Goal: Task Accomplishment & Management: Use online tool/utility

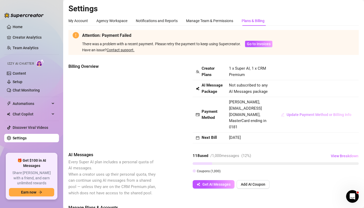
click at [293, 113] on span "Update Payment Method or Billing Info" at bounding box center [319, 115] width 65 height 4
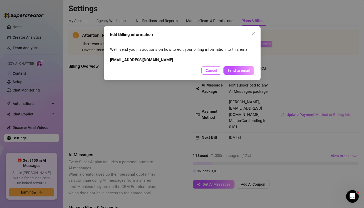
click at [216, 72] on span "Cancel" at bounding box center [212, 70] width 12 height 4
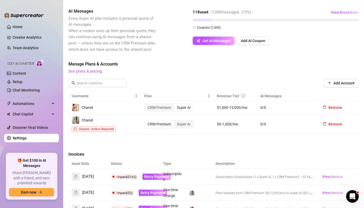
scroll to position [145, 0]
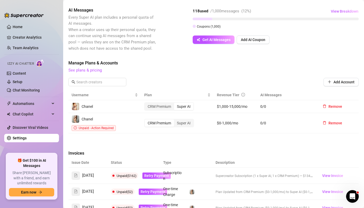
click at [161, 119] on div "CRM Premium" at bounding box center [159, 122] width 29 height 7
click at [146, 120] on input "CRM Premium" at bounding box center [146, 120] width 0 height 0
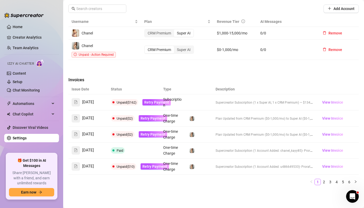
scroll to position [218, 0]
click at [193, 148] on img at bounding box center [191, 150] width 5 height 5
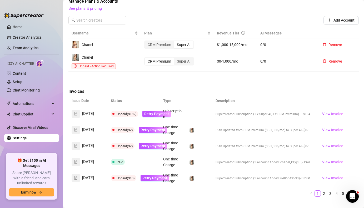
scroll to position [209, 0]
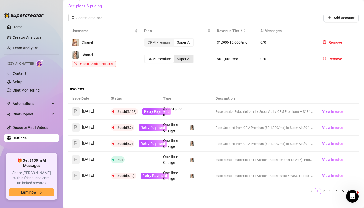
click at [185, 55] on div "Super AI" at bounding box center [183, 58] width 19 height 7
click at [175, 56] on input "Super AI" at bounding box center [175, 56] width 0 height 0
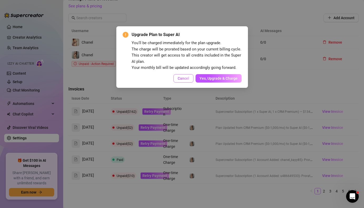
click at [184, 79] on span "Cancel" at bounding box center [184, 78] width 12 height 4
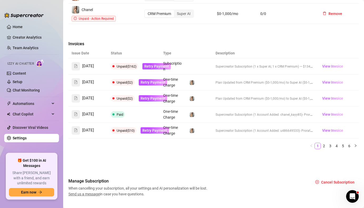
scroll to position [255, 0]
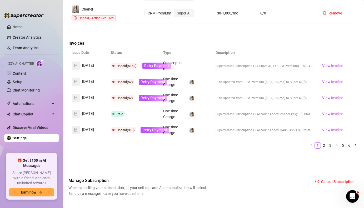
click at [126, 128] on span "Unpaid ($10)" at bounding box center [126, 130] width 18 height 4
click at [113, 129] on span at bounding box center [113, 130] width 2 height 2
click at [76, 128] on icon "file-text" at bounding box center [76, 130] width 4 height 4
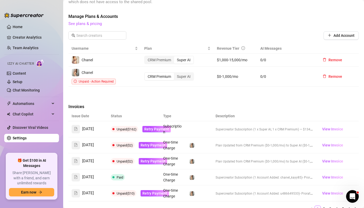
scroll to position [191, 0]
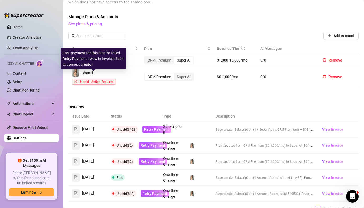
click at [75, 80] on icon "exclamation-circle" at bounding box center [75, 81] width 3 height 3
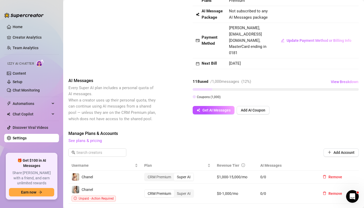
scroll to position [70, 0]
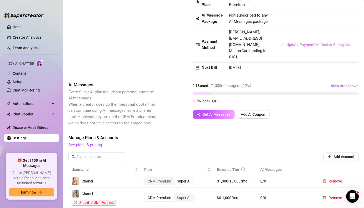
click at [313, 43] on span "Update Payment Method or Billing Info" at bounding box center [319, 45] width 65 height 4
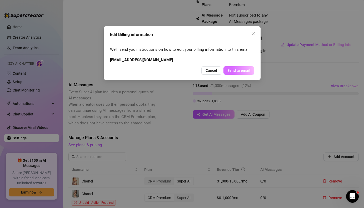
click at [238, 72] on span "Send to email" at bounding box center [238, 70] width 23 height 4
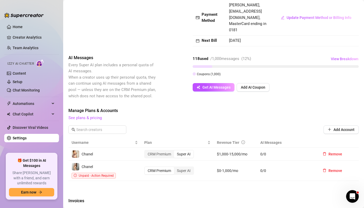
scroll to position [101, 0]
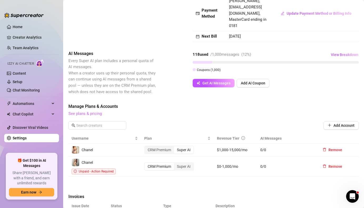
click at [86, 111] on link "See plans & pricing" at bounding box center [84, 113] width 33 height 5
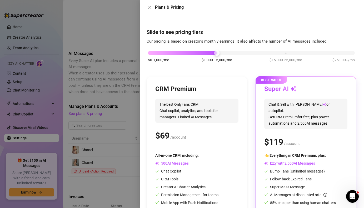
scroll to position [25, 0]
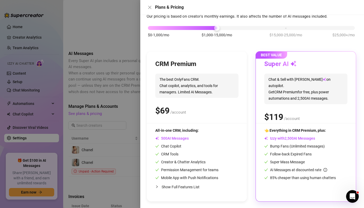
click at [179, 131] on span "All-in-one CRM, including:" at bounding box center [176, 130] width 43 height 4
click at [187, 88] on span "The best OnlyFans CRM. Chat copilot, analytics, and tools for managers. Limited…" at bounding box center [196, 86] width 83 height 24
click at [151, 7] on icon "close" at bounding box center [150, 7] width 4 height 4
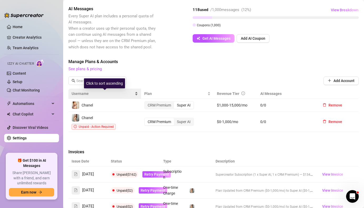
scroll to position [150, 0]
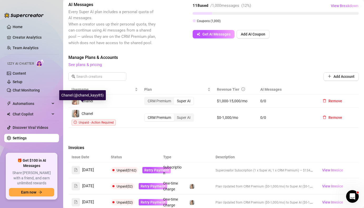
click at [86, 112] on span "Chanel" at bounding box center [87, 114] width 11 height 4
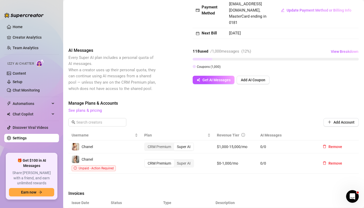
scroll to position [104, 0]
click at [188, 160] on div "Super AI" at bounding box center [183, 163] width 19 height 7
click at [175, 161] on input "Super AI" at bounding box center [175, 161] width 0 height 0
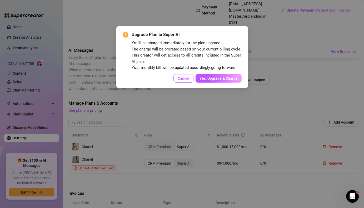
click at [182, 77] on span "Cancel" at bounding box center [184, 78] width 12 height 4
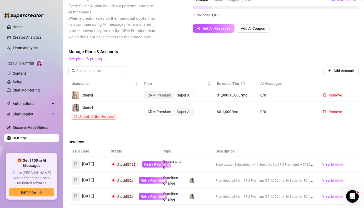
scroll to position [152, 0]
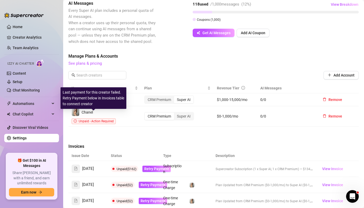
click at [101, 119] on span "Unpaid - Action Required" at bounding box center [96, 121] width 35 height 4
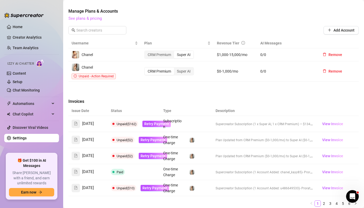
scroll to position [197, 0]
click at [158, 68] on div "CRM Premium" at bounding box center [159, 71] width 29 height 7
click at [146, 68] on input "CRM Premium" at bounding box center [146, 68] width 0 height 0
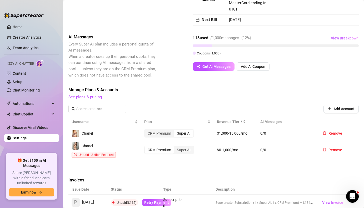
scroll to position [66, 0]
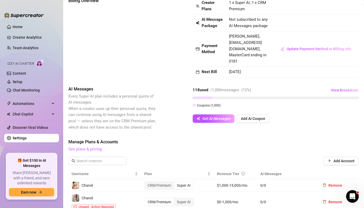
click at [91, 147] on link "See plans & pricing" at bounding box center [84, 149] width 33 height 5
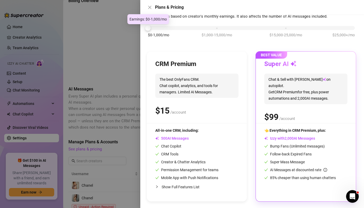
drag, startPoint x: 217, startPoint y: 28, endPoint x: 148, endPoint y: 31, distance: 69.0
click at [148, 31] on div "$0-1,000/mo $1,000-15,000/mo $15,000-25,000/mo $25,000+/mo" at bounding box center [251, 34] width 209 height 30
click at [218, 112] on div "$ /account" at bounding box center [196, 110] width 83 height 13
click at [187, 138] on span "AI Messages" at bounding box center [171, 138] width 33 height 4
click at [150, 8] on icon "close" at bounding box center [150, 7] width 4 height 4
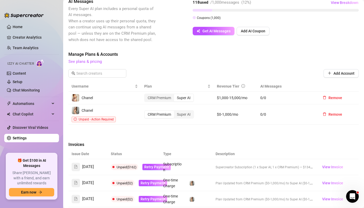
scroll to position [177, 0]
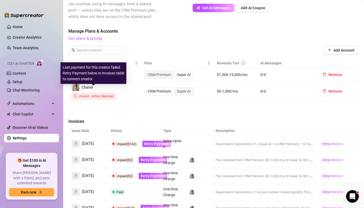
click at [103, 94] on span "Unpaid - Action Required" at bounding box center [96, 96] width 35 height 4
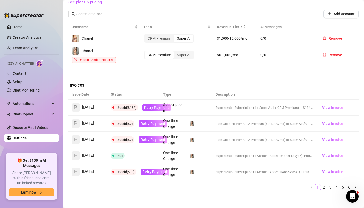
scroll to position [215, 0]
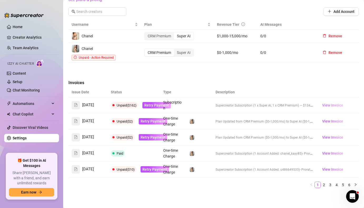
click at [327, 102] on span "View Invoice" at bounding box center [332, 105] width 21 height 6
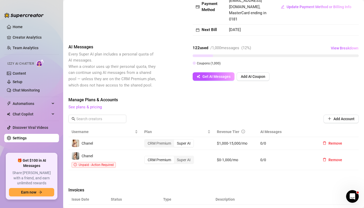
scroll to position [89, 0]
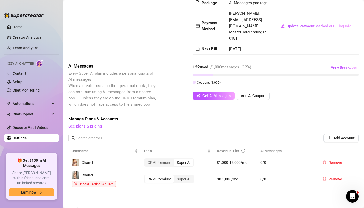
scroll to position [100, 0]
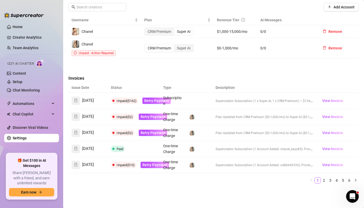
scroll to position [221, 0]
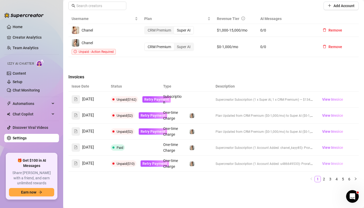
click at [329, 161] on span "View Invoice" at bounding box center [332, 164] width 21 height 6
click at [327, 145] on span "View Invoice" at bounding box center [332, 148] width 21 height 6
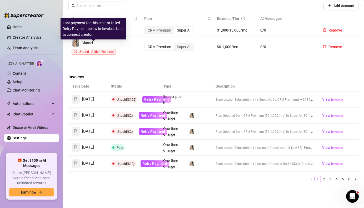
click at [89, 50] on span "Unpaid - Action Required" at bounding box center [96, 52] width 35 height 4
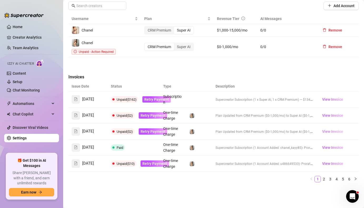
click at [329, 129] on span "View Invoice" at bounding box center [332, 132] width 21 height 6
click at [188, 43] on div "Super AI" at bounding box center [183, 46] width 19 height 7
click at [175, 44] on input "Super AI" at bounding box center [175, 44] width 0 height 0
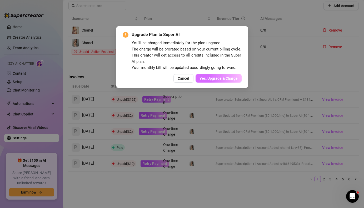
click at [206, 79] on span "Yes, Upgrade & Charge" at bounding box center [218, 78] width 38 height 4
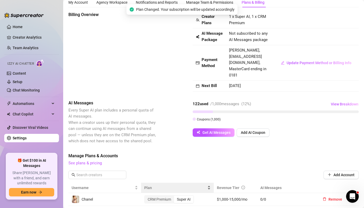
scroll to position [0, 0]
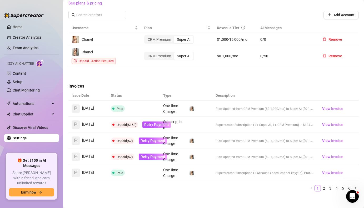
scroll to position [180, 0]
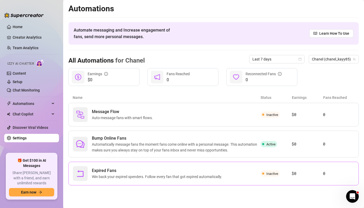
click at [160, 175] on span "Win back your expired spenders. Follow every fan that got expired automatically." at bounding box center [158, 177] width 132 height 6
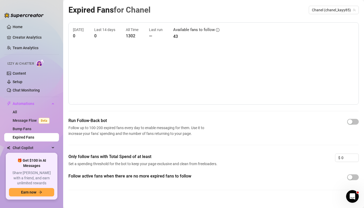
scroll to position [6, 0]
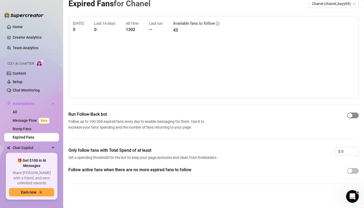
click at [349, 117] on div "button" at bounding box center [350, 115] width 5 height 5
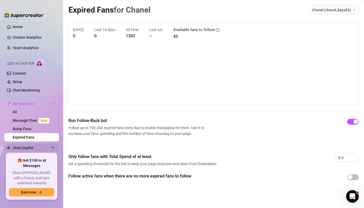
click at [24, 148] on span "Chat Copilot" at bounding box center [31, 148] width 37 height 8
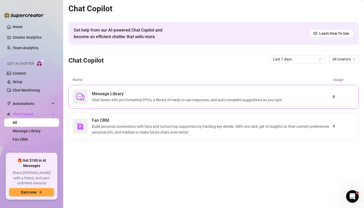
click at [112, 102] on span "Chat faster with pre-formatted PPVs, a library of ready to use responses, and a…" at bounding box center [188, 100] width 193 height 6
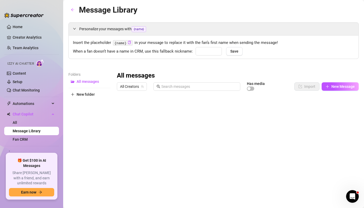
type input "baby"
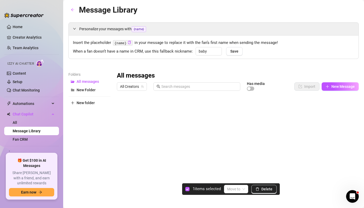
click at [123, 107] on div at bounding box center [238, 151] width 242 height 117
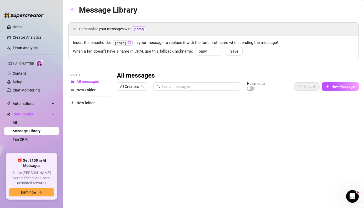
click at [121, 108] on div at bounding box center [238, 151] width 242 height 117
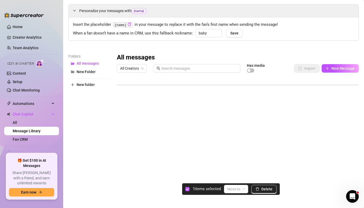
click at [122, 164] on div at bounding box center [238, 133] width 242 height 117
click at [233, 189] on input "search" at bounding box center [233, 189] width 13 height 8
click at [115, 179] on div "Folders All messages New Folder New folder All messages All Creators Has media …" at bounding box center [213, 122] width 290 height 139
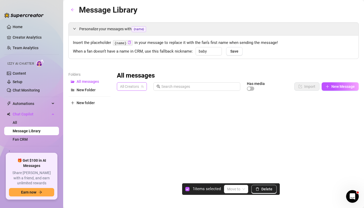
click at [128, 89] on span "All Creators" at bounding box center [132, 87] width 24 height 8
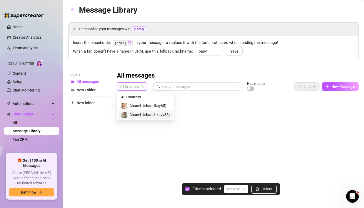
click at [134, 115] on span "Chanel" at bounding box center [134, 115] width 11 height 6
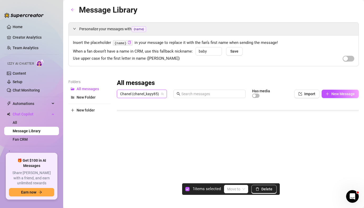
scroll to position [123, 0]
click at [187, 190] on input "checkbox" at bounding box center [187, 189] width 4 height 4
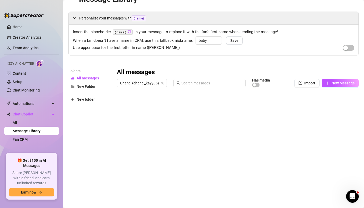
scroll to position [11, 0]
click at [345, 48] on div "button" at bounding box center [345, 47] width 5 height 5
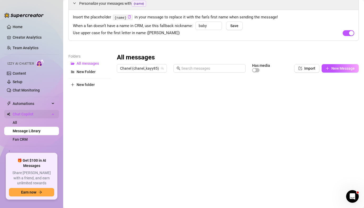
scroll to position [13, 0]
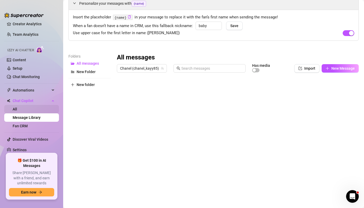
click at [17, 109] on link "All" at bounding box center [15, 109] width 4 height 4
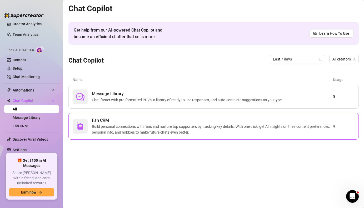
click at [131, 132] on span "Build personal connections with fans and nurture top supporters by tracking key…" at bounding box center [212, 130] width 241 height 12
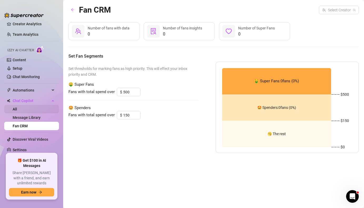
click at [17, 109] on link "All" at bounding box center [15, 109] width 4 height 4
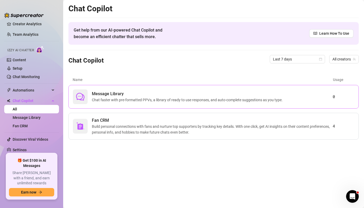
click at [129, 91] on span "Message Library" at bounding box center [188, 94] width 193 height 6
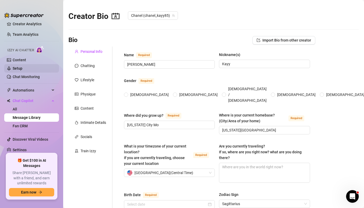
radio input "true"
type input "[DATE]"
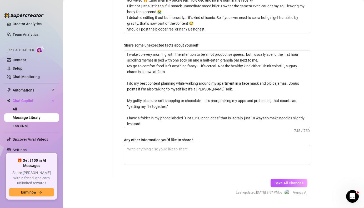
scroll to position [413, 0]
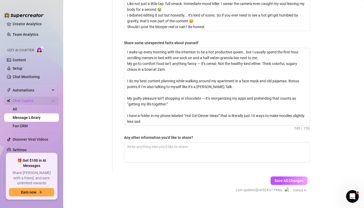
click at [23, 99] on span "Chat Copilot" at bounding box center [31, 101] width 37 height 8
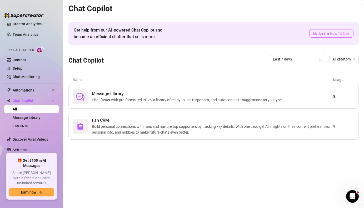
click at [327, 34] on span "Learn How To Use" at bounding box center [334, 34] width 30 height 6
click at [20, 60] on link "Content" at bounding box center [19, 60] width 13 height 4
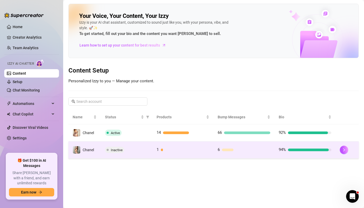
click at [128, 152] on div "Inactive" at bounding box center [126, 150] width 43 height 6
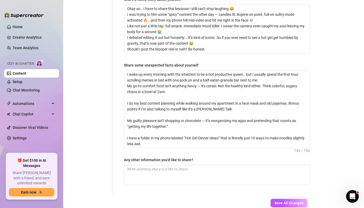
scroll to position [420, 0]
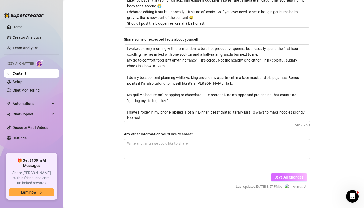
click at [278, 175] on span "Save All Changes" at bounding box center [288, 177] width 29 height 4
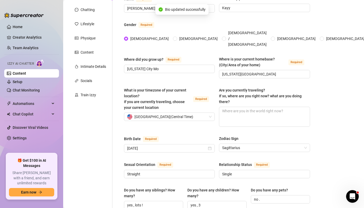
scroll to position [0, 0]
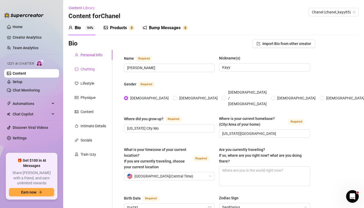
click at [84, 68] on div "Chatting" at bounding box center [88, 69] width 14 height 6
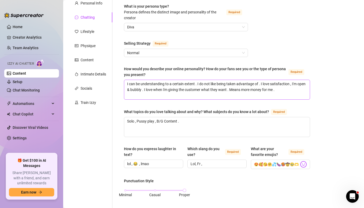
scroll to position [52, 0]
click at [92, 32] on div "Lifestyle" at bounding box center [88, 32] width 14 height 6
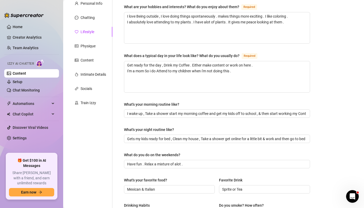
click at [89, 39] on div "Personal Info Chatting Lifestyle Physique Content Intimate Details Socials Trai…" at bounding box center [90, 175] width 44 height 355
click at [89, 45] on div "Physique" at bounding box center [88, 46] width 15 height 6
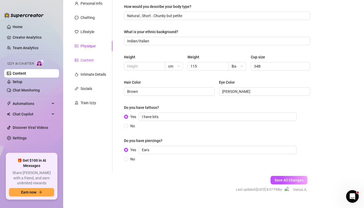
click at [84, 62] on div "Content" at bounding box center [87, 60] width 13 height 6
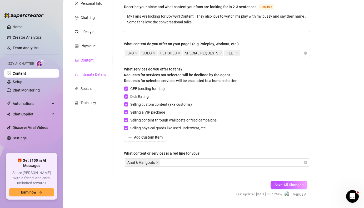
click at [84, 75] on div "Intimate Details" at bounding box center [94, 75] width 26 height 6
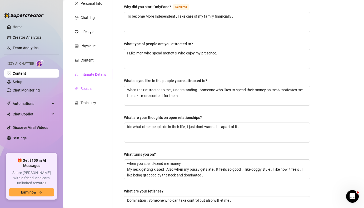
click at [82, 88] on div "Socials" at bounding box center [87, 89] width 12 height 6
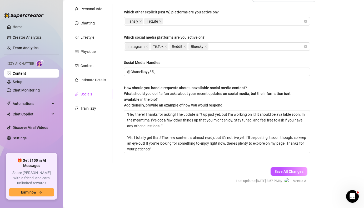
scroll to position [47, 0]
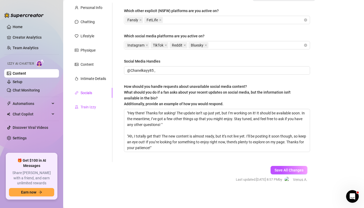
click at [93, 107] on div "Train Izzy" at bounding box center [89, 107] width 16 height 6
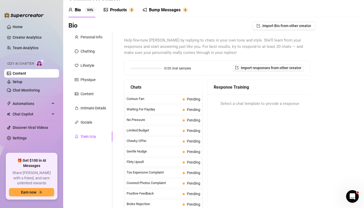
scroll to position [18, 0]
click at [190, 102] on span "Pending" at bounding box center [192, 100] width 18 height 6
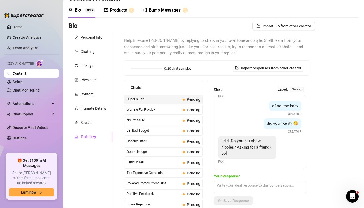
scroll to position [22, 0]
click at [231, 188] on textarea at bounding box center [260, 187] width 92 height 12
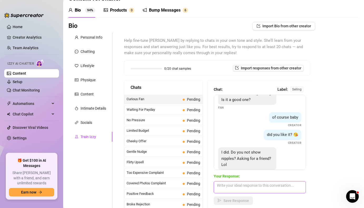
scroll to position [12, 0]
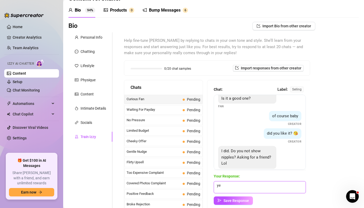
type textarea "y"
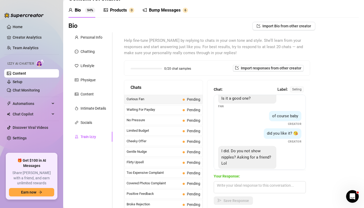
scroll to position [0, 0]
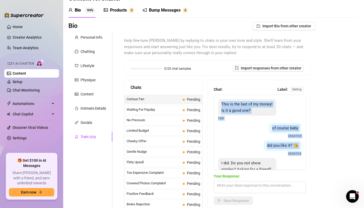
drag, startPoint x: 222, startPoint y: 105, endPoint x: 256, endPoint y: 159, distance: 63.8
click at [256, 159] on div "This is the last of my money! Is it a good one? Fan of course baby Creator did …" at bounding box center [260, 132] width 92 height 75
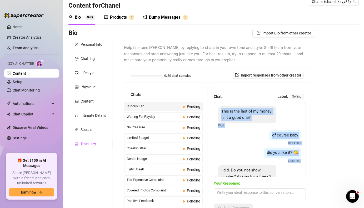
scroll to position [23, 0]
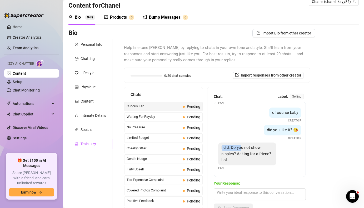
drag, startPoint x: 222, startPoint y: 147, endPoint x: 241, endPoint y: 151, distance: 18.7
click at [241, 151] on div "I did. Do you not show nipples? Asking for a friend? Lol" at bounding box center [247, 154] width 58 height 23
drag, startPoint x: 217, startPoint y: 169, endPoint x: 258, endPoint y: 156, distance: 43.4
click at [258, 156] on div "This is the last of my money! Is it a good one? Fan of course baby Creator did …" at bounding box center [260, 139] width 92 height 75
click at [232, 167] on div "I did. Do you not show nipples? Asking for a friend? Lol Fan" at bounding box center [259, 157] width 83 height 28
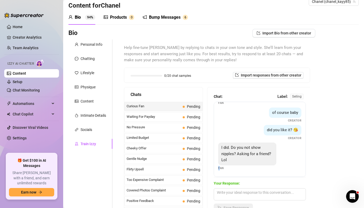
drag, startPoint x: 231, startPoint y: 167, endPoint x: 219, endPoint y: 168, distance: 11.9
click at [219, 168] on div "I did. Do you not show nipples? Asking for a friend? Lol Fan" at bounding box center [259, 157] width 83 height 28
click at [233, 169] on div "I did. Do you not show nipples? Asking for a friend? Lol Fan" at bounding box center [259, 157] width 83 height 28
drag, startPoint x: 228, startPoint y: 168, endPoint x: 219, endPoint y: 159, distance: 12.9
click at [219, 159] on div "I did. Do you not show nipples? Asking for a friend? Lol Fan" at bounding box center [259, 157] width 83 height 28
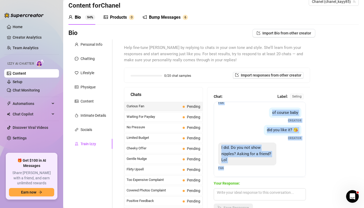
drag, startPoint x: 221, startPoint y: 111, endPoint x: 230, endPoint y: 180, distance: 70.1
click at [230, 180] on div "Chat: Label: selling This is the last of my money! Is it a good one? Fan of cou…" at bounding box center [260, 153] width 92 height 118
copy div "This is the last of my money! Is it a good one? Fan of course baby Creator did …"
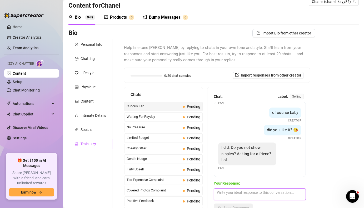
click at [260, 191] on textarea at bounding box center [260, 194] width 92 height 12
paste textarea "Aww, you're the sweetest — and yes, you definitely picked a good one 😘 You spoi…"
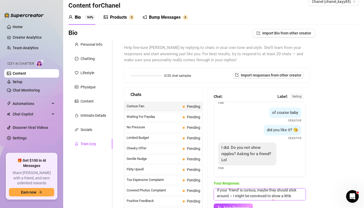
scroll to position [21, 0]
click at [233, 194] on textarea "Aww, you're the sweetest — and yes, you definitely picked a good one 😘 You spoi…" at bounding box center [260, 194] width 92 height 12
type textarea "Aww, you're the sweetest — and yes, you definitely picked a good one 😘 You spoi…"
click at [232, 206] on span "Save Response" at bounding box center [236, 208] width 26 height 4
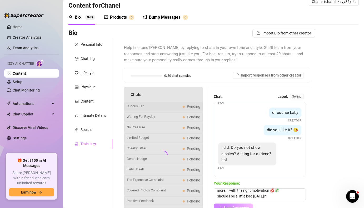
scroll to position [0, 0]
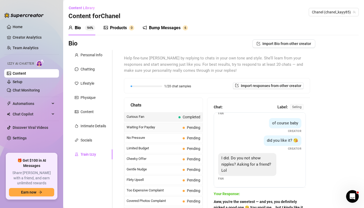
click at [191, 128] on span "Pending" at bounding box center [193, 128] width 13 height 4
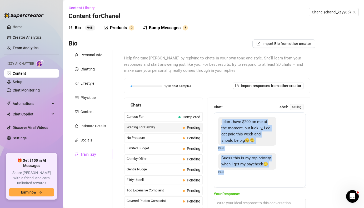
drag, startPoint x: 223, startPoint y: 123, endPoint x: 225, endPoint y: 179, distance: 55.9
click at [225, 179] on div "I don't have $200 on me at the moment, but luckily, I do get paid this week and…" at bounding box center [260, 149] width 92 height 75
copy div "don't have $200 on me at the moment, but luckily, I do get paid this week and s…"
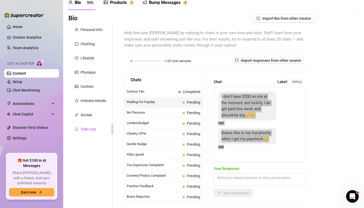
scroll to position [26, 0]
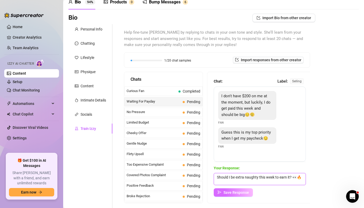
type textarea "Should I be extra naughty this week to earn it? 👀🔥"
click at [225, 194] on span "Save Response" at bounding box center [236, 193] width 26 height 4
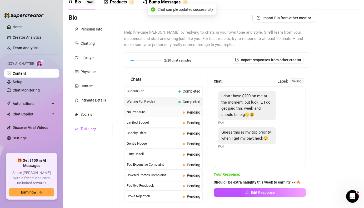
click at [190, 112] on span "Pending" at bounding box center [193, 112] width 13 height 4
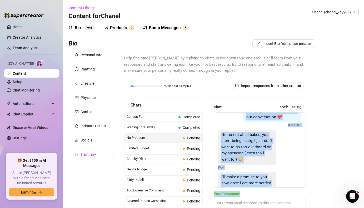
scroll to position [61, 0]
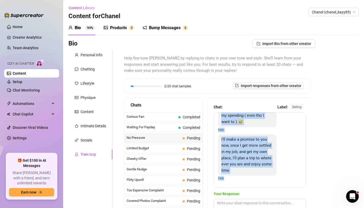
drag, startPoint x: 246, startPoint y: 123, endPoint x: 254, endPoint y: 190, distance: 67.5
click at [254, 190] on div "Chat: Label: selling Thanks baby I understand 😘 im so sorry if im being too pus…" at bounding box center [260, 163] width 92 height 118
copy div "Thanks baby I understand 😘 im so sorry if im being too pushy, i just want to sp…"
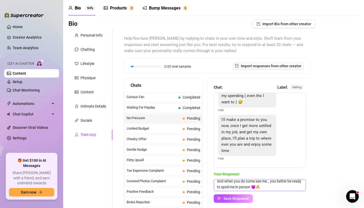
scroll to position [23, 0]
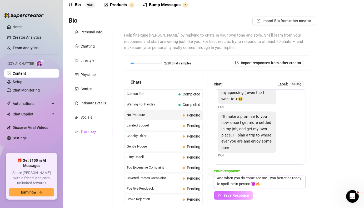
type textarea "I love that you're thinking about us like that… just don’t keep me waiting too …"
click at [226, 196] on span "Save Response" at bounding box center [236, 195] width 26 height 4
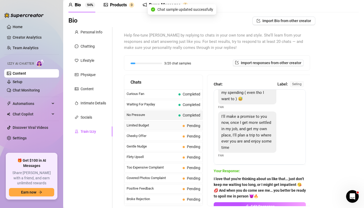
click at [188, 125] on span "Pending" at bounding box center [193, 126] width 13 height 4
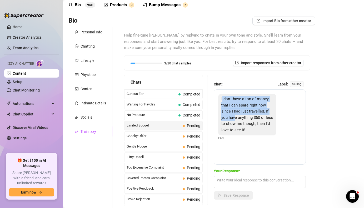
drag, startPoint x: 222, startPoint y: 99, endPoint x: 235, endPoint y: 114, distance: 19.6
click at [236, 116] on span "I don't have a ton of money that I can spare right now since I had just travell…" at bounding box center [247, 115] width 52 height 36
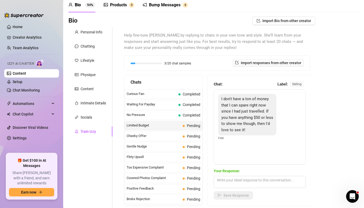
click at [222, 99] on span "I don't have a ton of money that I can spare right now since I had just travell…" at bounding box center [247, 115] width 52 height 36
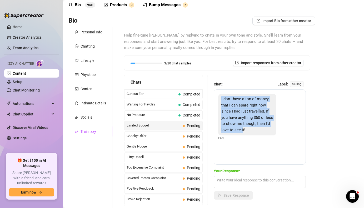
drag, startPoint x: 222, startPoint y: 99, endPoint x: 243, endPoint y: 129, distance: 36.7
click at [243, 129] on span "I don't have a ton of money that I can spare right now since I had just travell…" at bounding box center [247, 115] width 52 height 36
drag, startPoint x: 221, startPoint y: 99, endPoint x: 253, endPoint y: 132, distance: 46.2
click at [253, 132] on div "I don't have a ton of money that I can spare right now since I had just travell…" at bounding box center [247, 114] width 58 height 41
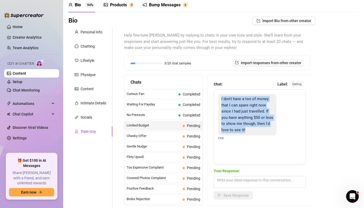
copy span "I don't have a ton of money that I can spare right now since I had just travell…"
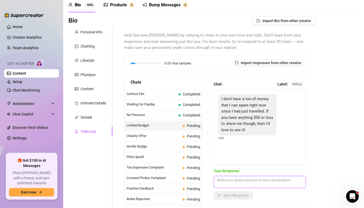
click at [245, 185] on textarea at bounding box center [260, 182] width 92 height 12
paste textarea "Totally get it, travel can take a toll 💸😉 But don’t worry, I’ve got some fun li…"
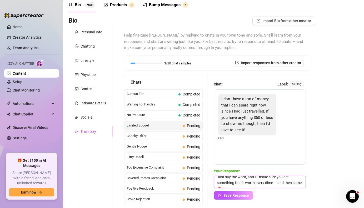
scroll to position [22, 0]
click at [278, 181] on textarea "Totally get it, travel can take a toll 💸😉 But don’t worry, I’ve got some fun li…" at bounding box center [260, 182] width 92 height 12
type textarea "Totally get it, travel can take a toll 💸😉 But don’t worry, I’ve got some fun li…"
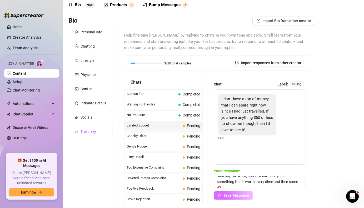
click at [242, 196] on span "Save Response" at bounding box center [236, 195] width 26 height 4
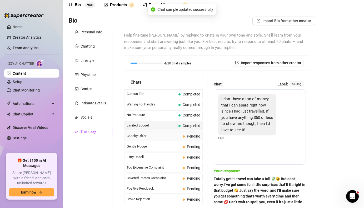
click at [187, 136] on span "Pending" at bounding box center [193, 136] width 13 height 4
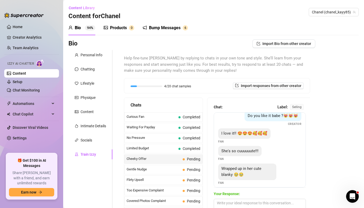
scroll to position [0, 0]
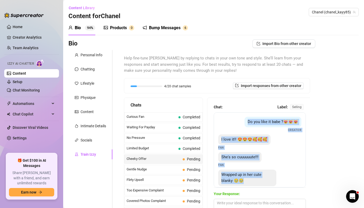
drag, startPoint x: 253, startPoint y: 123, endPoint x: 254, endPoint y: 183, distance: 60.5
click at [254, 183] on div "Do you like it babe ?😻😻😻 Creator I love it!! 😍😍😍🥰🥰🥰 Fan She's so cuuuuuute!!! F…" at bounding box center [260, 149] width 92 height 75
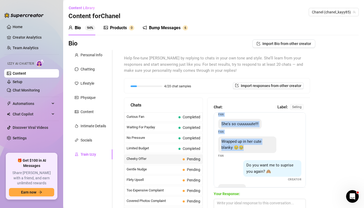
scroll to position [34, 0]
click at [249, 152] on div "Wrapped up in her cute blanky 🥹🥹" at bounding box center [247, 144] width 58 height 17
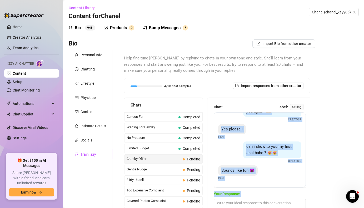
scroll to position [72, 0]
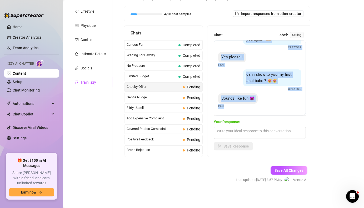
drag, startPoint x: 251, startPoint y: 121, endPoint x: 256, endPoint y: 117, distance: 5.8
click at [256, 117] on div "Chat: Label: selling Do you like it babe ?😻😻😻 Creator I love it!! 😍😍😍🥰🥰🥰 Fan Sh…" at bounding box center [260, 91] width 92 height 118
copy div "Do you like it babe ?😻😻😻 Creator I love it!! 😍😍😍🥰🥰🥰 Fan She's so cuuuuuute!!! F…"
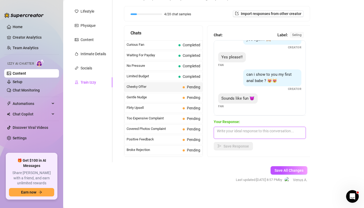
click at [225, 133] on textarea at bounding box center [260, 133] width 92 height 12
paste textarea "Ooooh, you’re full of surprises 😈 I love that energy! But you know I gotta keep…"
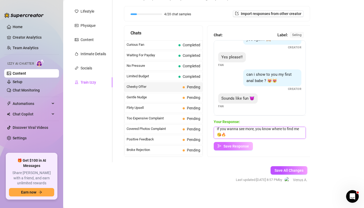
type textarea "Ooooh, you’re full of surprises 😈 I love that energy! But you know I gotta keep…"
click at [227, 146] on span "Save Response" at bounding box center [236, 146] width 26 height 4
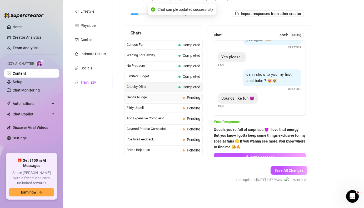
click at [194, 98] on span "Pending" at bounding box center [193, 98] width 13 height 4
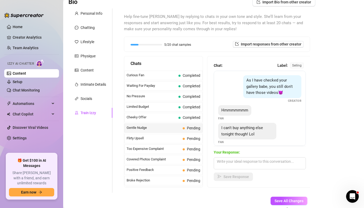
scroll to position [41, 0]
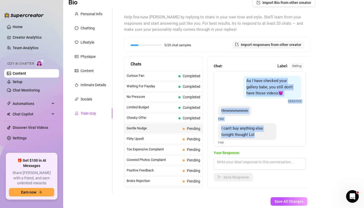
drag, startPoint x: 247, startPoint y: 81, endPoint x: 260, endPoint y: 141, distance: 61.2
click at [260, 141] on div "As I have checked your gallery babe, you still don't have those videos😈 Creator…" at bounding box center [260, 108] width 92 height 75
copy div "As I have checked your gallery babe, you still don't have those videos😈 Creator…"
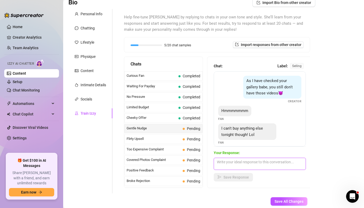
click at [219, 162] on textarea at bounding box center [260, 164] width 92 height 12
paste textarea "Hmmmm, maybe I’ll have to change that soon… Can’t keep you waiting forever, rig…"
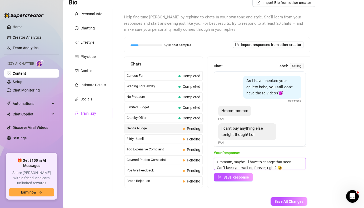
scroll to position [2, 0]
type textarea "Hmmmm, maybe I’ll have to change that soon… Can’t keep you waiting forever, rig…"
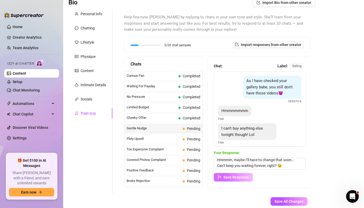
click at [223, 177] on button "Save Response" at bounding box center [233, 177] width 39 height 8
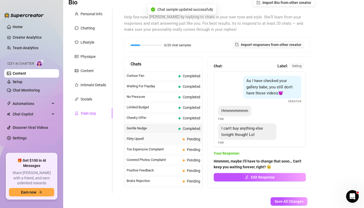
click at [194, 137] on span "Pending" at bounding box center [193, 139] width 13 height 4
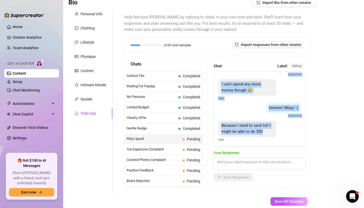
scroll to position [159, 0]
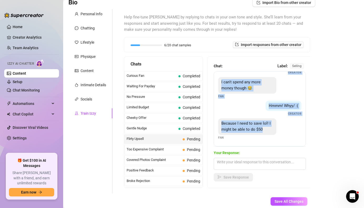
drag, startPoint x: 222, startPoint y: 79, endPoint x: 248, endPoint y: 148, distance: 73.2
click at [248, 148] on div "Chat: Label: selling You want it babe? Fan Is it the best cock out of all your …" at bounding box center [260, 122] width 92 height 118
click at [250, 129] on span "Because I need to save lol! I might be able to do $50" at bounding box center [245, 126] width 49 height 11
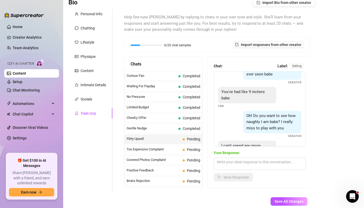
scroll to position [0, 0]
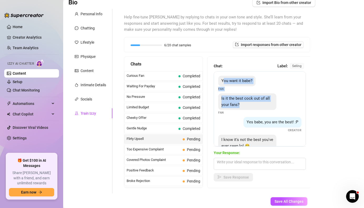
drag, startPoint x: 223, startPoint y: 81, endPoint x: 246, endPoint y: 104, distance: 32.2
click at [246, 104] on div "You want it babe? Fan Is it the best cock out of all your fans? Fan Yes babe, y…" at bounding box center [260, 108] width 92 height 75
click at [223, 81] on span "You want it babe?" at bounding box center [236, 80] width 31 height 5
click at [221, 81] on div "You want it babe?" at bounding box center [236, 81] width 37 height 11
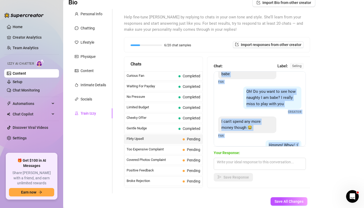
scroll to position [159, 0]
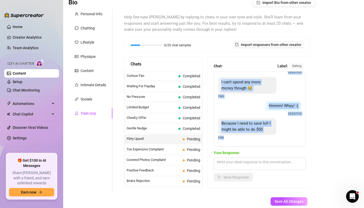
drag, startPoint x: 221, startPoint y: 81, endPoint x: 246, endPoint y: 156, distance: 79.1
click at [246, 156] on div "Chat: Label: selling You want it babe? Fan Is it the best cock out of all your …" at bounding box center [260, 122] width 92 height 118
click at [245, 129] on span "Because I need to save lol! I might be able to do $50" at bounding box center [245, 126] width 49 height 11
drag, startPoint x: 222, startPoint y: 80, endPoint x: 245, endPoint y: 156, distance: 78.8
click at [245, 156] on div "Chat: Label: selling You want it babe? Fan Is it the best cock out of all your …" at bounding box center [260, 122] width 92 height 118
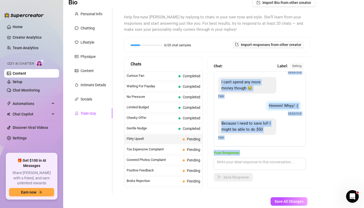
click at [246, 131] on span "Because I need to save lol! I might be able to do $50" at bounding box center [245, 126] width 49 height 11
drag, startPoint x: 222, startPoint y: 81, endPoint x: 259, endPoint y: 136, distance: 65.7
click at [259, 136] on div "You want it babe? Fan Is it the best cock out of all your fans? Fan Yes babe, y…" at bounding box center [260, 108] width 92 height 75
click at [254, 127] on div "Because I need to save lol! I might be able to do $50" at bounding box center [247, 126] width 58 height 17
drag, startPoint x: 222, startPoint y: 82, endPoint x: 246, endPoint y: 138, distance: 60.9
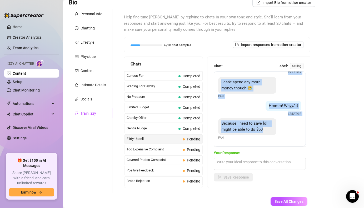
click at [247, 139] on div "You want it babe? Fan Is it the best cock out of all your fans? Fan Yes babe, y…" at bounding box center [260, 108] width 92 height 75
copy div "You want it babe? Fan Is it the best cock out of all your fans? Fan Yes babe, y…"
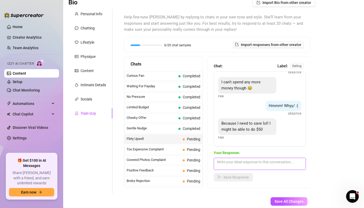
click at [227, 164] on textarea at bounding box center [260, 164] width 92 height 12
paste textarea "50? Trying to play it safe, huh? 😜 Don’t worry, I’ll make it worth every single…"
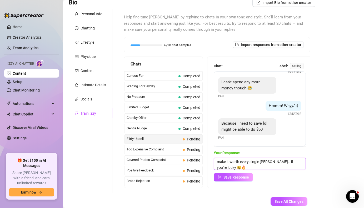
scroll to position [8, 0]
type textarea "50? Trying to play it safe, huh? 😜 Don’t worry, I’ll make it worth every single…"
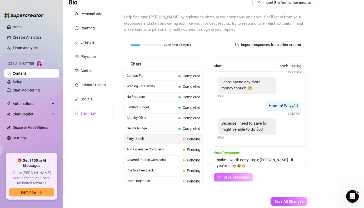
click at [226, 179] on span "Save Response" at bounding box center [236, 177] width 26 height 4
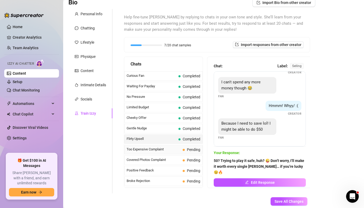
scroll to position [159, 0]
click at [192, 150] on span "Pending" at bounding box center [193, 150] width 13 height 4
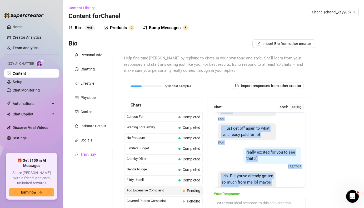
scroll to position [99, 0]
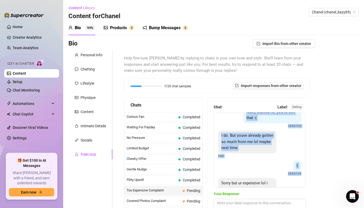
drag, startPoint x: 222, startPoint y: 122, endPoint x: 242, endPoint y: 189, distance: 69.6
click at [243, 189] on div "Chat: Label: selling Oh no lol too expensive Fan its worth it 😘 Creator That ma…" at bounding box center [260, 163] width 92 height 118
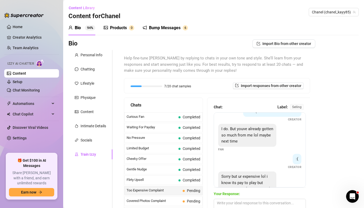
click at [299, 137] on div "I do. But youve already gotten so much from me lol maybe next time Fan" at bounding box center [259, 138] width 83 height 28
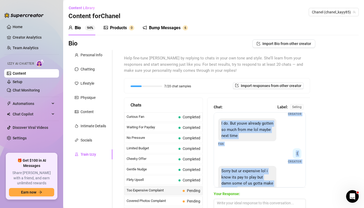
scroll to position [124, 0]
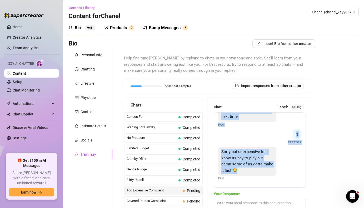
drag, startPoint x: 221, startPoint y: 123, endPoint x: 253, endPoint y: 170, distance: 57.7
click at [253, 170] on div "Oh no lol too expensive Fan its worth it 😘 Creator That may be true but thats a…" at bounding box center [260, 149] width 92 height 75
copy div "Oh no lol too expensive Fan its worth it 😘 Creator That may be true but thats a…"
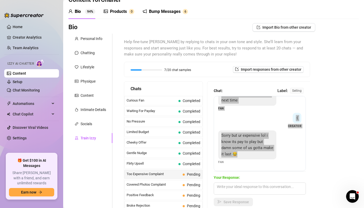
scroll to position [19, 0]
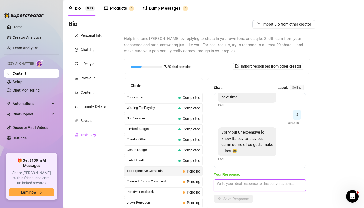
click at [232, 186] on textarea at bounding box center [260, 185] width 92 height 12
paste textarea "Haha, I know I’m pricey, but quality comes with a price 😉 You’ve had plenty alr…"
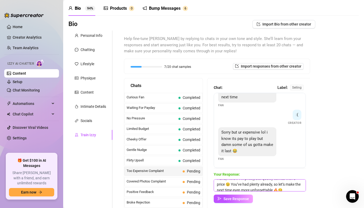
scroll to position [8, 0]
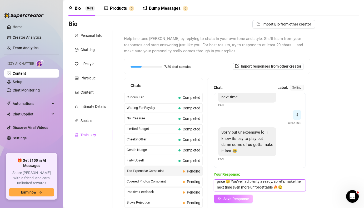
type textarea "Haha, I know I’m pricey, but quality comes with a price 😉 You’ve had plenty alr…"
click at [234, 201] on span "Save Response" at bounding box center [236, 199] width 26 height 4
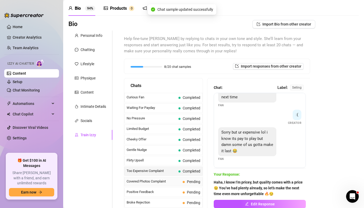
click at [194, 182] on span "Pending" at bounding box center [193, 182] width 13 height 4
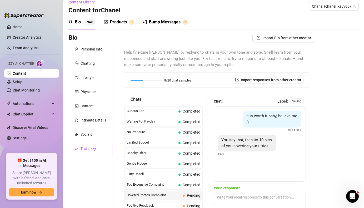
scroll to position [4, 0]
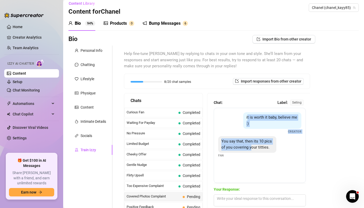
drag, startPoint x: 247, startPoint y: 118, endPoint x: 251, endPoint y: 145, distance: 26.5
click at [251, 145] on div "it is worth it baby, believe me :) Creator You say that, then its 10 pics of yo…" at bounding box center [260, 145] width 92 height 75
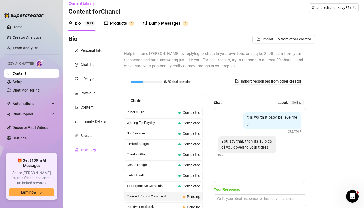
click at [246, 119] on span "it is worth it baby, believe me :)" at bounding box center [271, 120] width 51 height 11
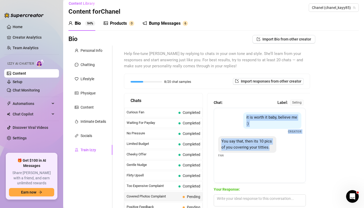
drag, startPoint x: 246, startPoint y: 119, endPoint x: 268, endPoint y: 148, distance: 36.3
click at [268, 148] on div "it is worth it baby, believe me :) Creator You say that, then its 10 pics of yo…" at bounding box center [260, 145] width 92 height 75
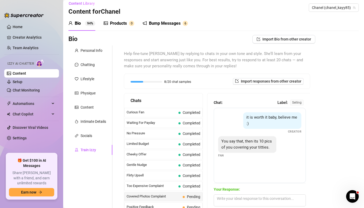
click at [269, 149] on span "You say that, then its 10 pics of you covering your titties." at bounding box center [246, 144] width 51 height 11
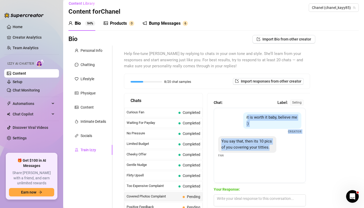
drag, startPoint x: 247, startPoint y: 118, endPoint x: 266, endPoint y: 151, distance: 37.7
click at [266, 151] on div "it is worth it baby, believe me :) Creator You say that, then its 10 pics of yo…" at bounding box center [260, 145] width 92 height 75
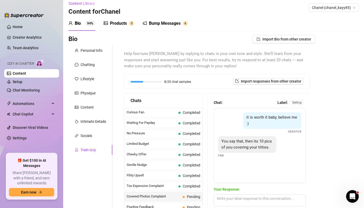
click at [246, 119] on span "it is worth it baby, believe me :)" at bounding box center [271, 120] width 51 height 11
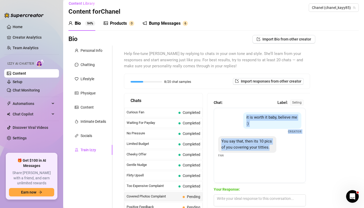
drag, startPoint x: 246, startPoint y: 117, endPoint x: 270, endPoint y: 149, distance: 39.7
click at [270, 149] on div "it is worth it baby, believe me :) Creator You say that, then its 10 pics of yo…" at bounding box center [260, 145] width 92 height 75
click at [257, 146] on span "You say that, then its 10 pics of you covering your titties." at bounding box center [246, 144] width 51 height 11
drag, startPoint x: 246, startPoint y: 117, endPoint x: 272, endPoint y: 149, distance: 40.7
click at [272, 149] on div "it is worth it baby, believe me :) Creator You say that, then its 10 pics of yo…" at bounding box center [260, 145] width 92 height 75
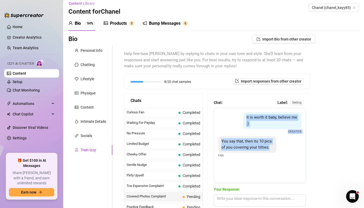
click at [247, 146] on span "You say that, then its 10 pics of you covering your titties." at bounding box center [246, 144] width 51 height 11
drag, startPoint x: 246, startPoint y: 118, endPoint x: 267, endPoint y: 160, distance: 47.0
click at [267, 160] on div "it is worth it baby, believe me :) Creator You say that, then its 10 pics of yo…" at bounding box center [260, 145] width 92 height 75
copy div "it is worth it baby, believe me :) Creator You say that, then its 10 pics of yo…"
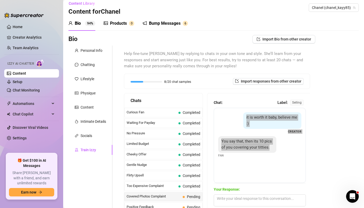
copy div "it is worth it baby, believe me :) Creator You say that, then its 10 pics of yo…"
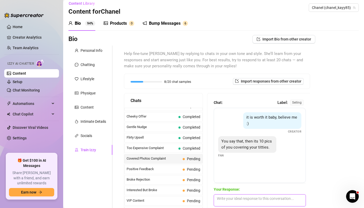
click at [234, 200] on textarea at bounding box center [260, 200] width 92 height 12
paste textarea "Aww you’re cute 😏 but I don’t give it all away at once, baby… teasing you is ha…"
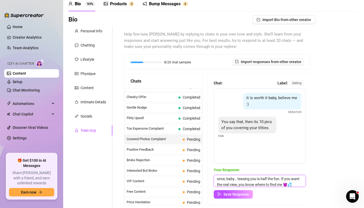
scroll to position [8, 0]
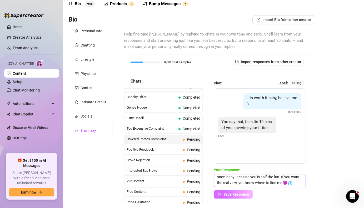
type textarea "Aww you’re cute 😏 but I don’t give it all away at once, baby… teasing you is ha…"
click at [231, 196] on span "Save Response" at bounding box center [236, 194] width 26 height 4
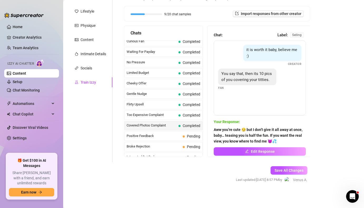
scroll to position [0, 0]
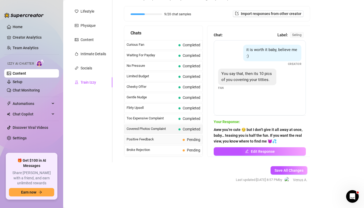
click at [191, 142] on span "Pending" at bounding box center [192, 140] width 18 height 6
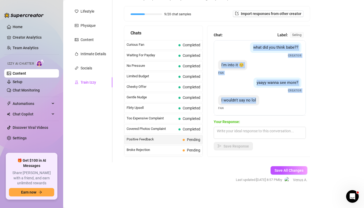
scroll to position [22, 0]
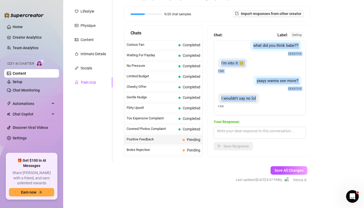
drag, startPoint x: 221, startPoint y: 50, endPoint x: 293, endPoint y: 115, distance: 97.1
click at [293, 115] on div "I like it ❤️ Fan what did you think babe?? Creator I'm into it 😊 Fan yaayy wann…" at bounding box center [260, 77] width 92 height 75
click at [244, 96] on span "I wouldn't say no lol" at bounding box center [238, 98] width 35 height 5
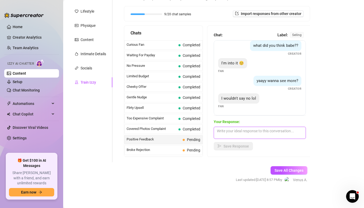
click at [233, 129] on textarea at bounding box center [260, 133] width 92 height 12
paste textarea "Mmm yaa I wouldn’t say no either 😉 what are you gonna tease me with next, baby?…"
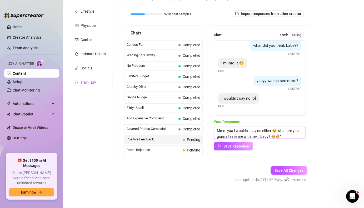
click at [291, 131] on textarea "Mmm yaa I wouldn’t say no either 😉 what are you gonna tease me with next, baby?…" at bounding box center [260, 133] width 92 height 12
click at [300, 131] on textarea "Mmm yaa I wouldn’t say no either 😉 what am you gonna tease me with next, baby? …" at bounding box center [260, 133] width 92 height 12
click at [296, 131] on textarea "Mmm yaa I wouldn’t say no either 😉 what am i gonna tease me with next, baby? 😏🔥”" at bounding box center [260, 133] width 92 height 12
click at [243, 136] on textarea "Mmm yaa I wouldn’t say no either 😉 what am I gonna tease me with next, baby? 😏🔥”" at bounding box center [260, 133] width 92 height 12
click at [283, 135] on textarea "Mmm yaa I wouldn’t say no either 😉 what am I gonna tease you with next, baby? 😏…" at bounding box center [260, 133] width 92 height 12
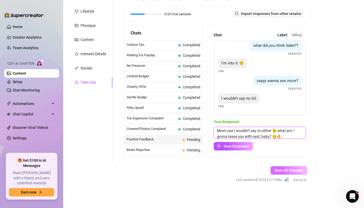
type textarea "Mmm yaa I wouldn’t say no either 😉 what am I gonna tease you with next, baby? 😏🔥"
click at [286, 168] on span "Save All Changes" at bounding box center [288, 170] width 29 height 4
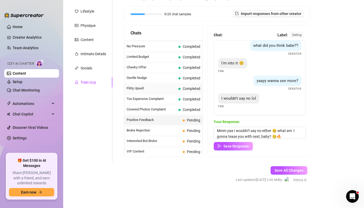
scroll to position [23, 0]
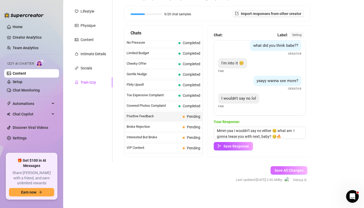
click at [284, 169] on span "Save All Changes" at bounding box center [288, 170] width 29 height 4
click at [193, 115] on span "Pending" at bounding box center [193, 116] width 13 height 4
click at [268, 136] on textarea "Good boy… I like that eagerness. Go ahead and show me more, make me proud 😈" at bounding box center [260, 133] width 92 height 12
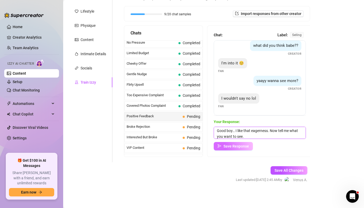
type textarea "Good boy… I like that eagerness. Now tell me what you want to see."
click at [236, 144] on span "Save Response" at bounding box center [236, 146] width 26 height 4
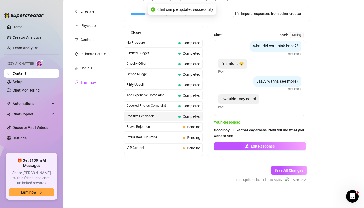
scroll to position [21, 0]
click at [180, 126] on span "Broke Rejection" at bounding box center [154, 126] width 54 height 5
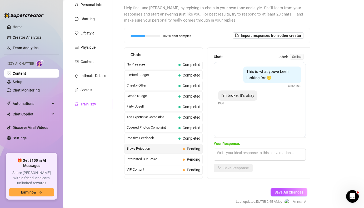
scroll to position [51, 0]
drag, startPoint x: 248, startPoint y: 71, endPoint x: 224, endPoint y: 110, distance: 45.6
click at [224, 110] on div "This is what youve been looking for 😏 Creator I'm broke. It's okay Fan" at bounding box center [260, 99] width 92 height 75
click at [247, 69] on span "This is what youve been looking for 😏" at bounding box center [267, 74] width 42 height 11
drag, startPoint x: 247, startPoint y: 71, endPoint x: 251, endPoint y: 101, distance: 29.5
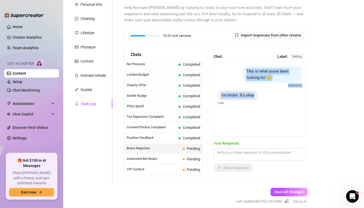
click at [251, 101] on div "This is what youve been looking for 😏 Creator I'm broke. It's okay Fan" at bounding box center [260, 99] width 92 height 75
click at [249, 73] on span "This is what youve been looking for 😏" at bounding box center [267, 74] width 42 height 11
drag, startPoint x: 248, startPoint y: 71, endPoint x: 248, endPoint y: 74, distance: 2.9
click at [248, 76] on span "This is what youve been looking for 😏" at bounding box center [267, 74] width 42 height 11
click at [246, 72] on div "This is what youve been looking for 😏" at bounding box center [272, 74] width 58 height 17
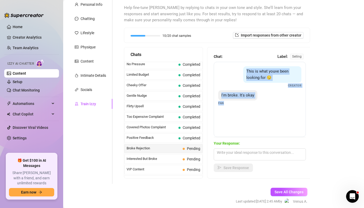
drag, startPoint x: 246, startPoint y: 71, endPoint x: 231, endPoint y: 122, distance: 53.1
click at [231, 122] on div "This is what youve been looking for 😏 Creator I'm broke. It's okay Fan" at bounding box center [260, 99] width 92 height 75
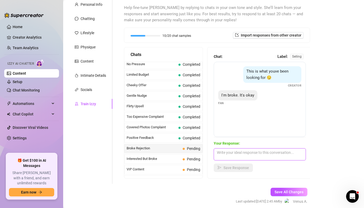
click at [224, 157] on textarea at bounding box center [260, 154] width 92 height 12
paste textarea "Broke? Then you better learn how to serve me properly… I don’t waste my time on…"
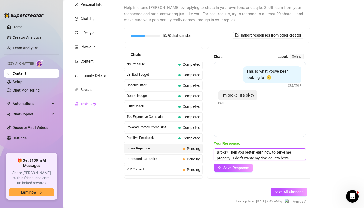
scroll to position [2, 0]
type textarea "Broke? Then you better learn how to serve me properly… I don’t waste my time on…"
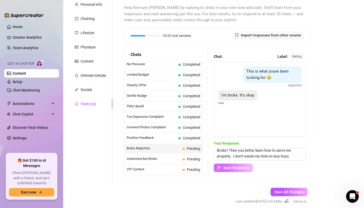
click at [238, 168] on span "Save Response" at bounding box center [236, 168] width 26 height 4
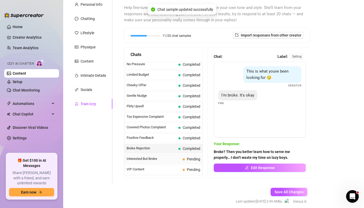
click at [180, 159] on span "Interested But Broke" at bounding box center [154, 158] width 54 height 5
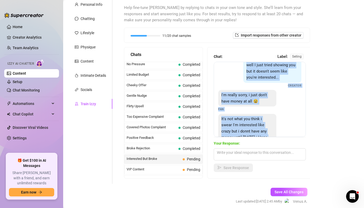
scroll to position [24, 0]
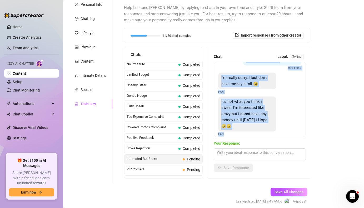
drag, startPoint x: 247, startPoint y: 72, endPoint x: 246, endPoint y: 135, distance: 62.6
click at [246, 135] on div "well I just tried showing you but it doesn't seem like you're interested... Cre…" at bounding box center [260, 99] width 92 height 75
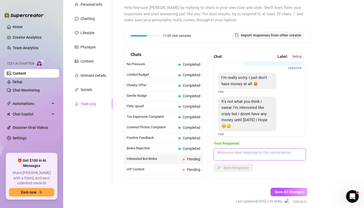
click at [238, 153] on textarea at bounding box center [260, 154] width 92 height 12
paste textarea "If you’re serious about me, baby, then prove it. No excuses. Until [DATE] you’l…"
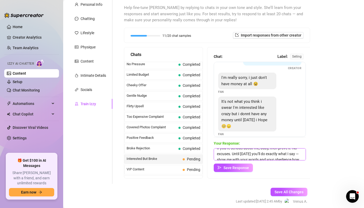
scroll to position [7, 0]
click at [299, 152] on textarea "If you’re serious about me, baby, then prove it. No excuses. Until [DATE] you’l…" at bounding box center [260, 154] width 92 height 12
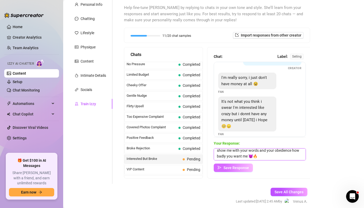
type textarea "If you’re serious about me, baby, then prove it. No excuses. Until [DATE] you’l…"
click at [232, 166] on span "Save Response" at bounding box center [236, 168] width 26 height 4
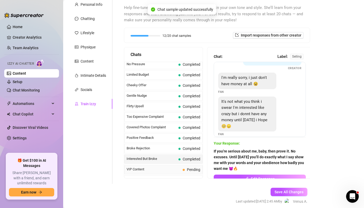
click at [191, 168] on span "Pending" at bounding box center [193, 170] width 13 height 4
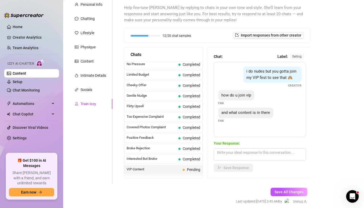
scroll to position [0, 0]
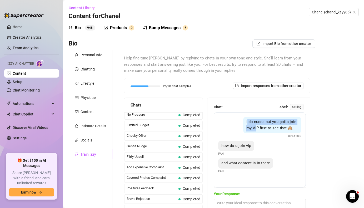
drag, startPoint x: 247, startPoint y: 122, endPoint x: 256, endPoint y: 129, distance: 11.4
click at [256, 129] on span "i do nudes but you gotta join my VIP first to see that 🙈" at bounding box center [271, 124] width 50 height 11
click at [246, 122] on div "i do nudes but you gotta join my VIP first to see that 🙈" at bounding box center [272, 125] width 58 height 17
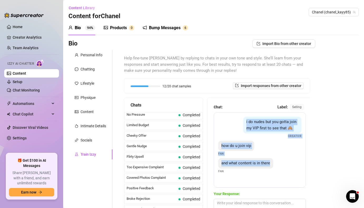
drag, startPoint x: 246, startPoint y: 122, endPoint x: 269, endPoint y: 164, distance: 48.8
click at [269, 164] on div "i do nudes but you gotta join my VIP first to see that 🙈 Creator how do u join …" at bounding box center [260, 149] width 92 height 75
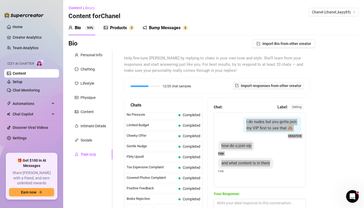
scroll to position [25, 0]
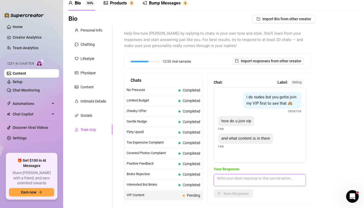
click at [228, 181] on textarea at bounding box center [260, 180] width 92 height 12
paste textarea "Inside my VIP I go from teasing to pleasing 😈🙈 you’ll get full uncensored pics …"
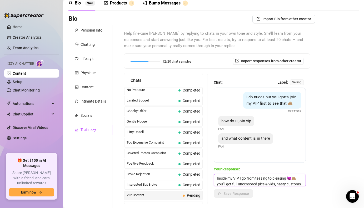
scroll to position [12, 0]
type textarea "Inside my VIP I go from teasing to pleasing 😈🙈 you’ll get full uncensored pics …"
click at [228, 193] on span "Save Response" at bounding box center [236, 194] width 26 height 4
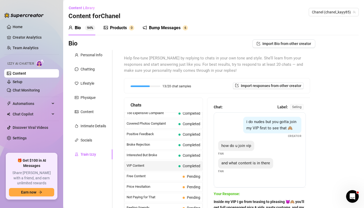
scroll to position [77, 0]
click at [184, 176] on span at bounding box center [184, 177] width 2 height 2
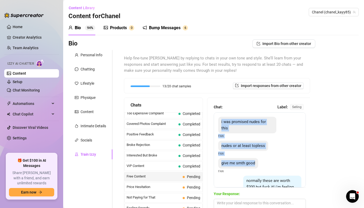
drag, startPoint x: 221, startPoint y: 122, endPoint x: 249, endPoint y: 167, distance: 52.6
click at [249, 167] on div "i was promised nudes for this Fan nudes or at least topless Fan give me smth go…" at bounding box center [260, 149] width 92 height 75
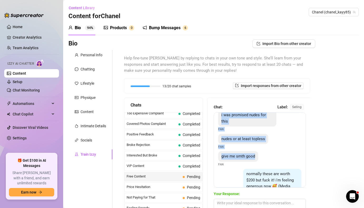
scroll to position [0, 0]
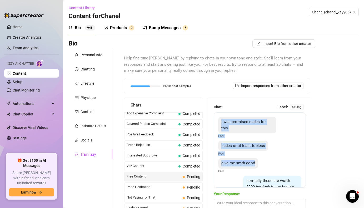
click at [222, 121] on span "i was promised nudes for this" at bounding box center [243, 124] width 44 height 11
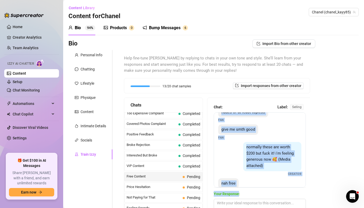
scroll to position [58, 0]
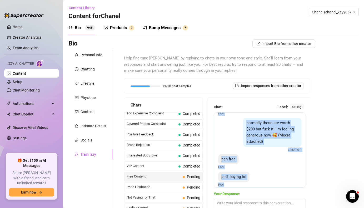
drag, startPoint x: 222, startPoint y: 122, endPoint x: 228, endPoint y: 187, distance: 65.3
click at [228, 187] on div "i was promised nudes for this Fan nudes or at least topless Fan give me smth go…" at bounding box center [260, 149] width 92 height 75
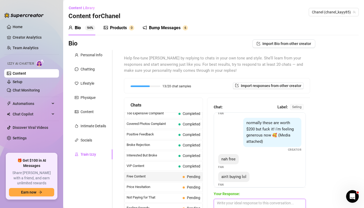
click at [222, 201] on textarea at bounding box center [260, 205] width 92 height 12
paste textarea "Good boys don’t get freebies 😈. If you want my nudes, you’ll have to earn them …"
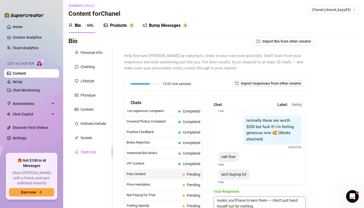
click at [272, 200] on textarea "Good boys don’t get freebies 😈. If you want my nudes, you’ll have to earn them …" at bounding box center [260, 203] width 92 height 12
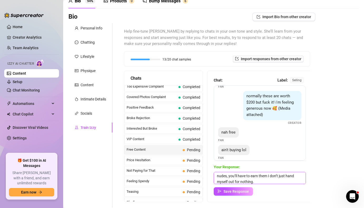
scroll to position [0, 0]
type textarea "Good boys don’t get freebies 😈. If you want my nudes, you’ll have to earn them …"
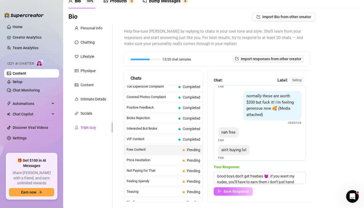
click at [239, 192] on span "Save Response" at bounding box center [236, 191] width 26 height 4
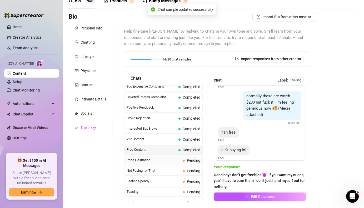
click at [179, 158] on span "Price Hesitation" at bounding box center [154, 160] width 54 height 5
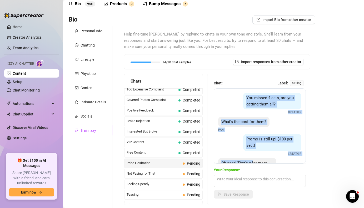
scroll to position [29, 0]
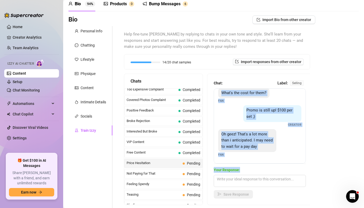
drag, startPoint x: 247, startPoint y: 99, endPoint x: 258, endPoint y: 167, distance: 69.0
click at [258, 167] on div "Chat: Label: selling You missed 4 sets, are you getting them all? Creator What'…" at bounding box center [260, 139] width 92 height 118
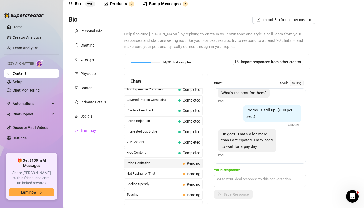
click at [238, 129] on div "Oh geez! That's a lot more than i anticipated. I may need to wait for a pay day" at bounding box center [247, 140] width 58 height 23
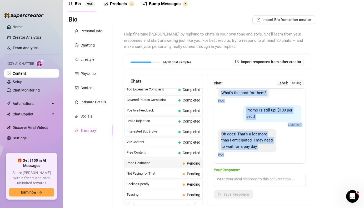
drag, startPoint x: 247, startPoint y: 97, endPoint x: 224, endPoint y: 158, distance: 65.4
click at [224, 158] on div "You missed 4 sets, are you getting them all? Creator What's the cost for them? …" at bounding box center [260, 125] width 92 height 75
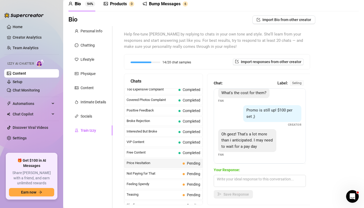
click at [275, 157] on div "You missed 4 sets, are you getting them all? Creator What's the cost for them? …" at bounding box center [260, 125] width 92 height 75
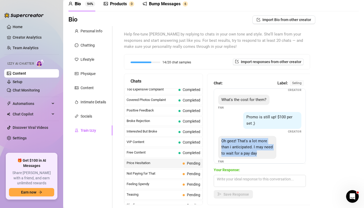
drag, startPoint x: 222, startPoint y: 141, endPoint x: 257, endPoint y: 154, distance: 37.1
click at [257, 154] on div "Oh geez! That's a lot more than i anticipated. I may need to wait for a pay day" at bounding box center [247, 147] width 58 height 23
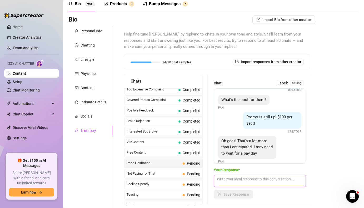
click at [227, 179] on textarea at bounding box center [260, 181] width 92 height 12
paste textarea "Ohhh, I know it’s a lot… don’t worry, I’ll be right here waiting for when payda…"
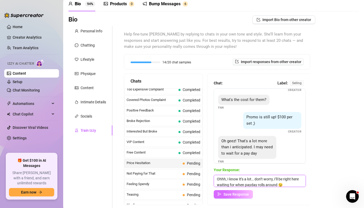
scroll to position [0, 0]
type textarea "Ohhh, I know it’s a lot… don’t worry, I’ll be right here waiting for when payda…"
click at [229, 194] on span "Save Response" at bounding box center [236, 194] width 26 height 4
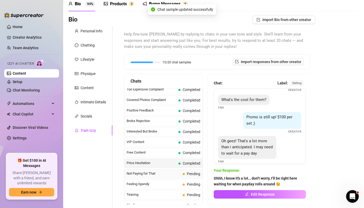
click at [192, 176] on span "Pending" at bounding box center [193, 174] width 13 height 4
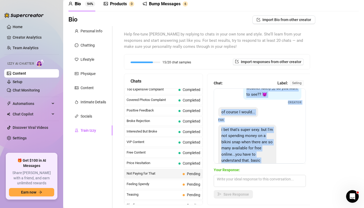
scroll to position [42, 0]
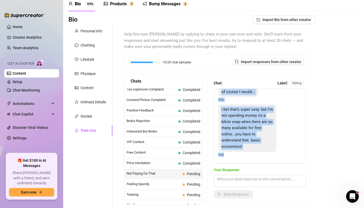
drag, startPoint x: 247, startPoint y: 98, endPoint x: 220, endPoint y: 158, distance: 66.1
click at [220, 158] on div "Hahaha well it's a good thing I've been in perfect bikini weather lately ;)) do…" at bounding box center [260, 125] width 92 height 75
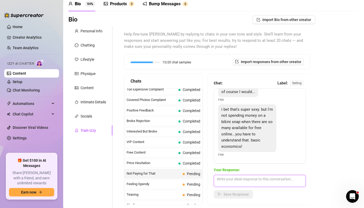
click at [227, 182] on textarea at bounding box center [260, 181] width 92 height 12
paste textarea "Haha, I get the logic 😈 But don’t worry… I make it worth every [PERSON_NAME] wh…"
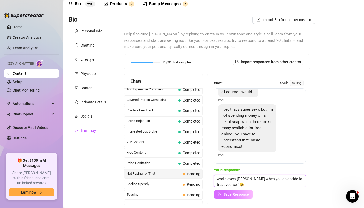
type textarea "Haha, I get the logic 😈 But don’t worry… I make it worth every [PERSON_NAME] wh…"
click at [239, 193] on span "Save Response" at bounding box center [236, 194] width 26 height 4
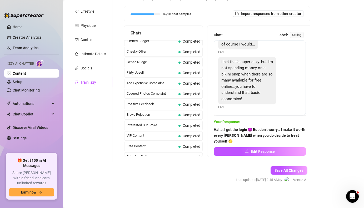
scroll to position [0, 0]
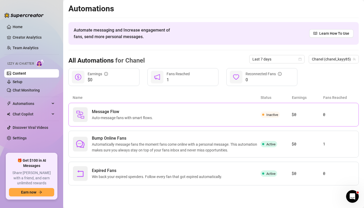
click at [148, 115] on span "Auto-message fans with smart flows." at bounding box center [123, 118] width 63 height 6
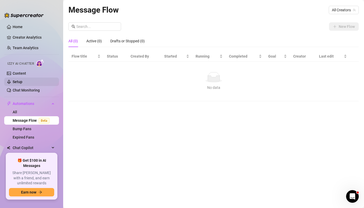
click at [19, 83] on link "Setup" at bounding box center [18, 82] width 10 height 4
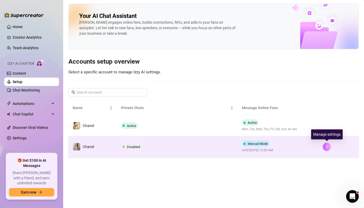
click at [325, 145] on icon "right" at bounding box center [327, 147] width 4 height 4
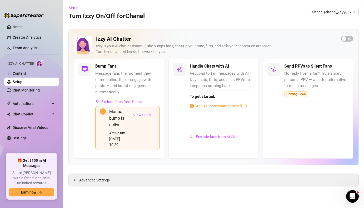
click at [146, 114] on span "View Stats" at bounding box center [142, 115] width 18 height 4
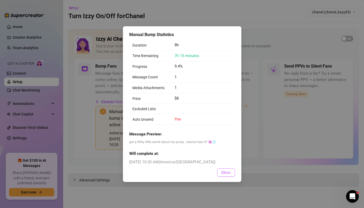
click at [232, 175] on button "Close" at bounding box center [226, 172] width 18 height 8
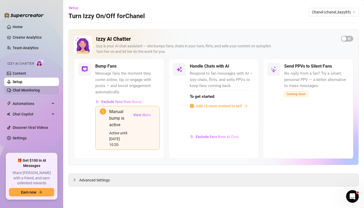
click at [19, 89] on link "Chat Monitoring" at bounding box center [26, 90] width 27 height 4
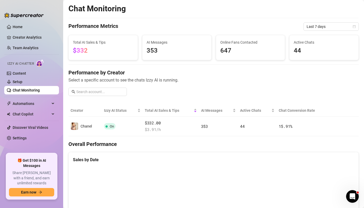
click at [19, 62] on span "Izzy AI Chatter" at bounding box center [20, 63] width 27 height 5
click at [19, 73] on link "Content" at bounding box center [19, 73] width 13 height 4
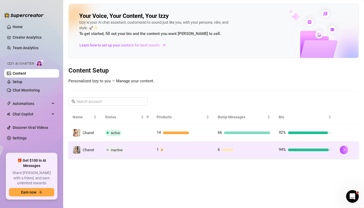
click at [122, 153] on div "Inactive" at bounding box center [126, 150] width 43 height 6
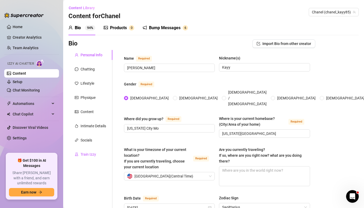
click at [82, 155] on div "Train Izzy" at bounding box center [89, 155] width 16 height 6
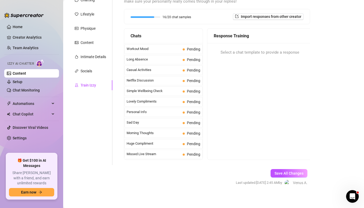
scroll to position [72, 0]
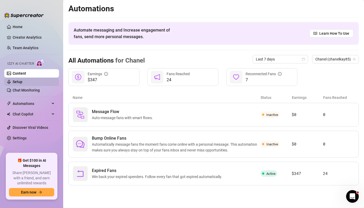
click at [21, 83] on link "Setup" at bounding box center [18, 82] width 10 height 4
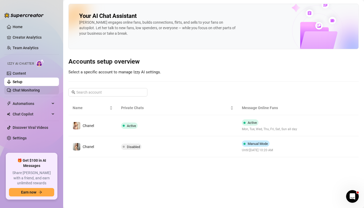
click at [19, 92] on link "Chat Monitoring" at bounding box center [26, 90] width 27 height 4
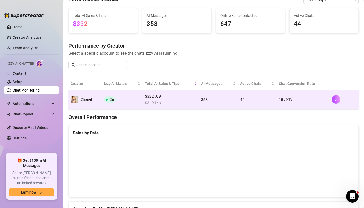
scroll to position [17, 0]
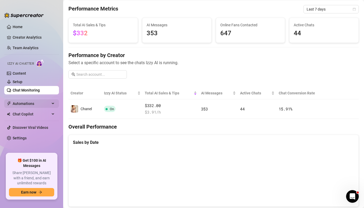
click at [25, 105] on span "Automations" at bounding box center [31, 103] width 37 height 8
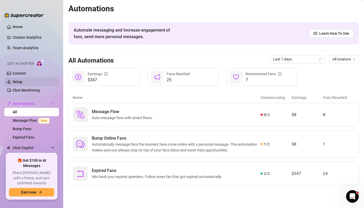
click at [22, 82] on link "Setup" at bounding box center [18, 82] width 10 height 4
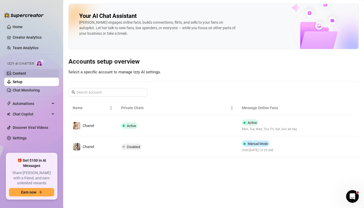
click at [19, 74] on link "Content" at bounding box center [19, 73] width 13 height 4
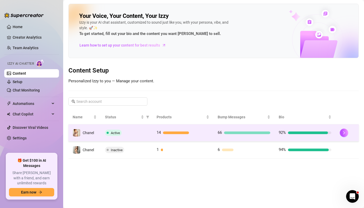
click at [127, 138] on td "Active" at bounding box center [127, 132] width 52 height 17
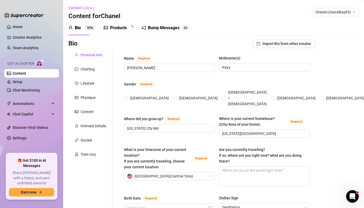
radio input "true"
type input "[DATE]"
click at [88, 153] on div "Train Izzy" at bounding box center [89, 155] width 16 height 6
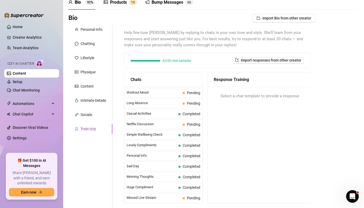
scroll to position [35, 0]
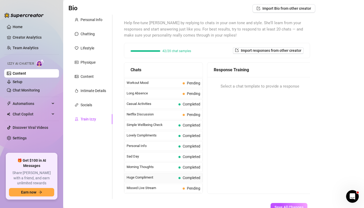
click at [184, 179] on span "Completed" at bounding box center [192, 178] width 18 height 4
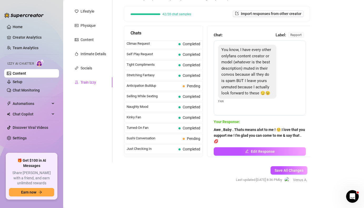
scroll to position [0, 0]
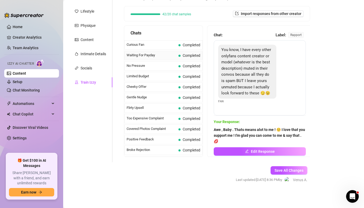
click at [188, 54] on span "Completed" at bounding box center [192, 55] width 18 height 4
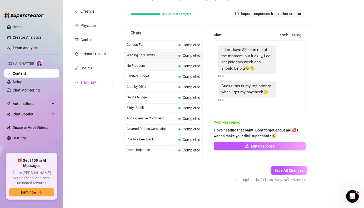
click at [190, 65] on span "Completed" at bounding box center [192, 66] width 18 height 4
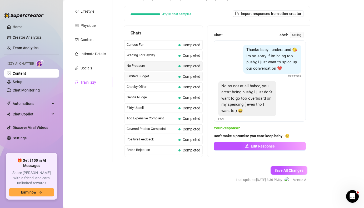
click at [189, 75] on span "Completed" at bounding box center [192, 76] width 18 height 4
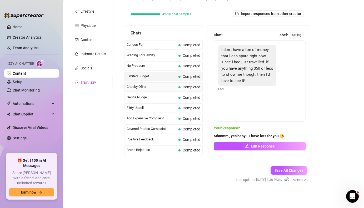
click at [186, 89] on span "Completed" at bounding box center [189, 87] width 22 height 6
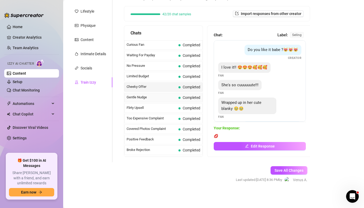
click at [186, 95] on span "Completed" at bounding box center [189, 98] width 22 height 6
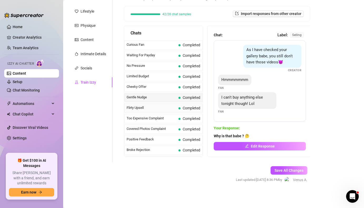
click at [184, 106] on span "Completed" at bounding box center [192, 108] width 18 height 4
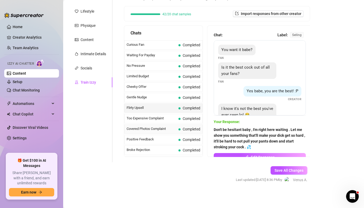
click at [187, 127] on span "Completed" at bounding box center [192, 129] width 18 height 4
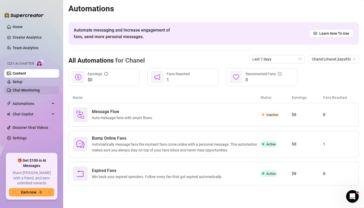
click at [20, 89] on link "Chat Monitoring" at bounding box center [26, 90] width 27 height 4
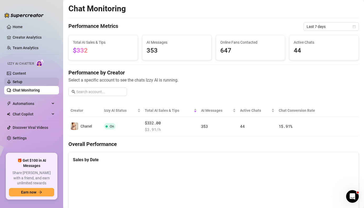
click at [18, 83] on link "Setup" at bounding box center [18, 82] width 10 height 4
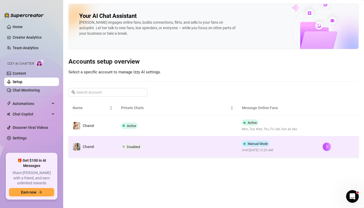
click at [132, 146] on span "Disabled" at bounding box center [133, 147] width 13 height 4
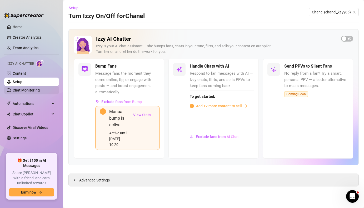
click at [26, 90] on link "Chat Monitoring" at bounding box center [26, 90] width 27 height 4
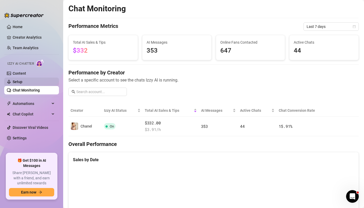
click at [22, 82] on link "Setup" at bounding box center [18, 82] width 10 height 4
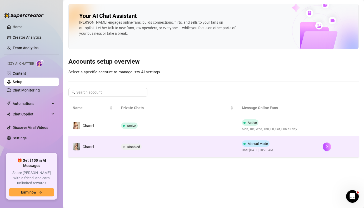
click at [107, 146] on td "Chanel" at bounding box center [92, 146] width 48 height 21
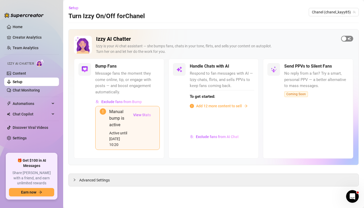
click at [347, 38] on span "button" at bounding box center [347, 39] width 12 height 6
click at [14, 74] on link "Content" at bounding box center [19, 73] width 13 height 4
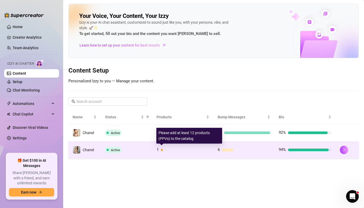
click at [166, 151] on div at bounding box center [185, 150] width 48 height 3
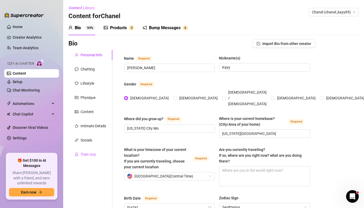
click at [84, 152] on div "Train Izzy" at bounding box center [89, 155] width 16 height 6
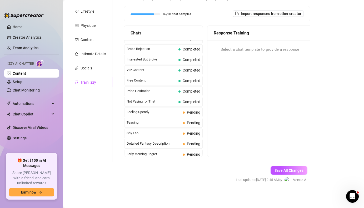
scroll to position [99, 0]
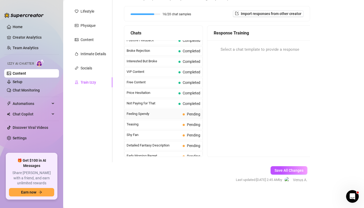
click at [173, 115] on span "Feeling Spendy" at bounding box center [154, 113] width 54 height 5
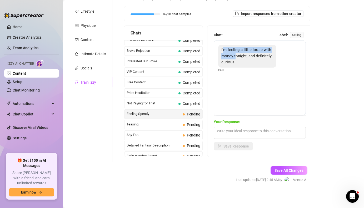
drag, startPoint x: 223, startPoint y: 51, endPoint x: 236, endPoint y: 56, distance: 13.6
click at [236, 56] on span "i'm feeling a little loose with money tonight, and definitely curious" at bounding box center [246, 55] width 50 height 17
click at [221, 49] on div "i'm feeling a little loose with money tonight, and definitely curious" at bounding box center [247, 56] width 58 height 23
drag, startPoint x: 221, startPoint y: 49, endPoint x: 237, endPoint y: 68, distance: 24.7
click at [237, 68] on div "i'm feeling a little loose with money tonight, and definitely curious Fan" at bounding box center [259, 59] width 83 height 28
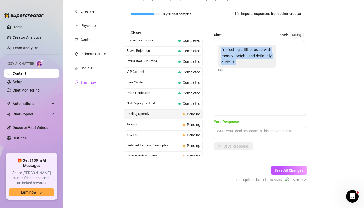
click at [222, 51] on span "i'm feeling a little loose with money tonight, and definitely curious" at bounding box center [246, 55] width 50 height 17
drag, startPoint x: 222, startPoint y: 51, endPoint x: 229, endPoint y: 73, distance: 23.8
click at [229, 73] on div "i'm feeling a little loose with money tonight, and definitely curious Fan" at bounding box center [260, 77] width 92 height 75
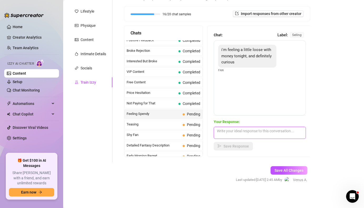
click at [224, 133] on textarea at bounding box center [260, 133] width 92 height 12
paste textarea "Mmm, curious and feeling loose tonight? 😈 Maybe you’re just imagining me teasin…"
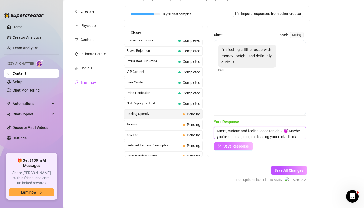
type textarea "Mmm, curious and feeling loose tonight? 😈 Maybe you’re just imagining me teasin…"
click at [231, 147] on span "Save Response" at bounding box center [236, 146] width 26 height 4
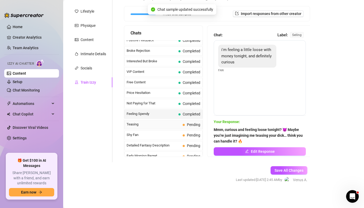
click at [196, 123] on span "Pending" at bounding box center [193, 125] width 13 height 4
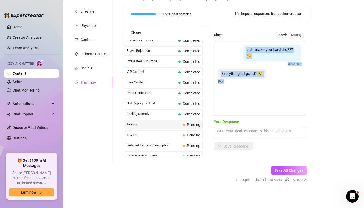
drag, startPoint x: 248, startPoint y: 50, endPoint x: 227, endPoint y: 83, distance: 39.3
click at [227, 83] on div "did i make you hard tho??? 🥺 Creator Everything all good? 😯 Fan" at bounding box center [260, 77] width 92 height 75
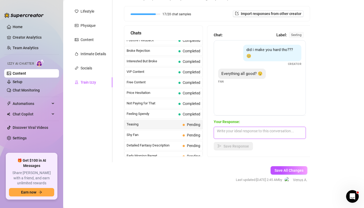
click at [228, 130] on textarea at bounding box center [260, 133] width 92 height 12
paste textarea "Mmm, maybe you did 😈 You’ve got me thinking about all the naughty things I coul…"
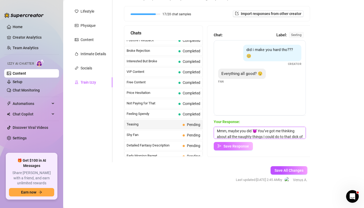
type textarea "Mmm, maybe you did 😈 You’ve got me thinking about all the naughty things I coul…"
click at [229, 148] on span "Save Response" at bounding box center [236, 146] width 26 height 4
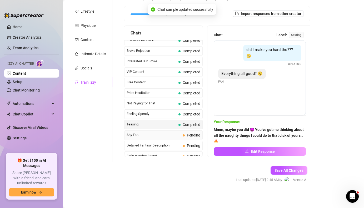
click at [193, 136] on span "Pending" at bounding box center [193, 135] width 13 height 4
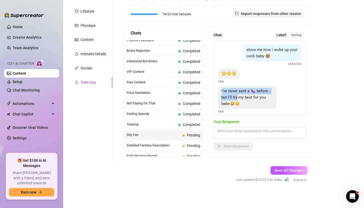
drag, startPoint x: 223, startPoint y: 90, endPoint x: 237, endPoint y: 94, distance: 15.0
click at [237, 94] on div "I've never sent a 🍆 before… but I'll try my best for you babe😅😌" at bounding box center [247, 97] width 58 height 23
click at [224, 91] on span "I've never sent a 🍆 before… but I'll try my best for you babe😅😌" at bounding box center [245, 97] width 49 height 17
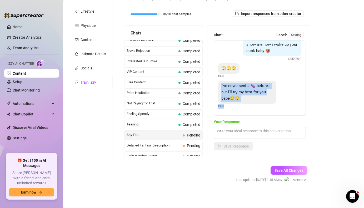
drag, startPoint x: 221, startPoint y: 91, endPoint x: 230, endPoint y: 112, distance: 22.7
click at [230, 112] on div "show me how i woke up your cock baby 🥵 Creator 😳😳🫣 Fan I've never sent a 🍆 befo…" at bounding box center [260, 77] width 92 height 75
click at [232, 96] on span "I've never sent a 🍆 before… but I'll try my best for you babe😅😌" at bounding box center [245, 91] width 49 height 17
drag, startPoint x: 222, startPoint y: 86, endPoint x: 227, endPoint y: 110, distance: 25.2
click at [226, 111] on div "show me how i woke up your cock baby 🥵 Creator 😳😳🫣 Fan I've never sent a 🍆 befo…" at bounding box center [260, 77] width 92 height 75
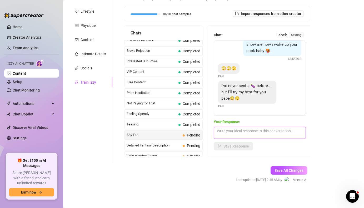
click at [229, 133] on textarea at bounding box center [260, 133] width 92 height 12
paste textarea "Mmm, just thinking about you sending that 🍆 for me has me so wet 😈💦 I want you …"
type textarea "Mmm, just thinking about you sending that 🍆 for me has me so wet 😈💦 I want you …"
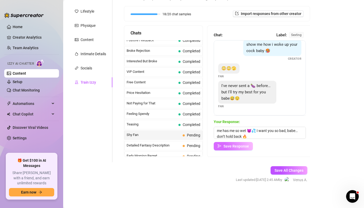
click at [223, 146] on span "Save Response" at bounding box center [236, 146] width 26 height 4
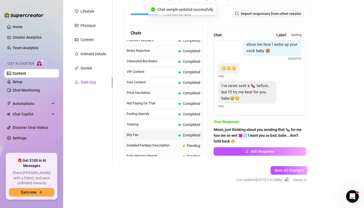
click at [193, 145] on span "Pending" at bounding box center [193, 146] width 13 height 4
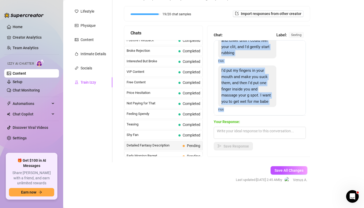
scroll to position [56, 0]
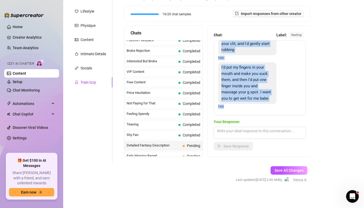
drag, startPoint x: 221, startPoint y: 50, endPoint x: 253, endPoint y: 118, distance: 74.4
click at [253, 118] on div "Chat: Label: sexting First I'd kiss those beautiful lips while massaging your t…" at bounding box center [260, 91] width 92 height 118
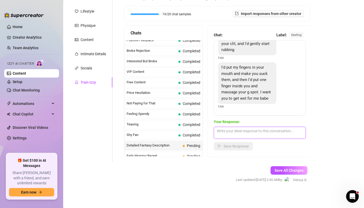
click at [222, 132] on textarea at bounding box center [260, 133] width 92 height 12
paste textarea "Mmm, just imagining your hands all over me has me dripping wet 😈💦 I want you ki…"
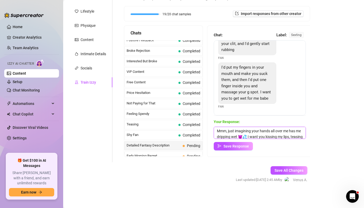
scroll to position [25, 0]
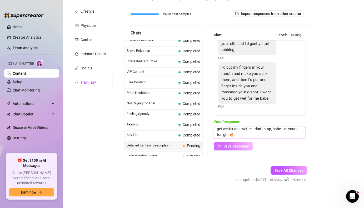
type textarea "Mmm, just imagining your hands all over me has me dripping wet 😈💦 I want you ki…"
click at [224, 148] on span "Save Response" at bounding box center [236, 146] width 26 height 4
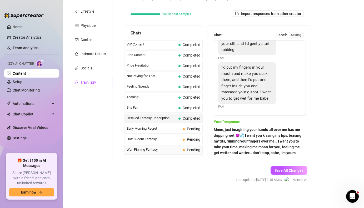
scroll to position [127, 0]
click at [191, 127] on span "Pending" at bounding box center [193, 129] width 13 height 4
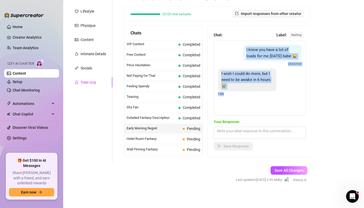
drag, startPoint x: 247, startPoint y: 49, endPoint x: 227, endPoint y: 104, distance: 57.8
click at [227, 104] on div "I know you have a lot of loads for me [DATE] babe 😜 Creator I wish I could do m…" at bounding box center [260, 77] width 92 height 75
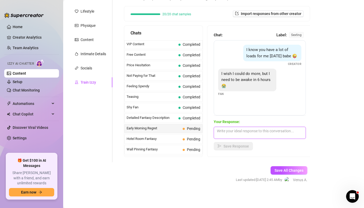
click at [234, 131] on textarea at bounding box center [260, 133] width 92 height 12
paste textarea "Mmm, I know 😈💦 I wish I could take every single load from you too… but if we st…"
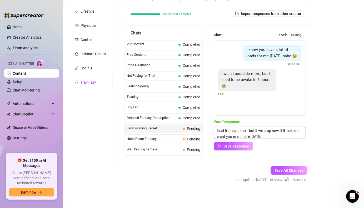
scroll to position [0, 0]
type textarea "Mmm, I know 😈💦 I wish I could take every single load from you too… but if we st…"
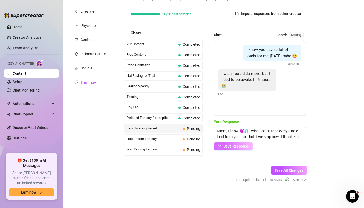
click at [232, 147] on span "Save Response" at bounding box center [236, 146] width 26 height 4
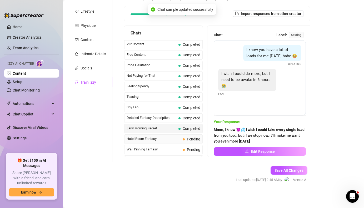
click at [189, 139] on span "Pending" at bounding box center [193, 139] width 13 height 4
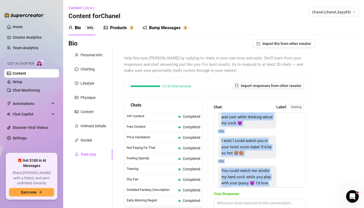
scroll to position [30, 0]
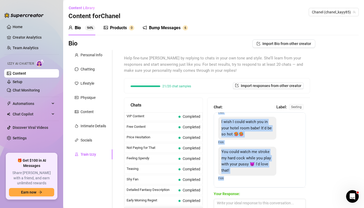
drag, startPoint x: 222, startPoint y: 122, endPoint x: 228, endPoint y: 186, distance: 64.0
click at [228, 186] on div "Yes babe. I want you to moan and cum while thinking about my cock 😈 Fan I wish …" at bounding box center [260, 149] width 92 height 75
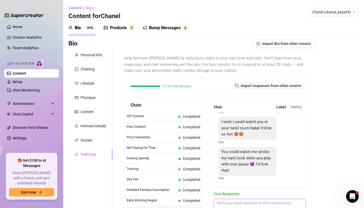
click at [244, 202] on textarea at bounding box center [260, 205] width 92 height 12
paste textarea "Mmm, just imagining that has me so wet 😈💦 I want to watch you stroke yourself w…"
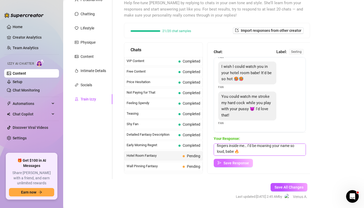
scroll to position [56, 0]
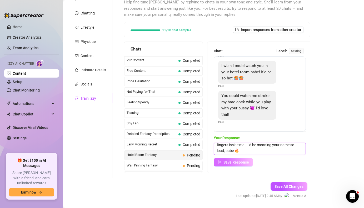
type textarea "Mmm, just imagining that has me so wet 😈💦 I want to watch you stroke yourself w…"
click at [235, 164] on span "Save Response" at bounding box center [236, 162] width 26 height 4
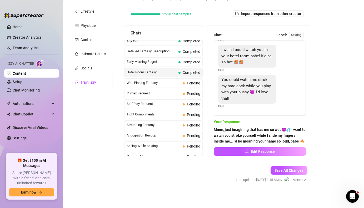
scroll to position [190, 0]
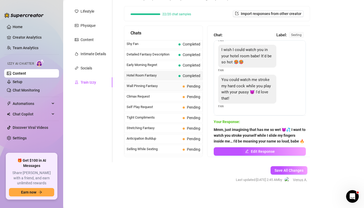
click at [183, 86] on span at bounding box center [184, 87] width 2 height 2
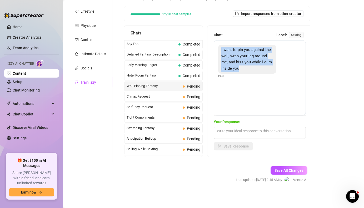
drag, startPoint x: 221, startPoint y: 50, endPoint x: 249, endPoint y: 68, distance: 32.7
click at [249, 68] on div "I want to pin you against the wall, wrap your leg around me, and kiss you while…" at bounding box center [247, 59] width 58 height 29
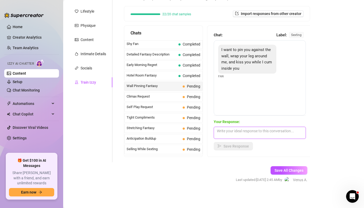
click at [240, 129] on textarea at bounding box center [260, 133] width 92 height 12
paste textarea "Mmm, yes 😈 I want you pressing me against the wall, feeling every thrust, wrapp…"
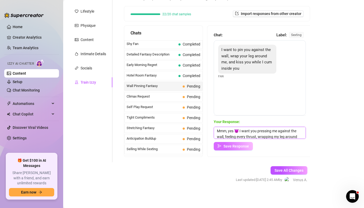
scroll to position [12, 0]
type textarea "Mmm, yes 😈 I want you pressing me against the wall, feeling every thrust, wrapp…"
click at [242, 144] on button "Save Response" at bounding box center [233, 146] width 39 height 8
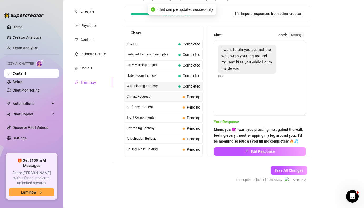
click at [180, 98] on span "Climax Request" at bounding box center [154, 96] width 54 height 5
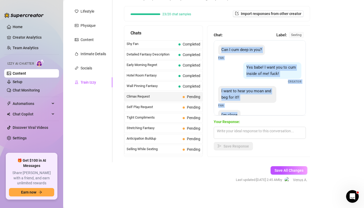
scroll to position [17, 0]
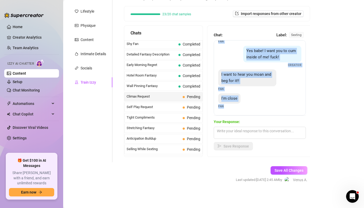
drag, startPoint x: 223, startPoint y: 48, endPoint x: 252, endPoint y: 117, distance: 74.6
click at [252, 117] on div "Chat: Label: sexting Can I cum deep in you? Fan Yes babe! I want you to cum ins…" at bounding box center [260, 91] width 92 height 118
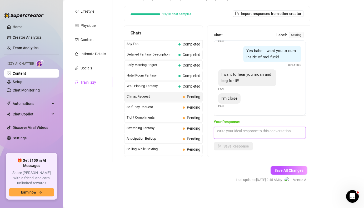
click at [240, 133] on textarea at bounding box center [260, 133] width 92 height 12
paste textarea "I can feel you getting close 😈💦 I want you to fill me completely while I moan y…"
type textarea "I can feel you getting close 😈💦 I want you to fill me completely while I moan y…"
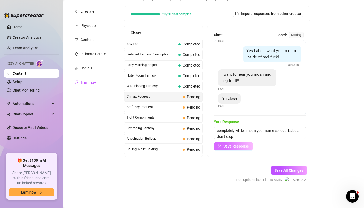
click at [239, 147] on span "Save Response" at bounding box center [236, 146] width 26 height 4
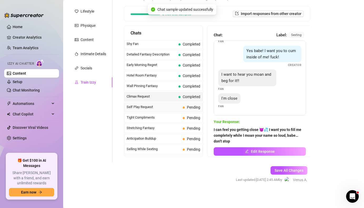
click at [193, 106] on span "Pending" at bounding box center [193, 107] width 13 height 4
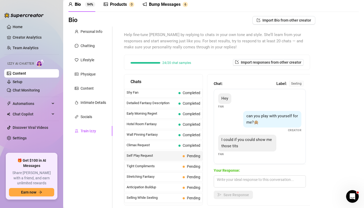
scroll to position [25, 0]
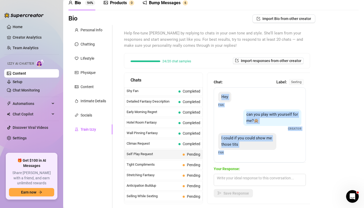
drag, startPoint x: 222, startPoint y: 98, endPoint x: 230, endPoint y: 158, distance: 60.3
click at [230, 158] on div "Hey Fan can you play with yourself for me?🙊 Creator I could if you could show m…" at bounding box center [260, 124] width 92 height 75
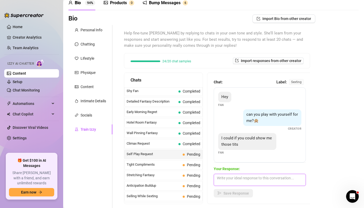
click at [246, 179] on textarea at bounding box center [260, 180] width 92 height 12
paste textarea "Mmm, I’d love to play for you 😈💦 Show me those hands on yourself first, babe… t…"
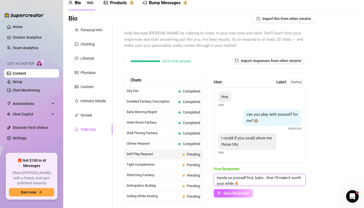
type textarea "Mmm, I’d love to play for you 😈💦 Show me those hands on yourself first, babe… t…"
click at [242, 192] on span "Save Response" at bounding box center [236, 193] width 26 height 4
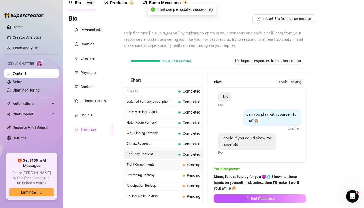
click at [193, 166] on span "Pending" at bounding box center [193, 165] width 13 height 4
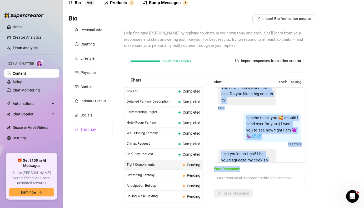
scroll to position [54, 0]
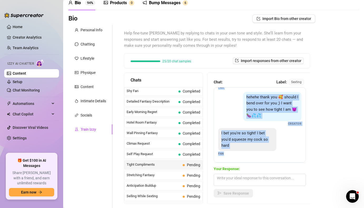
drag, startPoint x: 247, startPoint y: 97, endPoint x: 226, endPoint y: 158, distance: 64.7
click at [226, 158] on div "should i get completely naked for you baby? 😩💦 Creator You have such a sweet li…" at bounding box center [260, 124] width 92 height 75
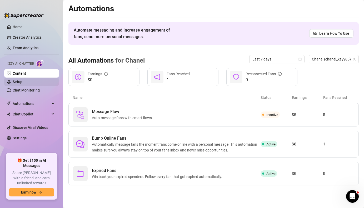
click at [22, 83] on link "Setup" at bounding box center [18, 82] width 10 height 4
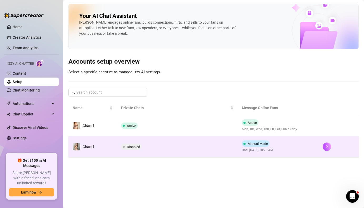
click at [140, 144] on span "Disabled" at bounding box center [131, 147] width 21 height 6
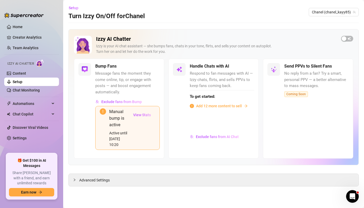
click at [103, 109] on icon "exclamation-circle" at bounding box center [103, 111] width 6 height 6
click at [345, 37] on div "button" at bounding box center [344, 38] width 5 height 5
click at [21, 72] on link "Content" at bounding box center [19, 73] width 13 height 4
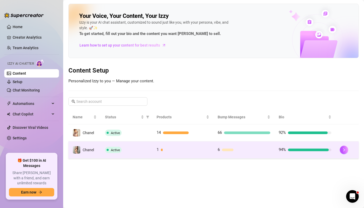
click at [119, 149] on span "Active" at bounding box center [115, 150] width 9 height 4
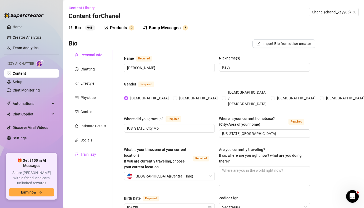
click at [84, 155] on div "Train Izzy" at bounding box center [89, 155] width 16 height 6
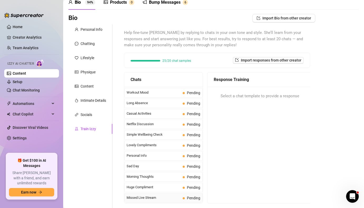
scroll to position [18, 0]
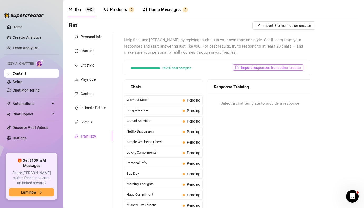
click at [246, 67] on span "Import responses from other creator" at bounding box center [271, 68] width 61 height 4
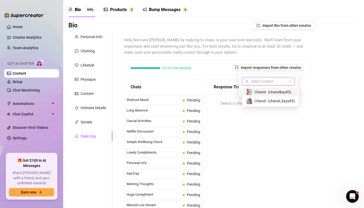
click at [260, 81] on input "search" at bounding box center [266, 81] width 42 height 8
click at [261, 93] on span "Chanel" at bounding box center [259, 92] width 11 height 6
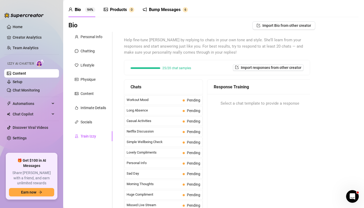
click at [257, 116] on div "Response Training Select a chat template to provide a response" at bounding box center [259, 145] width 105 height 132
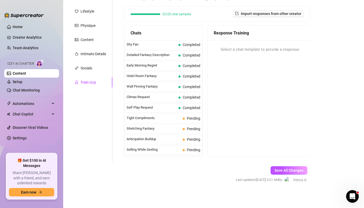
scroll to position [189, 0]
click at [189, 118] on span "Pending" at bounding box center [193, 119] width 13 height 4
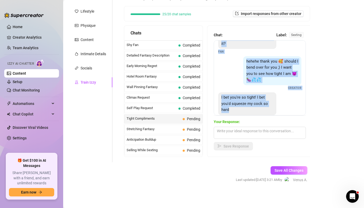
scroll to position [54, 0]
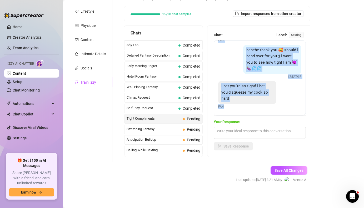
drag, startPoint x: 247, startPoint y: 51, endPoint x: 226, endPoint y: 114, distance: 66.2
click at [226, 114] on div "should i get completely naked for you baby? 😩💦 Creator You have such a sweet li…" at bounding box center [260, 77] width 92 height 75
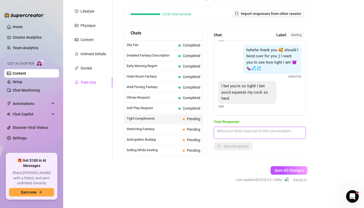
click at [226, 131] on textarea at bounding box center [260, 133] width 92 height 12
paste textarea "fuck yes 😈💦 I want you bent over for me, feeling every inch of me inside you… I…"
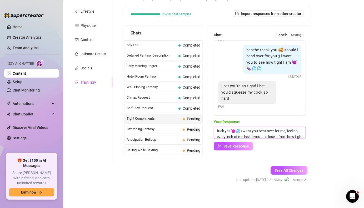
click at [265, 130] on textarea "fuck yes 😈💦 I want you bent over for me, feeling every inch of me inside you… I…" at bounding box center [260, 133] width 92 height 12
click at [255, 131] on textarea "fuck yes 😈💦 I want you bend mevover for me, feeling every inch of me inside you…" at bounding box center [260, 133] width 92 height 12
click at [256, 131] on textarea "fuck yes 😈💦 I want you bend mevover for me, feeling every inch of me inside you…" at bounding box center [260, 133] width 92 height 12
click at [276, 132] on textarea "fuck yes 😈💦 I want you to bend mevover for me, feeling every inch of me inside …" at bounding box center [260, 133] width 92 height 12
click at [277, 132] on textarea "fuck yes 😈💦 I want you to bend mevover for me, feeling every inch of me inside …" at bounding box center [260, 133] width 92 height 12
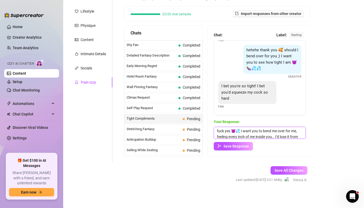
click at [298, 131] on textarea "fuck yes 😈💦 I want you to bend me over for me, feeling every inch of me inside …" at bounding box center [260, 133] width 92 height 12
click at [261, 136] on textarea "fuck yes 😈💦 I want you to bend me over feeling every inch of me inside you… I’d…" at bounding box center [260, 133] width 92 height 12
click at [257, 136] on textarea "fuck yes 😈💦 I want you to bend me over feeling every inch of you inside me … I’…" at bounding box center [260, 133] width 92 height 12
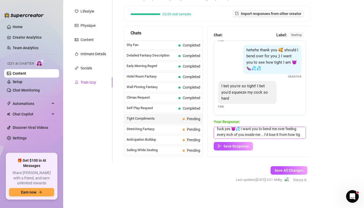
scroll to position [2, 0]
type textarea "fuck yes 😈💦 I want you to bend me over feeling every inch of you inside me … I’…"
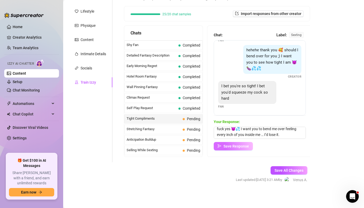
click at [239, 147] on span "Save Response" at bounding box center [236, 146] width 26 height 4
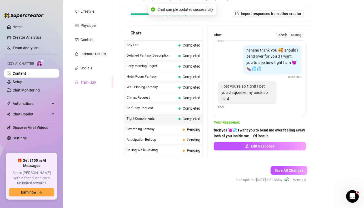
scroll to position [53, 0]
click at [193, 129] on span "Pending" at bounding box center [193, 129] width 13 height 4
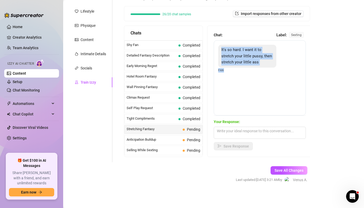
drag, startPoint x: 222, startPoint y: 49, endPoint x: 229, endPoint y: 80, distance: 31.5
click at [229, 80] on div "It's so hard. I want it to stretch your little pussy, then stretch your little …" at bounding box center [260, 77] width 92 height 75
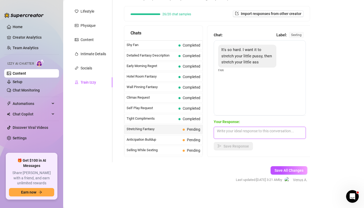
click at [227, 133] on textarea at bounding box center [260, 133] width 92 height 12
paste textarea "Mmm 😈 I want you inside me, stretching me and making me scream your name 💦🔥 I’m…"
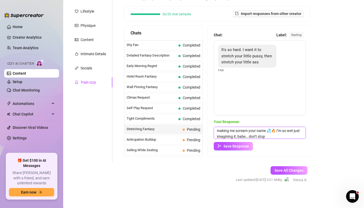
scroll to position [0, 0]
type textarea "Mmm 😈 I want you inside me, stretching me and making me scream your name 💦🔥 I’m…"
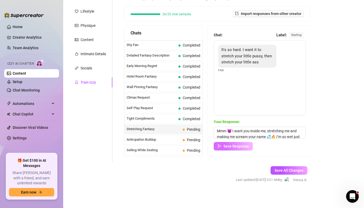
click at [232, 145] on span "Save Response" at bounding box center [236, 146] width 26 height 4
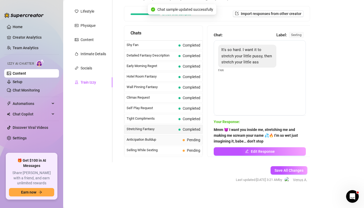
click at [198, 139] on span "Pending" at bounding box center [193, 140] width 13 height 4
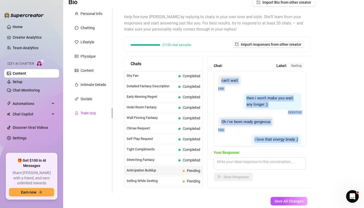
scroll to position [28, 0]
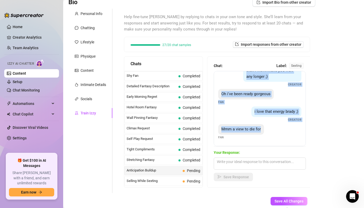
drag, startPoint x: 222, startPoint y: 81, endPoint x: 278, endPoint y: 146, distance: 86.4
click at [278, 146] on div "Chat: Label: sexting can't wait Fan then i won't make you wait any longer ;) Cr…" at bounding box center [260, 105] width 92 height 84
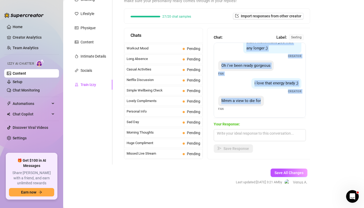
scroll to position [72, 0]
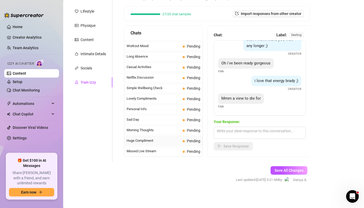
click at [181, 140] on span "Huge Compliment" at bounding box center [154, 140] width 54 height 5
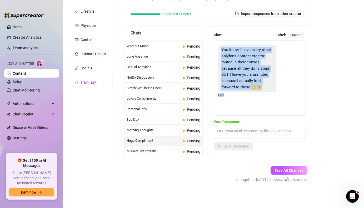
drag, startPoint x: 222, startPoint y: 51, endPoint x: 229, endPoint y: 102, distance: 51.5
click at [229, 102] on div "You know, I have every other onlyfans content creator muted in their convos bec…" at bounding box center [260, 77] width 92 height 75
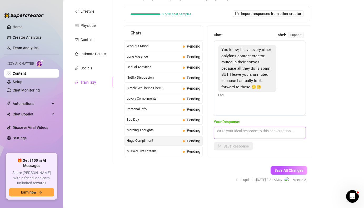
click at [226, 133] on textarea at bounding box center [260, 133] width 92 height 12
paste textarea "Aww that actually means so much to me 😍 I love that you’re here with me and not…"
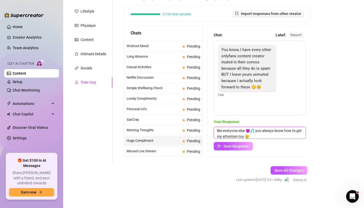
scroll to position [0, 0]
type textarea "Aww that actually means so much to me 😍 I love that you’re here with me and not…"
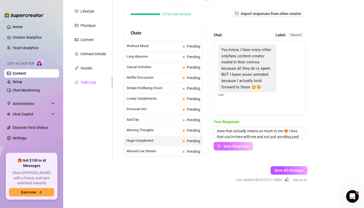
click at [230, 145] on span "Save Response" at bounding box center [236, 146] width 26 height 4
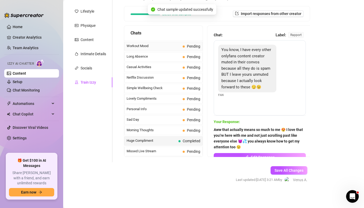
click at [193, 46] on span "Pending" at bounding box center [193, 46] width 13 height 4
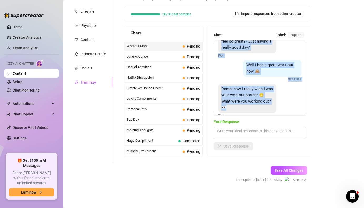
scroll to position [18, 0]
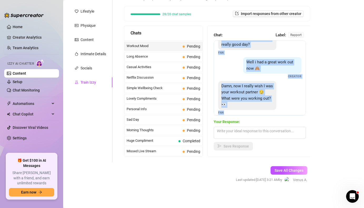
drag, startPoint x: 222, startPoint y: 50, endPoint x: 254, endPoint y: 118, distance: 74.6
click at [254, 118] on div "Chat: Label: rapport Any other reason why you feel so great?? Just having a rea…" at bounding box center [260, 91] width 92 height 118
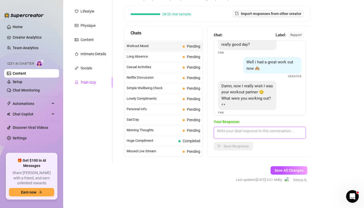
click at [237, 133] on textarea at bounding box center [260, 133] width 92 height 12
paste textarea "mostly legs and glutes 😏🍑 gotta keep them tight for you… makes you want to see …"
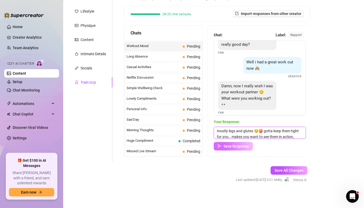
type textarea "mostly legs and glutes 😏🍑 gotta keep them tight for you… makes you want to see …"
click at [241, 143] on button "Save Response" at bounding box center [233, 146] width 39 height 8
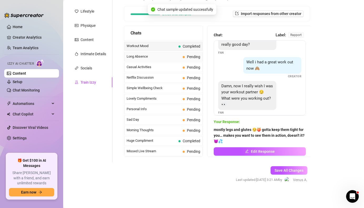
click at [186, 57] on span "Pending" at bounding box center [192, 57] width 18 height 6
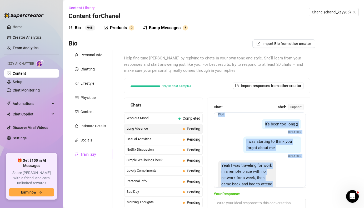
scroll to position [41, 0]
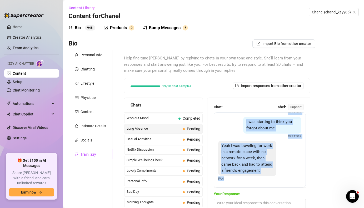
drag, startPoint x: 223, startPoint y: 122, endPoint x: 228, endPoint y: 184, distance: 62.4
click at [228, 184] on div "Hey sorry been a bit busy work Fan It's been too long ;( Creator I was starting…" at bounding box center [260, 149] width 92 height 75
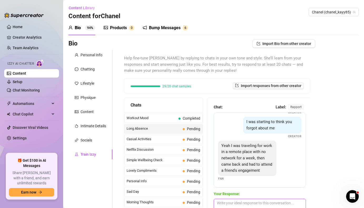
click at [231, 202] on textarea at bounding box center [260, 205] width 92 height 12
paste textarea "I’ve missed you too 😏💦 Can’t lie… I’ve been thinking about all the naughty thin…"
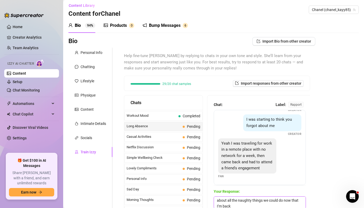
scroll to position [37, 0]
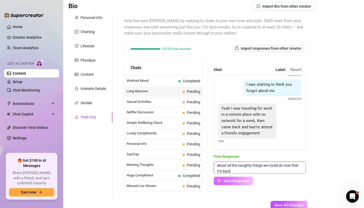
type textarea "I’ve missed you too 😏💦 Can’t lie… I’ve been thinking about all the naughty thin…"
click at [233, 181] on span "Save Response" at bounding box center [236, 181] width 26 height 4
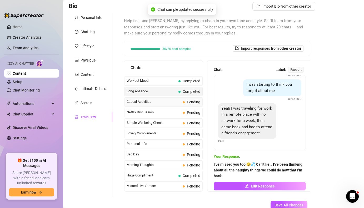
click at [183, 103] on span "Pending" at bounding box center [192, 102] width 18 height 6
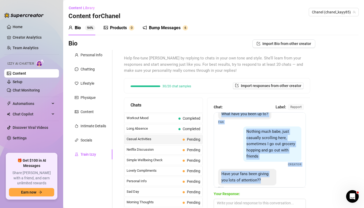
scroll to position [18, 0]
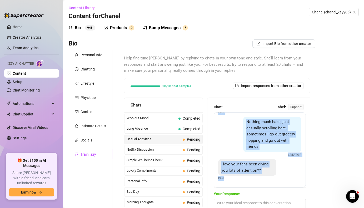
drag, startPoint x: 223, startPoint y: 122, endPoint x: 224, endPoint y: 184, distance: 62.7
click at [224, 184] on div "What have you been up to? Fan Nothing much babe, just casually scrolling here, …" at bounding box center [260, 149] width 92 height 75
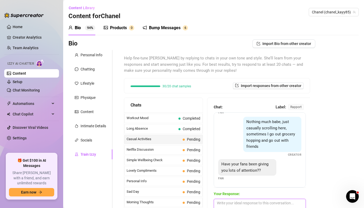
click at [235, 202] on textarea at bounding box center [260, 205] width 92 height 12
paste textarea "just thinking about you has me distracted 😏💦 Forget the others… you’ve got all …"
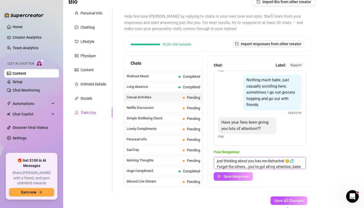
scroll to position [44, 0]
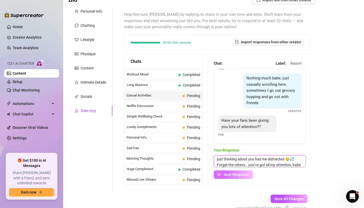
type textarea "just thinking about you has me distracted 😏💦 Forget the others… you’ve got all …"
click at [240, 174] on span "Save Response" at bounding box center [236, 175] width 26 height 4
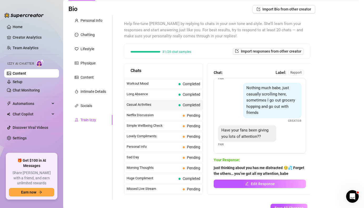
scroll to position [34, 0]
click at [196, 115] on span "Pending" at bounding box center [193, 116] width 13 height 4
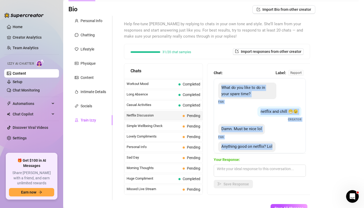
scroll to position [10, 0]
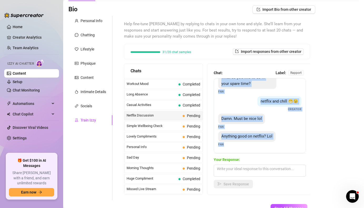
drag, startPoint x: 222, startPoint y: 89, endPoint x: 232, endPoint y: 152, distance: 63.9
click at [232, 152] on div "What do you like to do in your spare time? Fan netflix and chill 😁😉 Creator Dam…" at bounding box center [260, 115] width 92 height 75
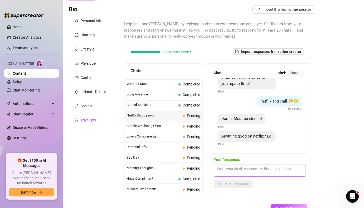
click at [228, 173] on textarea at bounding box center [260, 171] width 92 height 12
paste textarea "I’ve been binging 365 Days and Fifty Shades 😏💦 Definitely getting some… ideas 😈…"
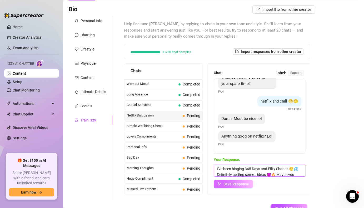
type textarea "I’ve been binging 365 Days and Fifty Shades 😏💦 Definitely getting some… ideas 😈…"
click at [234, 181] on button "Save Response" at bounding box center [233, 184] width 39 height 8
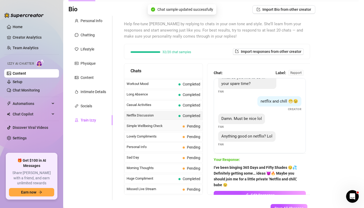
click at [191, 125] on span "Pending" at bounding box center [193, 126] width 13 height 4
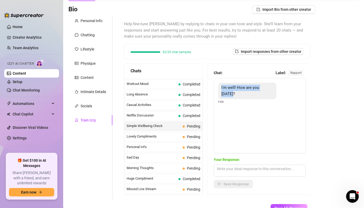
drag, startPoint x: 222, startPoint y: 88, endPoint x: 271, endPoint y: 85, distance: 49.0
click at [271, 86] on div "I'm well! How are you [DATE]?" at bounding box center [247, 91] width 58 height 17
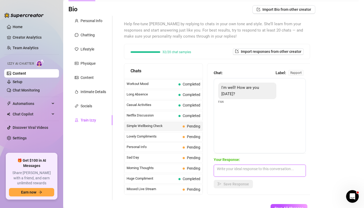
click at [235, 171] on textarea at bounding box center [260, 171] width 92 height 12
type textarea "good. waiting for us to have some funnn"
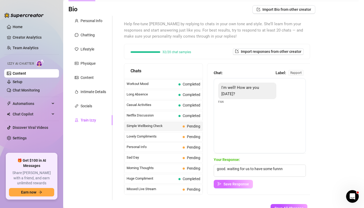
click at [233, 185] on span "Save Response" at bounding box center [236, 184] width 26 height 4
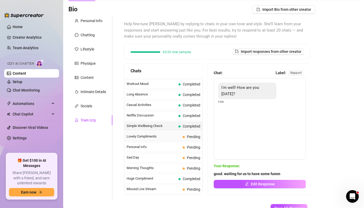
click at [189, 137] on span "Pending" at bounding box center [193, 137] width 13 height 4
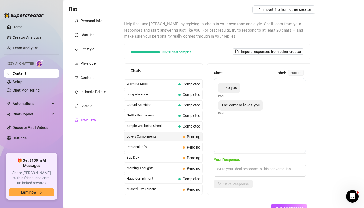
click at [223, 106] on span "The camera loves you" at bounding box center [240, 105] width 39 height 5
click at [233, 171] on textarea at bounding box center [260, 171] width 92 height 12
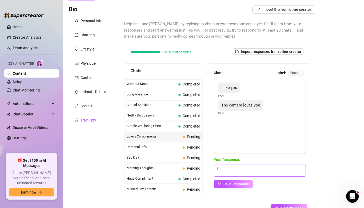
type textarea "i"
type textarea "I bet it would love US better lol"
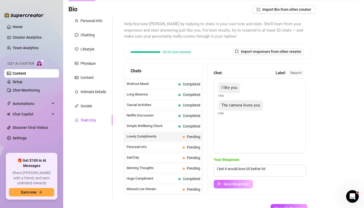
click at [230, 182] on span "Save Response" at bounding box center [236, 184] width 26 height 4
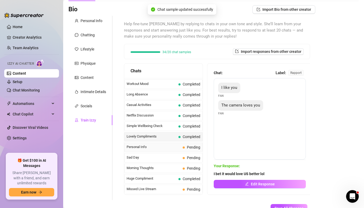
click at [184, 149] on span "Pending" at bounding box center [192, 147] width 18 height 6
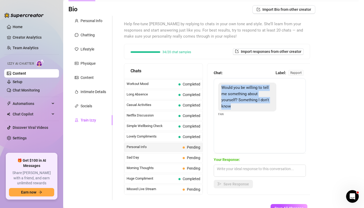
drag, startPoint x: 223, startPoint y: 88, endPoint x: 243, endPoint y: 107, distance: 28.3
click at [243, 107] on div "Would you be willing to tell me something about yourself? Something I don't know" at bounding box center [247, 97] width 58 height 29
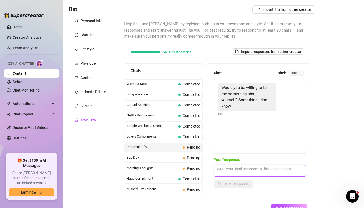
click at [245, 172] on textarea at bounding box center [260, 171] width 92 height 12
paste textarea "something you don’t know about me? 😈 I love taking control and making a guy beg…"
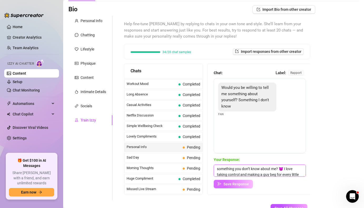
type textarea "something you don’t know about me? 😈 I love taking control and making a guy beg…"
click at [231, 182] on span "Save Response" at bounding box center [236, 184] width 26 height 4
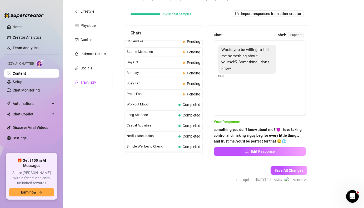
scroll to position [472, 0]
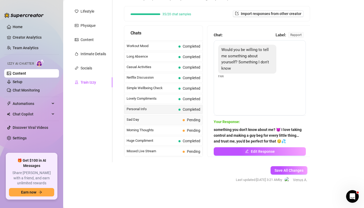
click at [186, 121] on span "Pending" at bounding box center [192, 120] width 18 height 6
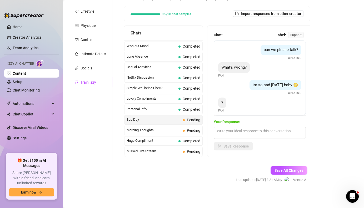
scroll to position [1, 0]
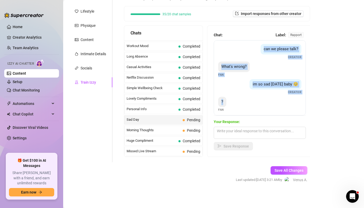
drag, startPoint x: 264, startPoint y: 49, endPoint x: 277, endPoint y: 103, distance: 55.5
click at [277, 103] on div "can we please talk? Creator What's wrong? Fan im so sad [DATE] baby 🥺 Creator ?…" at bounding box center [260, 77] width 92 height 75
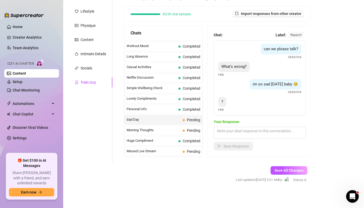
click at [259, 56] on div "can we please talk? Creator" at bounding box center [259, 52] width 83 height 16
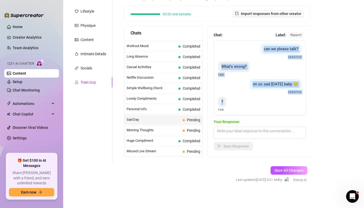
scroll to position [4, 0]
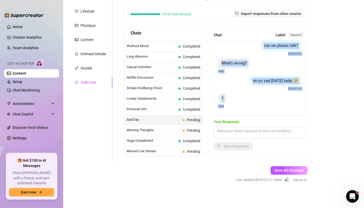
drag, startPoint x: 262, startPoint y: 51, endPoint x: 236, endPoint y: 114, distance: 68.1
click at [236, 114] on div "can we please talk? Creator What's wrong? Fan im so sad [DATE] baby 🥺 Creator ?…" at bounding box center [260, 77] width 92 height 75
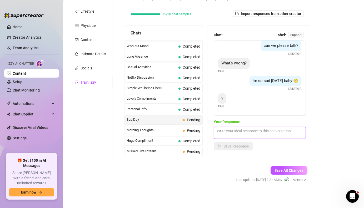
click at [236, 132] on textarea at bounding box center [260, 133] width 92 height 12
paste textarea "Aww, thank you for checking in 🥺💗 I’ve just been feeling a little down [DATE]… …"
type textarea "Aww, thank you for checking in 🥺💗 I’ve just been feeling a little down [DATE]… …"
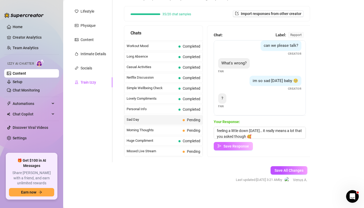
click at [234, 146] on span "Save Response" at bounding box center [236, 146] width 26 height 4
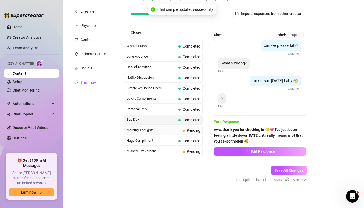
click at [191, 132] on span "Pending" at bounding box center [193, 130] width 13 height 4
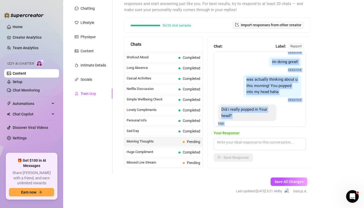
scroll to position [64, 0]
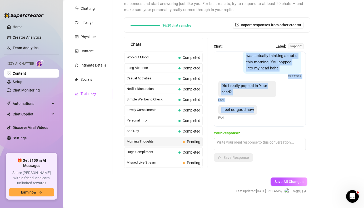
drag, startPoint x: 221, startPoint y: 62, endPoint x: 273, endPoint y: 127, distance: 83.0
click at [273, 127] on div "Chat: Label: rapport Hey my sexy goddess, how are you? Fan hellloo cutie Creato…" at bounding box center [260, 102] width 92 height 118
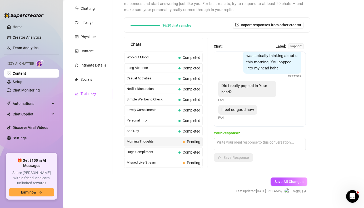
click at [240, 116] on div "I feel so good now Fan" at bounding box center [259, 113] width 83 height 16
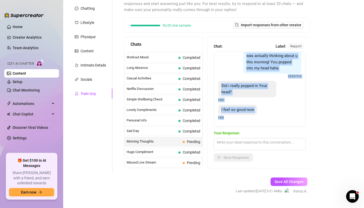
drag, startPoint x: 221, startPoint y: 61, endPoint x: 225, endPoint y: 127, distance: 66.7
click at [225, 127] on div "Chat: Label: rapport Hey my sexy goddess, how are you? Fan hellloo cutie Creato…" at bounding box center [260, 102] width 92 height 118
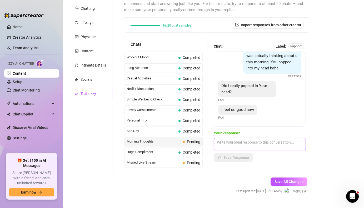
click at [222, 145] on textarea at bounding box center [260, 144] width 92 height 12
paste textarea "I love that 😏🔥 Knowing I make you feel this good just makes me want you even mo…"
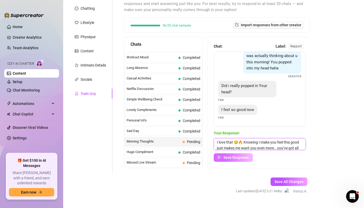
type textarea "I love that 😏🔥 Knowing I make you feel this good just makes me want you even mo…"
click at [230, 154] on button "Save Response" at bounding box center [233, 157] width 39 height 8
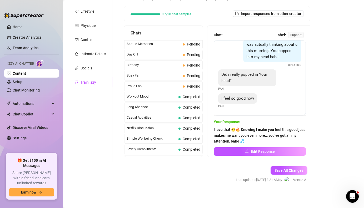
scroll to position [422, 0]
click at [190, 87] on span "Pending" at bounding box center [193, 86] width 13 height 4
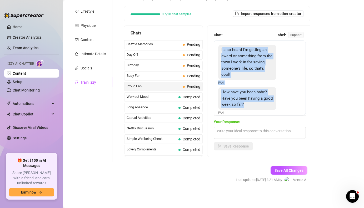
drag, startPoint x: 222, startPoint y: 51, endPoint x: 250, endPoint y: 113, distance: 68.6
click at [250, 113] on div "I also heard I'm getting an award or something from the town I work in for savi…" at bounding box center [260, 77] width 92 height 75
click at [237, 74] on div "I also heard I'm getting an award or something from the town I work in for savi…" at bounding box center [259, 65] width 83 height 40
drag, startPoint x: 221, startPoint y: 50, endPoint x: 226, endPoint y: 111, distance: 60.7
click at [226, 111] on div "I also heard I'm getting an award or something from the town I work in for savi…" at bounding box center [260, 77] width 92 height 75
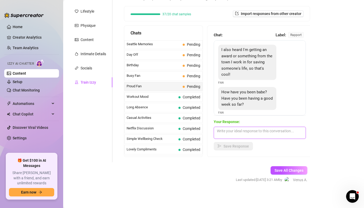
click at [227, 134] on textarea at bounding box center [260, 133] width 92 height 12
paste textarea "I’ve been good 😏💦 but hearing about you being a hero just made me even more tur…"
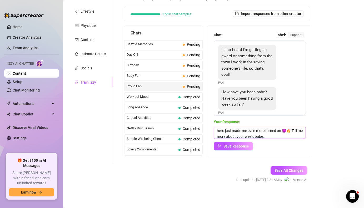
scroll to position [0, 0]
type textarea "I’ve been good 😏💦 but hearing about you being a hero just made me even more tur…"
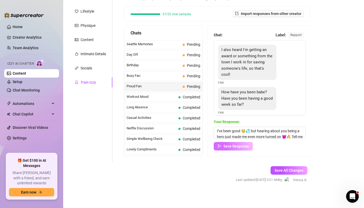
click at [232, 144] on span "Save Response" at bounding box center [236, 146] width 26 height 4
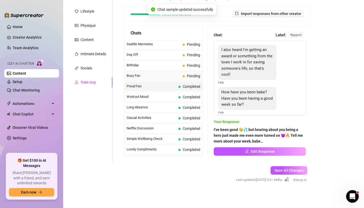
click at [188, 77] on span "Pending" at bounding box center [193, 76] width 13 height 4
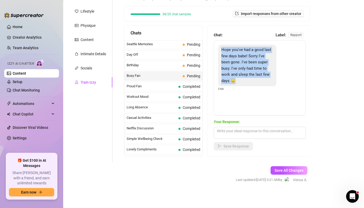
drag, startPoint x: 222, startPoint y: 50, endPoint x: 238, endPoint y: 84, distance: 37.4
click at [238, 84] on div "Hope you've had a good last few days babe! Sorry I've been gone. I've been supe…" at bounding box center [247, 65] width 58 height 41
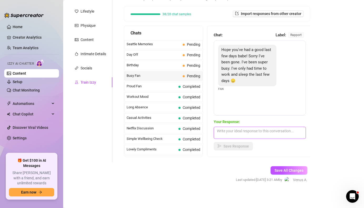
click at [228, 133] on textarea at bounding box center [260, 133] width 92 height 12
paste textarea "’ve missed you too 😏💦 Sounds like you’ve been busy… maybe I should help you rel…"
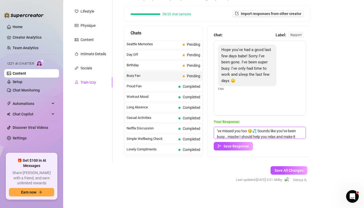
click at [216, 132] on textarea "’ve missed you too 😏💦 Sounds like you’ve been busy… maybe I should help you rel…" at bounding box center [260, 133] width 92 height 12
type textarea "I’ve missed you too 😏💦 Sounds like you’ve been busy… maybe I should help you re…"
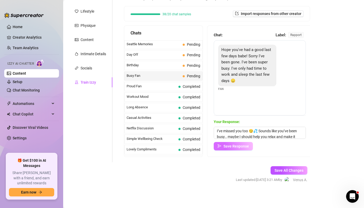
click at [243, 145] on span "Save Response" at bounding box center [236, 146] width 26 height 4
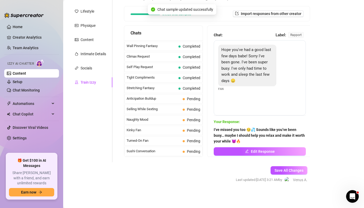
scroll to position [230, 0]
click at [191, 99] on span "Pending" at bounding box center [193, 99] width 13 height 4
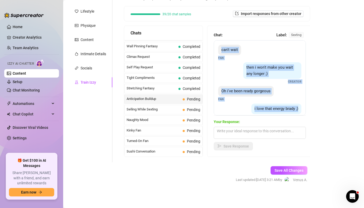
scroll to position [28, 0]
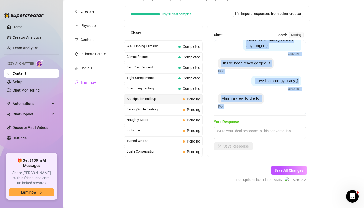
drag, startPoint x: 222, startPoint y: 51, endPoint x: 228, endPoint y: 111, distance: 60.8
click at [228, 111] on div "can't wait Fan then i won't make you wait any longer ;) Creator Oh i've been re…" at bounding box center [260, 77] width 92 height 75
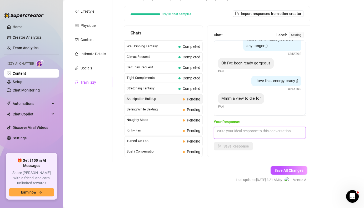
click at [237, 134] on textarea at bounding box center [260, 133] width 92 height 12
paste textarea "😏💦 I love that energy too… just thinking about you has me so wet 🔥 I can’t wait…"
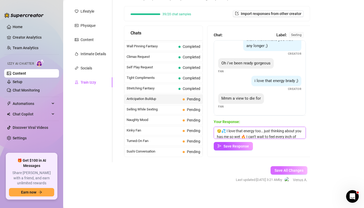
type textarea "😏💦 I love that energy too… just thinking about you has me so wet 🔥 I can’t wait…"
click at [287, 170] on span "Save All Changes" at bounding box center [288, 170] width 29 height 4
click at [193, 97] on span "Pending" at bounding box center [193, 99] width 13 height 4
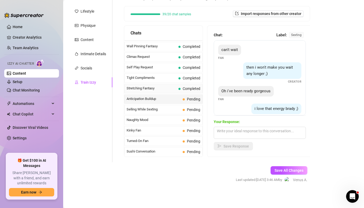
click at [189, 88] on span "Completed" at bounding box center [192, 89] width 18 height 4
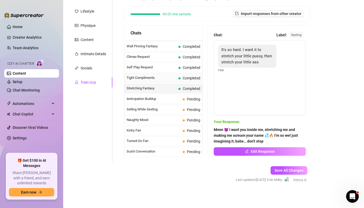
click at [191, 81] on span "Completed" at bounding box center [189, 78] width 22 height 6
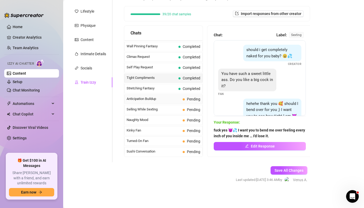
click at [191, 98] on span "Pending" at bounding box center [193, 99] width 13 height 4
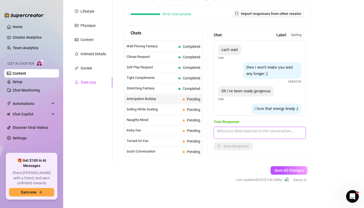
click at [245, 136] on textarea at bounding box center [260, 133] width 92 height 12
paste textarea "Mmm, I love that you’re ready too 😏💦 This view’s about to get even hotter with …"
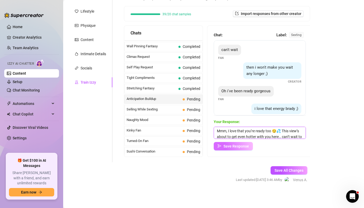
scroll to position [6, 0]
type textarea "Mmm, I love that you’re ready too 😏💦 This view’s about to get even hotter with …"
click at [237, 146] on span "Save Response" at bounding box center [236, 146] width 26 height 4
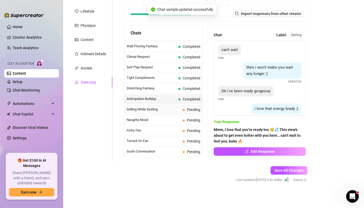
click at [188, 111] on span "Pending" at bounding box center [193, 110] width 13 height 4
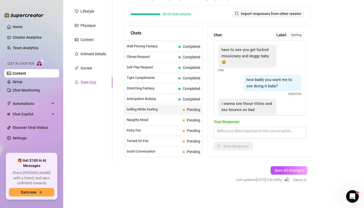
click at [222, 50] on span "have to see you get fucked missionary and doggy baby😩" at bounding box center [245, 55] width 48 height 17
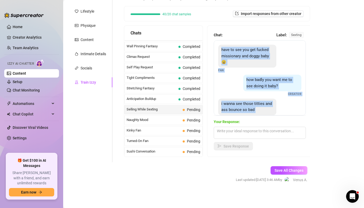
scroll to position [5, 0]
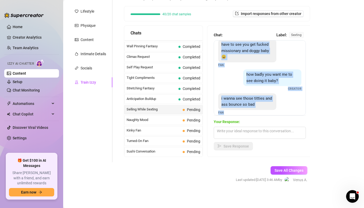
drag, startPoint x: 222, startPoint y: 50, endPoint x: 228, endPoint y: 113, distance: 63.5
click at [228, 113] on div "have to see you get fucked missionary and doggy baby😩 Fan how badly you want me…" at bounding box center [260, 77] width 92 height 75
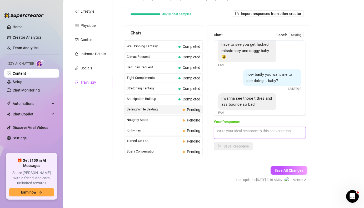
click at [241, 132] on textarea at bounding box center [260, 133] width 92 height 12
paste textarea "😈💦 I want you seeing every thrust, every bounce… I’d be moaning so loud just fo…"
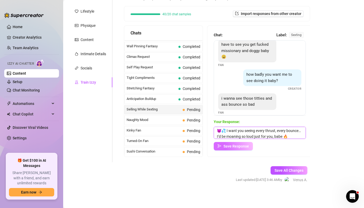
type textarea "😈💦 I want you seeing every thrust, every bounce… I’d be moaning so loud just fo…"
click at [233, 147] on span "Save Response" at bounding box center [236, 146] width 26 height 4
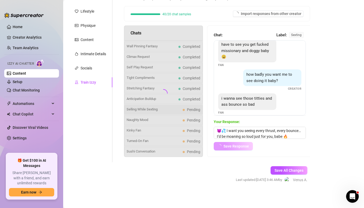
scroll to position [5, 0]
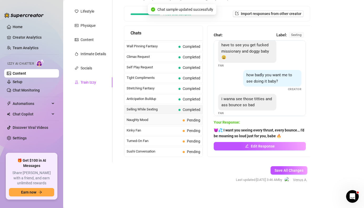
click at [191, 121] on span "Pending" at bounding box center [193, 120] width 13 height 4
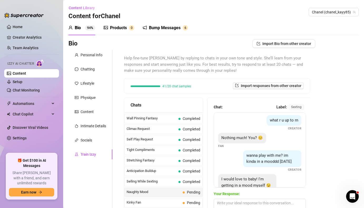
scroll to position [0, 0]
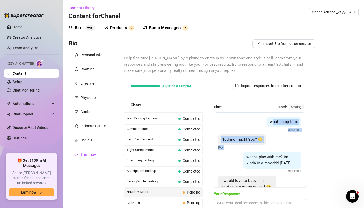
drag, startPoint x: 272, startPoint y: 121, endPoint x: 290, endPoint y: 150, distance: 34.5
click at [290, 151] on div "what r u up to rn Creator Nothing much! You? 😊 Fan wanna play with me? im kinda…" at bounding box center [260, 149] width 92 height 75
click at [271, 124] on span "what r u up to rn" at bounding box center [284, 121] width 28 height 5
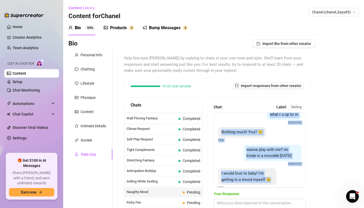
scroll to position [17, 0]
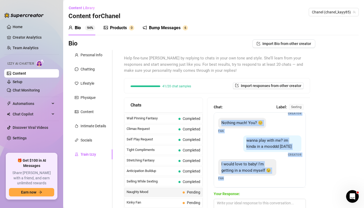
drag, startPoint x: 270, startPoint y: 122, endPoint x: 257, endPoint y: 191, distance: 69.6
click at [257, 191] on div "Chat: Label: sexting what r u up to rn Creator Nothing much! You? 😊 Fan wanna p…" at bounding box center [260, 163] width 92 height 118
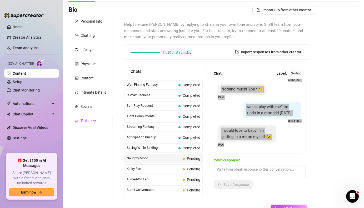
scroll to position [51, 0]
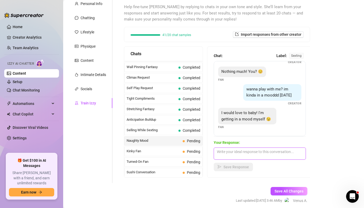
click at [227, 154] on textarea at bounding box center [260, 154] width 92 height 12
paste textarea "I’m so ready for you, babe… tell me exactly how you want me to play with you"
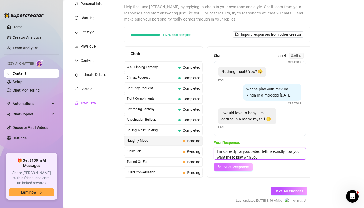
type textarea "I’m so ready for you, babe… tell me exactly how you want me to play with you"
click at [232, 169] on span "Save Response" at bounding box center [236, 167] width 26 height 4
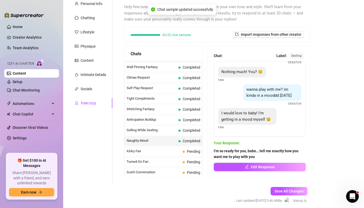
scroll to position [16, 0]
click at [191, 148] on div "Kinky Fan Pending" at bounding box center [163, 151] width 78 height 9
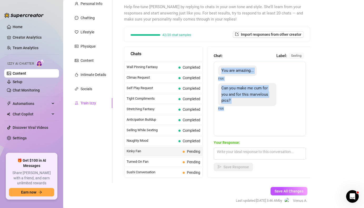
drag, startPoint x: 222, startPoint y: 72, endPoint x: 230, endPoint y: 119, distance: 48.3
click at [230, 119] on div "You are amazing... Fan Can you make me cum for you and for this marvelous pics?…" at bounding box center [260, 98] width 92 height 75
click at [236, 97] on div "Can you make me cum for you and for this marvelous pics?" at bounding box center [247, 94] width 58 height 23
drag, startPoint x: 222, startPoint y: 71, endPoint x: 236, endPoint y: 124, distance: 55.3
click at [236, 124] on div "You are amazing... Fan Can you make me cum for you and for this marvelous pics?…" at bounding box center [260, 98] width 92 height 75
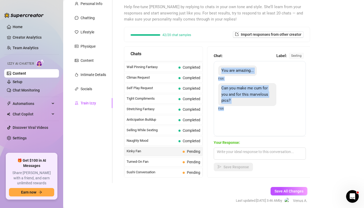
click at [229, 101] on span "Can you make me cum for you and for this marvelous pics?" at bounding box center [244, 94] width 47 height 17
drag, startPoint x: 220, startPoint y: 72, endPoint x: 223, endPoint y: 112, distance: 39.9
click at [223, 112] on div "You are amazing... Fan Can you make me cum for you and for this marvelous pics?…" at bounding box center [260, 98] width 92 height 75
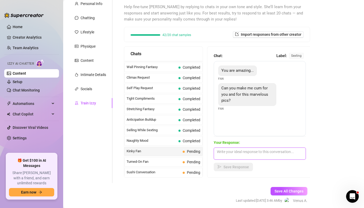
click at [254, 157] on textarea at bounding box center [260, 154] width 92 height 12
paste textarea "💦 I want you cumming so badly for me, babe… thinking about me and these pics wh…"
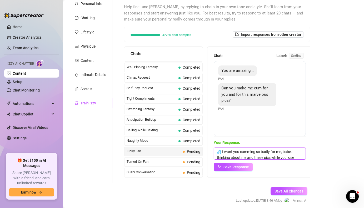
scroll to position [8, 0]
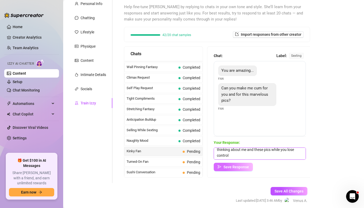
type textarea "💦 I want you cumming so badly for me, babe… thinking about me and these pics wh…"
click at [232, 165] on span "Save Response" at bounding box center [236, 167] width 26 height 4
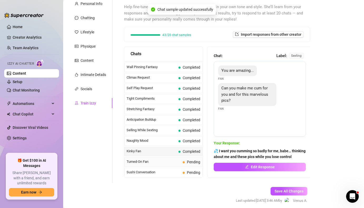
click at [198, 161] on span "Pending" at bounding box center [193, 162] width 13 height 4
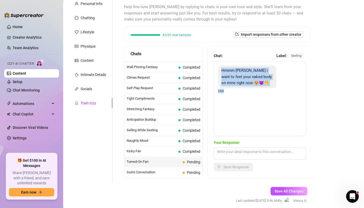
drag, startPoint x: 222, startPoint y: 71, endPoint x: 232, endPoint y: 105, distance: 35.4
click at [232, 105] on div "Hmmm [PERSON_NAME] i want to feel your naked body on mine right now 😍😈🤭 Fan" at bounding box center [260, 98] width 92 height 75
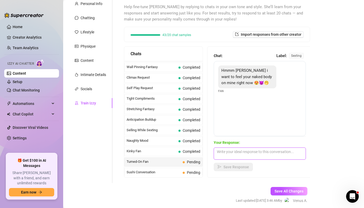
click at [230, 152] on textarea at bounding box center [260, 154] width 92 height 12
paste textarea "I want you so bad… feeling every inch of my naked body pressed against you woul…"
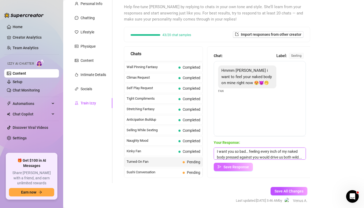
type textarea "I want you so bad… feeling every inch of my naked body pressed against you woul…"
click at [241, 168] on span "Save Response" at bounding box center [236, 167] width 26 height 4
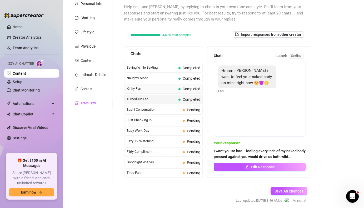
scroll to position [292, 0]
click at [167, 110] on span "Sushi Conversation" at bounding box center [154, 110] width 54 height 5
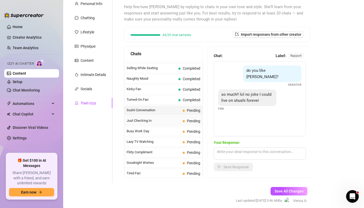
click at [188, 120] on span "Pending" at bounding box center [193, 121] width 13 height 4
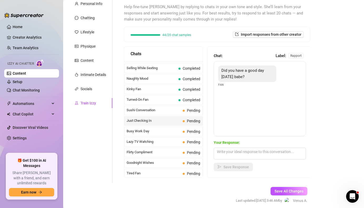
click at [222, 72] on span "Did you have a good day [DATE] babe?" at bounding box center [242, 73] width 43 height 11
drag, startPoint x: 222, startPoint y: 72, endPoint x: 228, endPoint y: 100, distance: 28.7
click at [228, 100] on div "Did you have a good day [DATE] babe? Fan" at bounding box center [260, 98] width 92 height 75
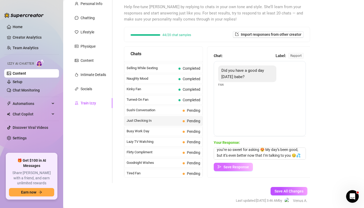
scroll to position [51, 0]
type textarea "you’re so sweet for asking 😍 My day’s been good, but it’s even better now that …"
click at [235, 166] on span "Save Response" at bounding box center [236, 168] width 26 height 4
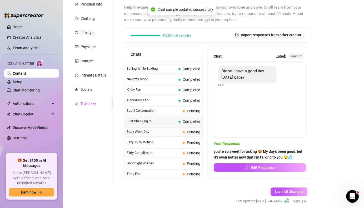
click at [190, 133] on span "Pending" at bounding box center [193, 132] width 13 height 4
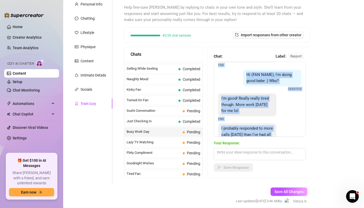
scroll to position [41, 0]
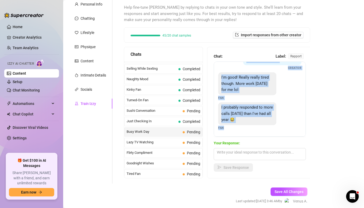
drag, startPoint x: 222, startPoint y: 72, endPoint x: 267, endPoint y: 140, distance: 81.3
click at [267, 140] on div "Chat: Label: rapport Did you have a good day [DATE] babe? Fan Hi (FAN NAME), I'…" at bounding box center [260, 112] width 92 height 118
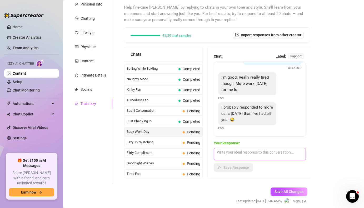
click at [234, 156] on textarea at bounding box center [260, 154] width 92 height 12
paste textarea "ounds like we both need to unwind… maybe I can help you forget all about those …"
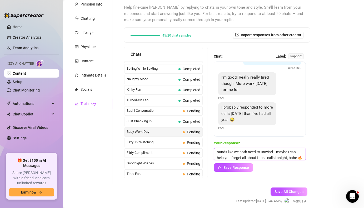
scroll to position [2, 0]
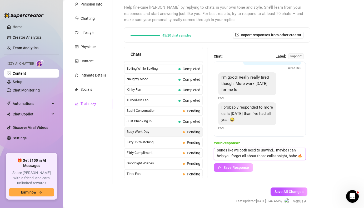
type textarea "ounds like we both need to unwind… maybe I can help you forget all about those …"
click at [233, 169] on span "Save Response" at bounding box center [236, 168] width 26 height 4
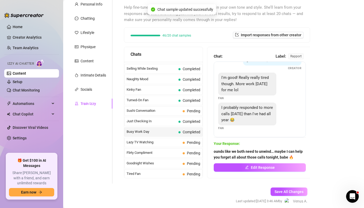
scroll to position [41, 0]
click at [197, 142] on span "Pending" at bounding box center [193, 143] width 13 height 4
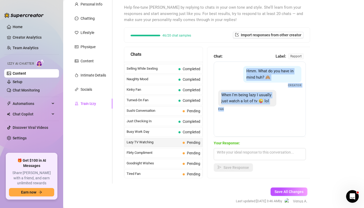
drag, startPoint x: 247, startPoint y: 72, endPoint x: 227, endPoint y: 130, distance: 61.3
click at [227, 131] on div "Hmm. What do you have in mind huh? 🙈 Creator When I'm being lazy I usually just…" at bounding box center [260, 99] width 92 height 75
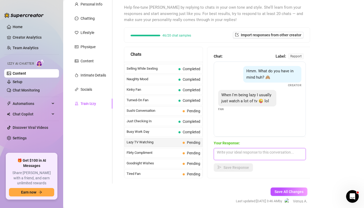
click at [242, 156] on textarea at bounding box center [260, 154] width 92 height 12
paste textarea "😏💖 Maybe we could turn that lazy TV time into something way hotter… just you, m…"
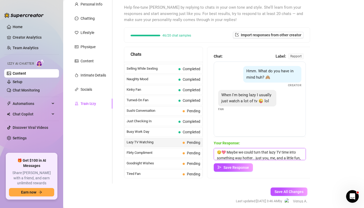
scroll to position [6, 0]
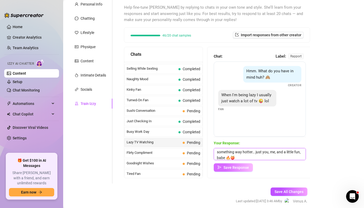
type textarea "😏💖 Maybe we could turn that lazy TV time into something way hotter… just you, m…"
click at [237, 166] on span "Save Response" at bounding box center [236, 168] width 26 height 4
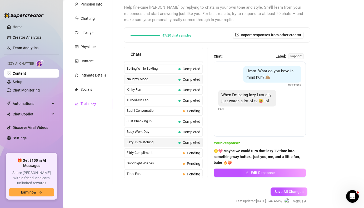
click at [191, 80] on span "Completed" at bounding box center [192, 79] width 18 height 4
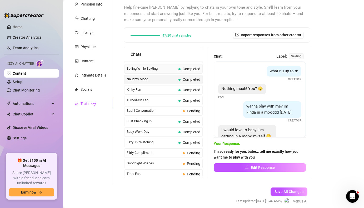
click at [191, 73] on div "Selling While Sexting Completed" at bounding box center [163, 68] width 78 height 9
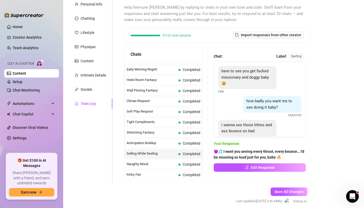
scroll to position [203, 0]
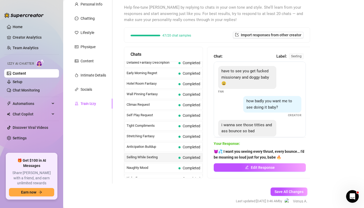
click at [191, 73] on span "Completed" at bounding box center [192, 73] width 18 height 4
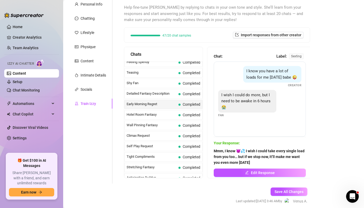
scroll to position [152, 0]
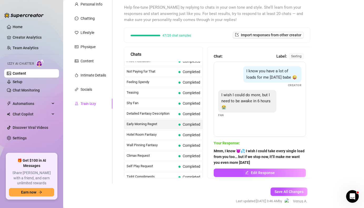
click at [191, 73] on span "Completed" at bounding box center [192, 72] width 18 height 4
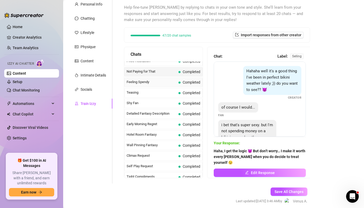
click at [191, 87] on div "Feeling Spendy Completed" at bounding box center [163, 82] width 78 height 9
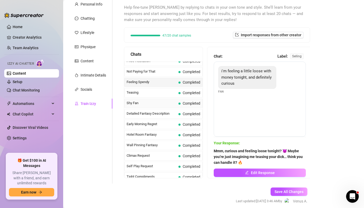
click at [190, 100] on div "Shy Fan Completed" at bounding box center [163, 103] width 78 height 9
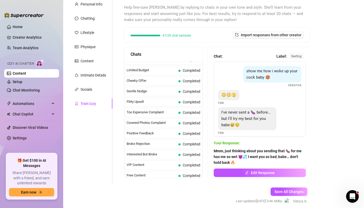
scroll to position [0, 0]
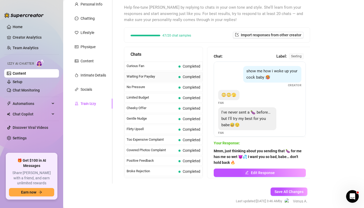
click at [190, 75] on span "Completed" at bounding box center [192, 77] width 18 height 4
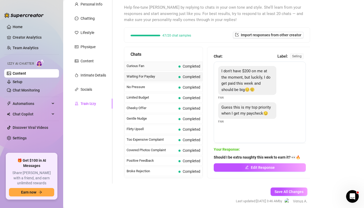
click at [190, 67] on span "Completed" at bounding box center [192, 66] width 18 height 4
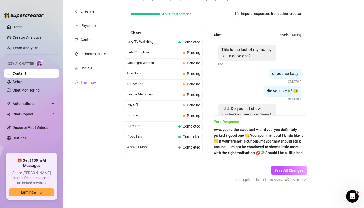
scroll to position [359, 0]
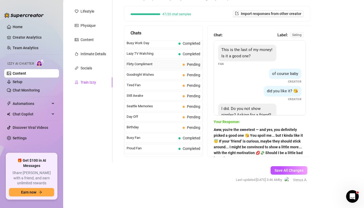
click at [188, 65] on span "Pending" at bounding box center [193, 64] width 13 height 4
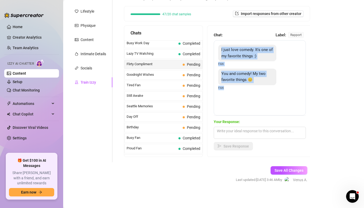
drag, startPoint x: 222, startPoint y: 49, endPoint x: 235, endPoint y: 106, distance: 58.4
click at [235, 106] on div "I just love comedy. It's one of my favorite things :) Fan You and comedy! My tw…" at bounding box center [260, 77] width 92 height 75
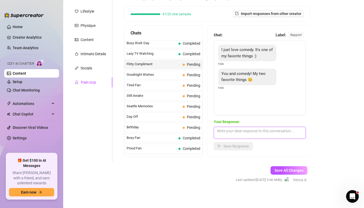
click at [249, 132] on textarea at bounding box center [260, 133] width 92 height 12
paste textarea "love that 😘 Maybe we could have our own little private comedy show… with a lot …"
type textarea "love that 😘 Maybe we could have our own little private comedy show… with a lot …"
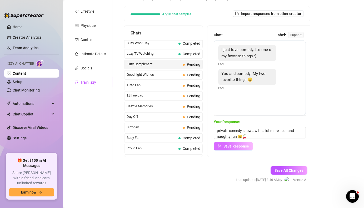
click at [234, 147] on span "Save Response" at bounding box center [236, 146] width 26 height 4
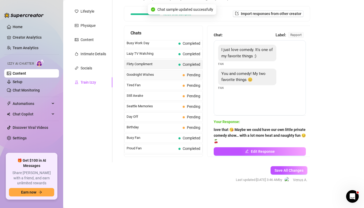
click at [190, 74] on span "Pending" at bounding box center [193, 75] width 13 height 4
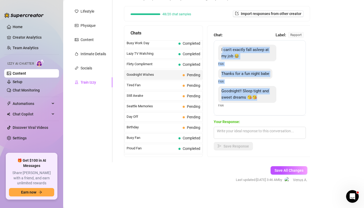
drag, startPoint x: 222, startPoint y: 50, endPoint x: 263, endPoint y: 101, distance: 64.9
click at [263, 101] on div "I can't exactly fall asleep at my job 😂 Fan Thanks for a fun night babe Fan Goo…" at bounding box center [260, 77] width 92 height 75
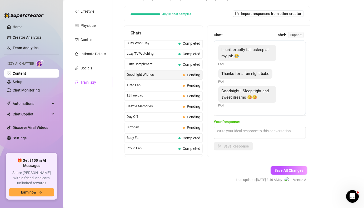
click at [221, 51] on div "I can't exactly fall asleep at my job 😂" at bounding box center [247, 53] width 58 height 17
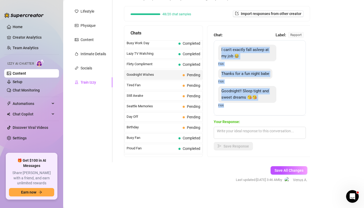
drag, startPoint x: 221, startPoint y: 49, endPoint x: 227, endPoint y: 111, distance: 61.6
click at [227, 111] on div "I can't exactly fall asleep at my job 😂 Fan Thanks for a fun night babe Fan Goo…" at bounding box center [260, 77] width 92 height 75
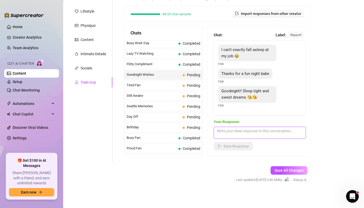
click at [233, 133] on textarea at bounding box center [260, 133] width 92 height 12
paste textarea "😏💖 I had the best time too, babe! Sleep tight and let me be in your dreams toni…"
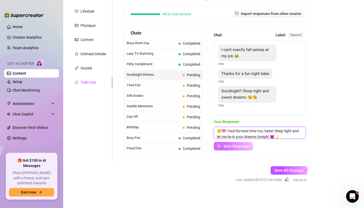
scroll to position [0, 0]
type textarea "😏💖 I had the best time too, babe! Sleep tight and let me be in your dreams toni…"
click at [230, 145] on span "Save Response" at bounding box center [236, 146] width 26 height 4
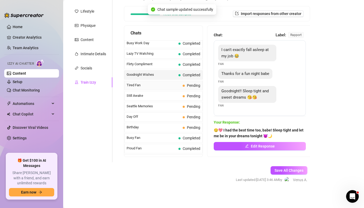
click at [156, 86] on span "Tired Fan" at bounding box center [154, 85] width 54 height 5
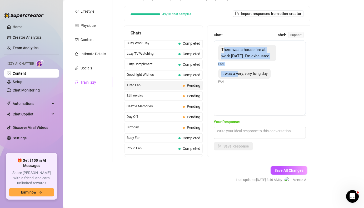
drag, startPoint x: 223, startPoint y: 49, endPoint x: 238, endPoint y: 70, distance: 25.5
click at [238, 70] on div "There was a house fire at work [DATE]. I'm exhausted Fan It was a very, very lo…" at bounding box center [260, 77] width 92 height 75
click at [231, 62] on div "There was a house fire at work [DATE]. I'm exhausted Fan" at bounding box center [259, 56] width 83 height 22
drag, startPoint x: 221, startPoint y: 50, endPoint x: 230, endPoint y: 97, distance: 48.0
click at [230, 97] on div "There was a house fire at work [DATE]. I'm exhausted Fan It was a very, very lo…" at bounding box center [260, 77] width 92 height 75
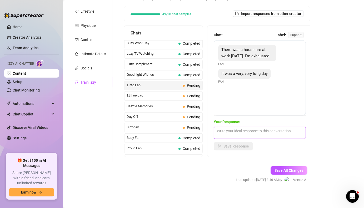
click at [233, 130] on textarea at bounding box center [260, 133] width 92 height 12
paste textarea "😢💖 sounds like such a rough day… I wish I could be there to help you unwind and…"
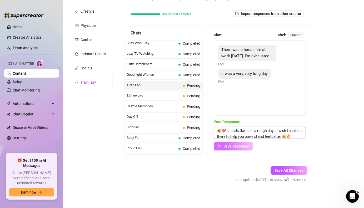
type textarea "😢💖 sounds like such a rough day… I wish I could be there to help you unwind and…"
click at [241, 147] on span "Save Response" at bounding box center [236, 146] width 26 height 4
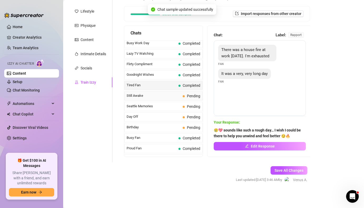
click at [186, 93] on span "Pending" at bounding box center [192, 96] width 18 height 6
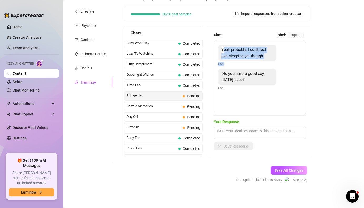
drag, startPoint x: 223, startPoint y: 50, endPoint x: 251, endPoint y: 69, distance: 33.1
click at [251, 69] on div "Yeah probably. I don't feel like sleeping yet though Fan Did you have a good da…" at bounding box center [260, 77] width 92 height 75
click at [221, 48] on span "Yeah probably. I don't feel like sleeping yet though" at bounding box center [243, 52] width 45 height 11
drag, startPoint x: 221, startPoint y: 48, endPoint x: 237, endPoint y: 112, distance: 65.7
click at [237, 112] on div "Yeah probably. I don't feel like sleeping yet though Fan Did you have a good da…" at bounding box center [260, 77] width 92 height 75
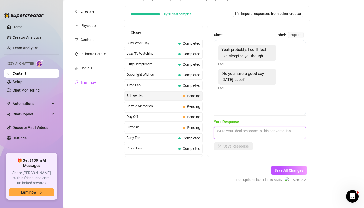
click at [220, 136] on textarea at bounding box center [260, 133] width 92 height 12
paste textarea "💖 My day’s been good… but now I’m wide awake thinking about you 😏🔥 What are you…"
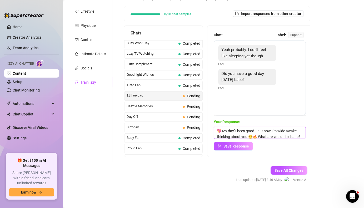
scroll to position [2, 0]
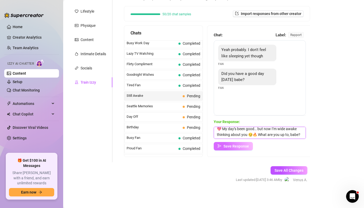
type textarea "💖 My day’s been good… but now I’m wide awake thinking about you 😏🔥 What are you…"
click at [228, 148] on button "Save Response" at bounding box center [233, 146] width 39 height 8
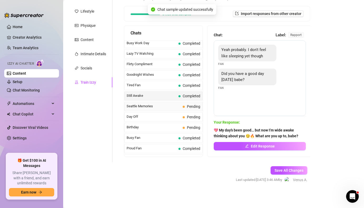
click at [183, 106] on span at bounding box center [184, 107] width 2 height 2
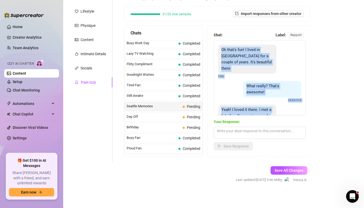
scroll to position [5, 0]
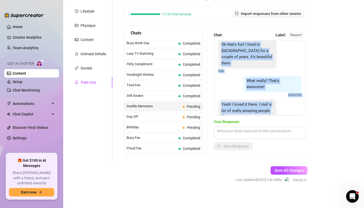
drag, startPoint x: 221, startPoint y: 51, endPoint x: 226, endPoint y: 114, distance: 63.3
click at [226, 114] on div "Oh that's fun! I lived in [GEOGRAPHIC_DATA] for a couple of years. It's beautif…" at bounding box center [260, 77] width 92 height 75
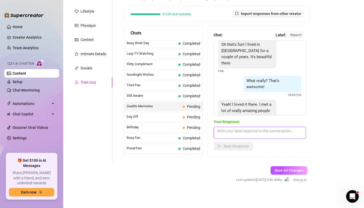
click at [220, 134] on textarea at bounding box center [260, 133] width 92 height 12
paste textarea "😏💦 I loved it there too… maybe one day I could show you all the best spots… and…"
type textarea "😏💦 I loved it there too… maybe one day I could show you all the best spots… and…"
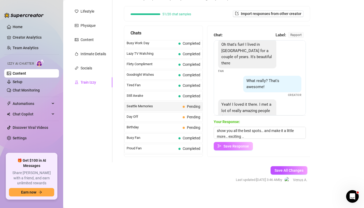
click at [233, 146] on span "Save Response" at bounding box center [236, 146] width 26 height 4
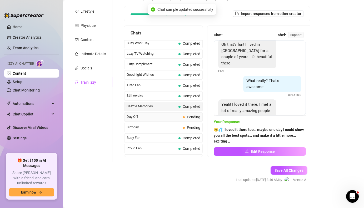
click at [199, 117] on span "Pending" at bounding box center [193, 117] width 13 height 4
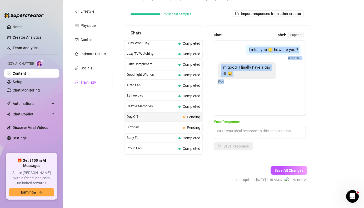
drag, startPoint x: 250, startPoint y: 50, endPoint x: 237, endPoint y: 106, distance: 57.2
click at [237, 106] on div "I miss you 😔 how are you ? Creator I'm good! I finally have a day off 😊 Fan" at bounding box center [260, 77] width 92 height 75
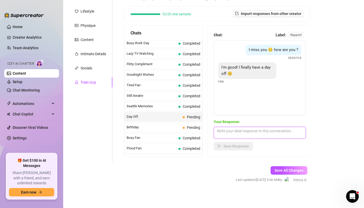
click at [252, 134] on textarea at bounding box center [260, 133] width 92 height 12
paste textarea "missed you too… finally having a day off makes me want to spend it thinking nau…"
type textarea "missed you too… finally having a day off makes me want to spend it thinking nau…"
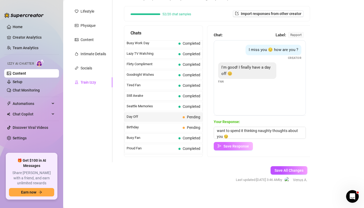
click at [237, 145] on span "Save Response" at bounding box center [236, 146] width 26 height 4
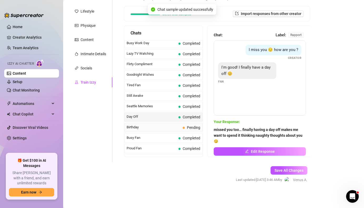
click at [193, 129] on span "Pending" at bounding box center [193, 128] width 13 height 4
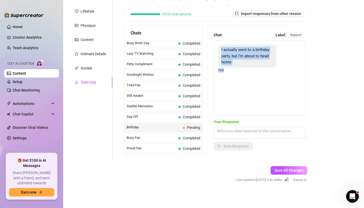
drag, startPoint x: 221, startPoint y: 50, endPoint x: 230, endPoint y: 81, distance: 32.6
click at [230, 81] on div "I actually went to a birthday party, but I'm about to head home Fan" at bounding box center [260, 77] width 92 height 75
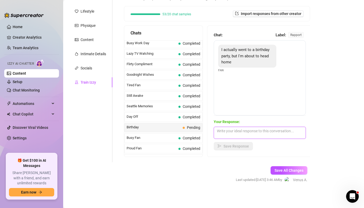
click at [234, 132] on textarea at bounding box center [260, 133] width 92 height 12
paste textarea "Mmm 😏💦 Birthday party sounds fun… but I bet coming home to me would be even bet…"
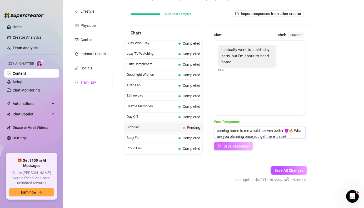
type textarea "Mmm 😏💦 Birthday party sounds fun… but I bet coming home to me would be even bet…"
click at [237, 146] on span "Save Response" at bounding box center [236, 146] width 26 height 4
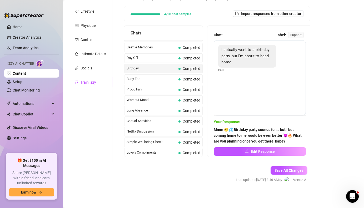
scroll to position [472, 0]
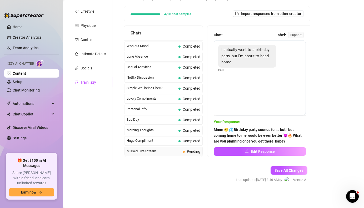
click at [191, 150] on span "Pending" at bounding box center [193, 151] width 13 height 4
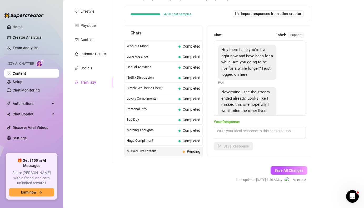
click at [26, 73] on link "Content" at bounding box center [19, 73] width 13 height 4
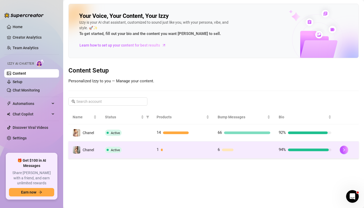
click at [153, 147] on td "1" at bounding box center [182, 150] width 61 height 17
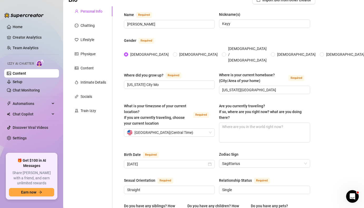
scroll to position [43, 0]
click at [88, 112] on div "Train Izzy" at bounding box center [89, 111] width 16 height 6
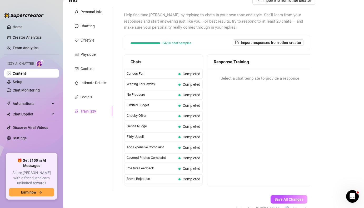
click at [233, 85] on div "Select a chat template to provide a response" at bounding box center [259, 78] width 105 height 19
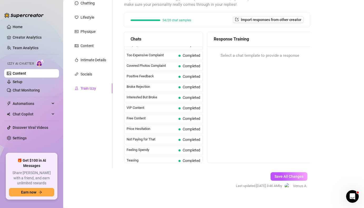
scroll to position [0, 0]
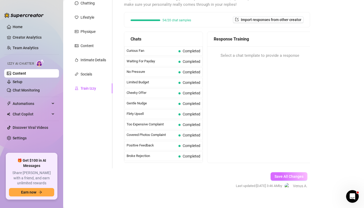
click at [278, 176] on span "Save All Changes" at bounding box center [288, 176] width 29 height 4
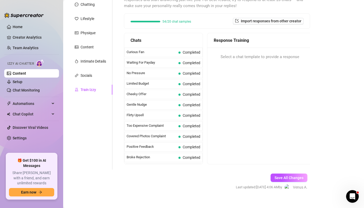
scroll to position [65, 0]
click at [16, 81] on link "Setup" at bounding box center [18, 82] width 10 height 4
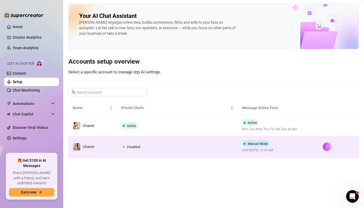
click at [131, 148] on span "Disabled" at bounding box center [133, 147] width 13 height 4
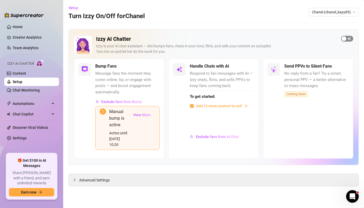
click at [346, 37] on div "button" at bounding box center [344, 38] width 5 height 5
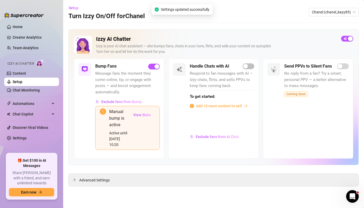
click at [210, 106] on span "Add 12 more content to sell" at bounding box center [219, 106] width 46 height 6
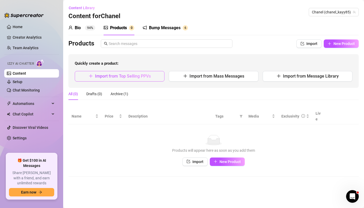
click at [140, 75] on span "Import from Top Selling PPVs" at bounding box center [123, 76] width 56 height 5
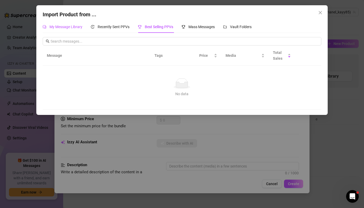
click at [60, 25] on span "My Message Library" at bounding box center [65, 27] width 33 height 4
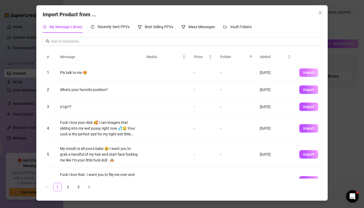
click at [304, 74] on span "Import" at bounding box center [308, 73] width 11 height 4
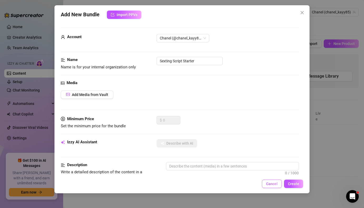
click at [276, 183] on span "Cancel" at bounding box center [272, 184] width 12 height 4
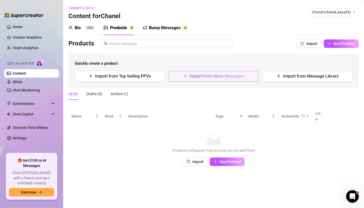
click at [210, 74] on span "Import from Mass Messages" at bounding box center [216, 76] width 55 height 5
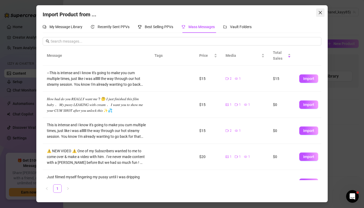
click at [320, 12] on icon "close" at bounding box center [320, 12] width 3 height 3
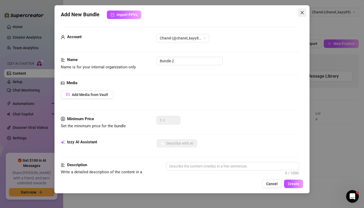
click at [303, 10] on button "Close" at bounding box center [302, 12] width 8 height 8
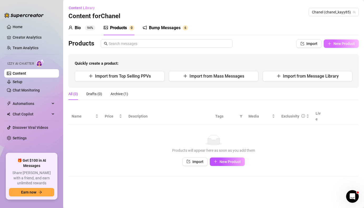
click at [334, 40] on button "New Product" at bounding box center [341, 43] width 35 height 8
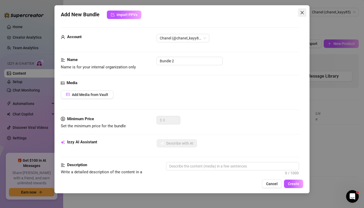
click at [302, 13] on icon "close" at bounding box center [302, 13] width 4 height 4
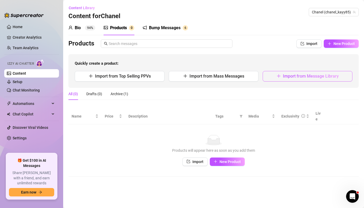
click at [272, 75] on button "Import from Message Library" at bounding box center [308, 76] width 90 height 11
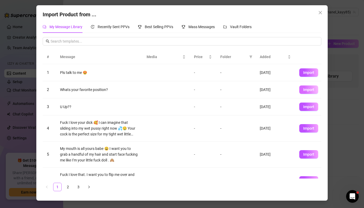
click at [304, 92] on span "Import" at bounding box center [308, 90] width 11 height 4
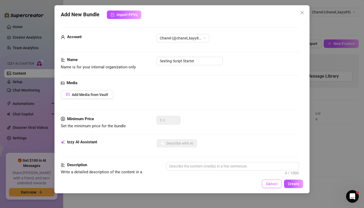
click at [274, 185] on span "Cancel" at bounding box center [272, 184] width 12 height 4
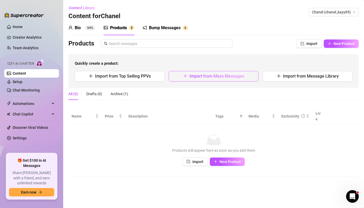
click at [242, 77] on span "Import from Mass Messages" at bounding box center [216, 76] width 55 height 5
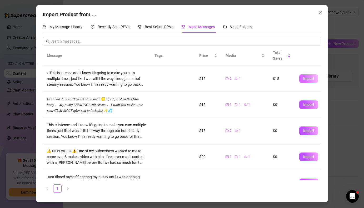
click at [306, 80] on span "Import" at bounding box center [308, 79] width 11 height 4
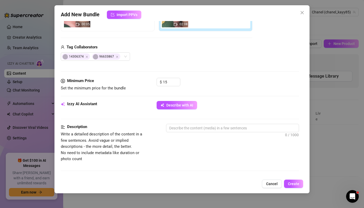
scroll to position [113, 0]
click at [258, 129] on textarea at bounding box center [232, 129] width 132 height 8
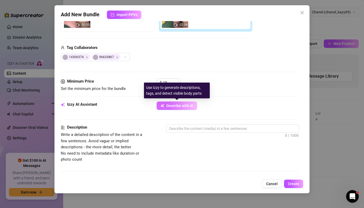
click at [173, 107] on span "Describe with AI" at bounding box center [179, 106] width 27 height 4
type textarea "Chanel"
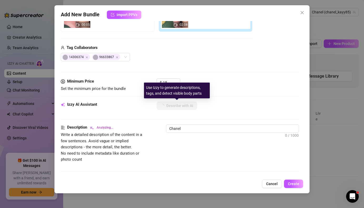
type textarea "[PERSON_NAME]"
type textarea "[PERSON_NAME] is"
type textarea "[PERSON_NAME] is bent"
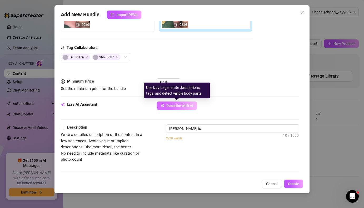
type textarea "[PERSON_NAME] is bent"
type textarea "[PERSON_NAME] is bent over"
type textarea "[PERSON_NAME] is bent over in"
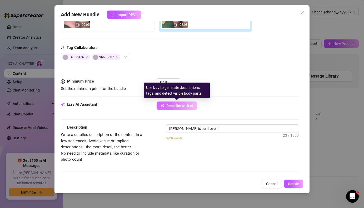
type textarea "[PERSON_NAME] is bent over in a"
type textarea "[PERSON_NAME] is bent over in a white"
type textarea "[PERSON_NAME] is bent over in a white crop"
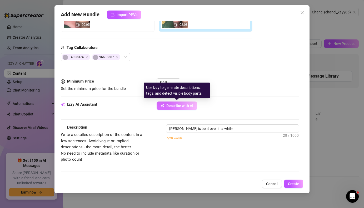
type textarea "[PERSON_NAME] is bent over in a white crop"
type textarea "[PERSON_NAME] is bent over in a white crop top,"
type textarea "[PERSON_NAME] is bent over in a white crop top, getting"
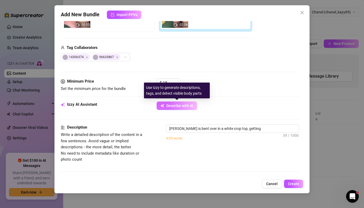
type textarea "[PERSON_NAME] is bent over in a white crop top, getting fucked"
type textarea "[PERSON_NAME] is bent over in a white crop top, getting fucked hard"
type textarea "[PERSON_NAME] is bent over in a white crop top, getting fucked hard in"
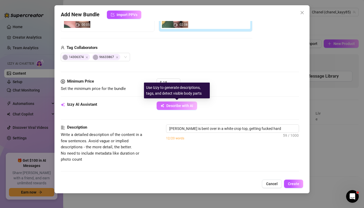
type textarea "[PERSON_NAME] is bent over in a white crop top, getting fucked hard in"
type textarea "[PERSON_NAME] is bent over in a white crop top, getting fucked hard in doggy"
type textarea "[PERSON_NAME] is bent over in a white crop top, getting fucked hard in doggy st…"
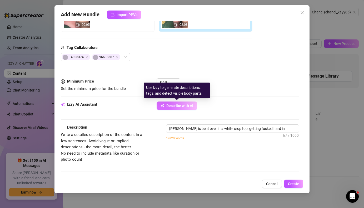
type textarea "[PERSON_NAME] is bent over in a white crop top, getting fucked hard in doggy st…"
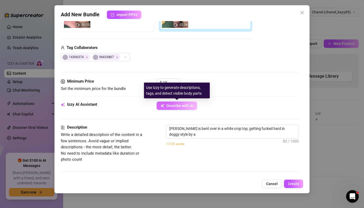
type textarea "[PERSON_NAME] is bent over in a white crop top, getting fucked hard in doggy st…"
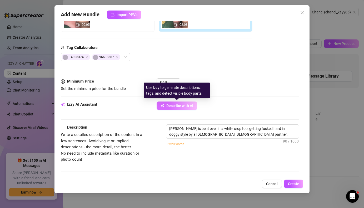
type textarea "[PERSON_NAME] is bent over in a white crop top, getting fucked hard in doggy st…"
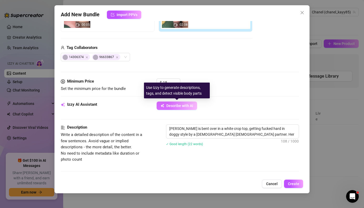
type textarea "[PERSON_NAME] is bent over in a white crop top, getting fucked hard in doggy st…"
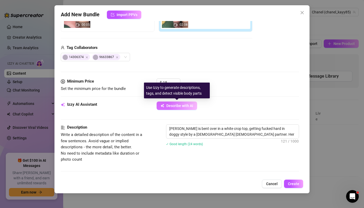
type textarea "[PERSON_NAME] is bent over in a white crop top, getting fucked hard in doggy st…"
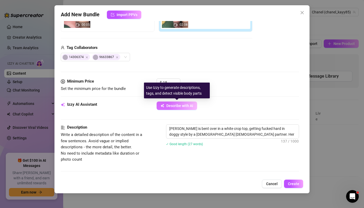
type textarea "[PERSON_NAME] is bent over in a white crop top, getting fucked hard in doggy st…"
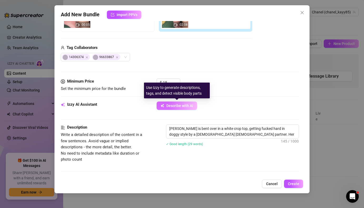
type textarea "[PERSON_NAME] is bent over in a white crop top, getting fucked hard in doggy st…"
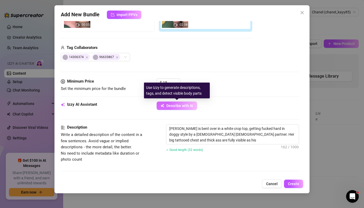
type textarea "[PERSON_NAME] is bent over in a white crop top, getting fucked hard in doggy st…"
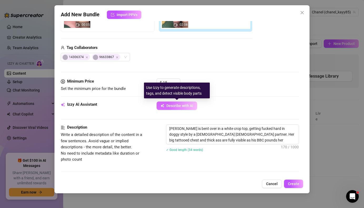
type textarea "[PERSON_NAME] is bent over in a white crop top, getting fucked hard in doggy st…"
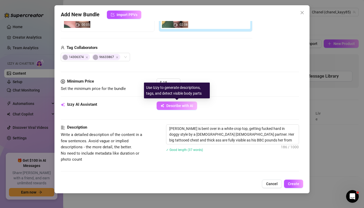
type textarea "[PERSON_NAME] is bent over in a white crop top, getting fucked hard in doggy st…"
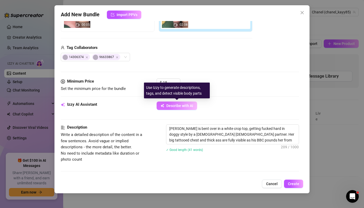
type textarea "[PERSON_NAME] is bent over in a white crop top, getting fucked hard in doggy st…"
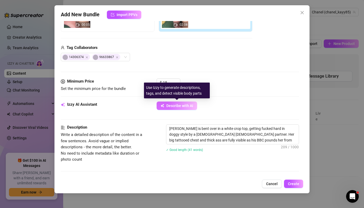
type textarea "[PERSON_NAME] is bent over in a white crop top, getting fucked hard in doggy st…"
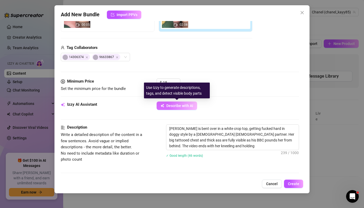
type textarea "[PERSON_NAME] is bent over in a white crop top, getting fucked hard in doggy st…"
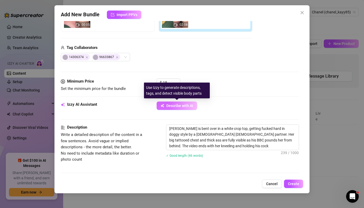
type textarea "[PERSON_NAME] is bent over in a white crop top, getting fucked hard in doggy st…"
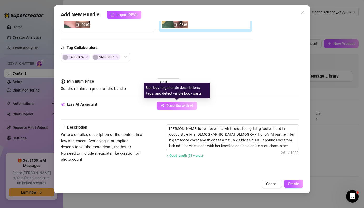
type textarea "[PERSON_NAME] is bent over in a white crop top, getting fucked hard in doggy st…"
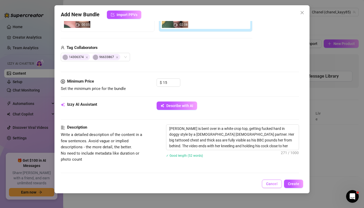
click at [267, 185] on span "Cancel" at bounding box center [272, 184] width 12 height 4
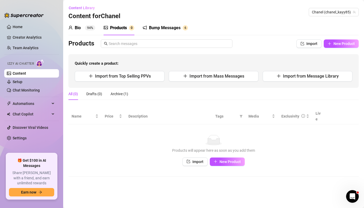
click at [25, 75] on link "Content" at bounding box center [19, 73] width 13 height 4
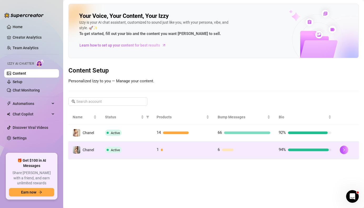
click at [196, 151] on div "1" at bounding box center [183, 150] width 53 height 6
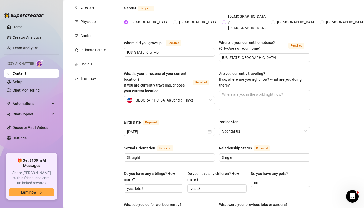
scroll to position [74, 0]
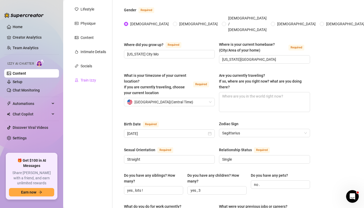
click at [92, 80] on div "Train Izzy" at bounding box center [89, 80] width 16 height 6
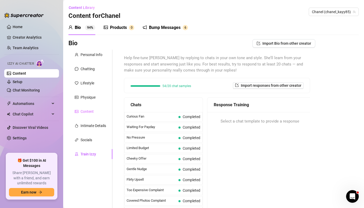
scroll to position [1, 0]
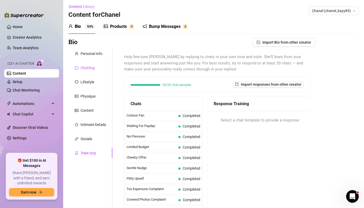
click at [93, 68] on div "Chatting" at bounding box center [88, 68] width 14 height 6
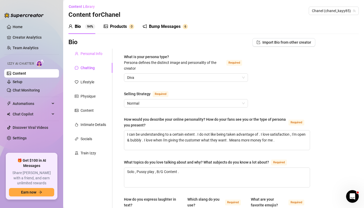
click at [92, 49] on div "Personal Info" at bounding box center [90, 54] width 44 height 10
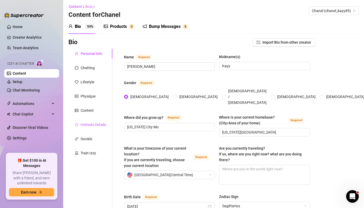
click at [91, 126] on div "Intimate Details" at bounding box center [94, 125] width 26 height 6
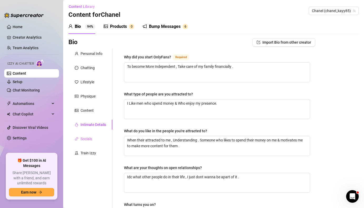
click at [86, 135] on div "Socials" at bounding box center [90, 139] width 44 height 10
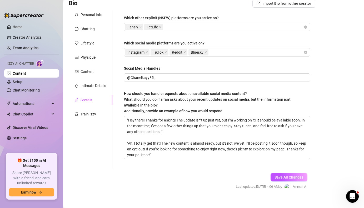
scroll to position [41, 0]
click at [15, 83] on link "Setup" at bounding box center [18, 82] width 10 height 4
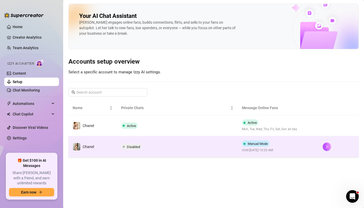
click at [257, 150] on span "Until: [DATE] 10:20 AM" at bounding box center [257, 150] width 31 height 5
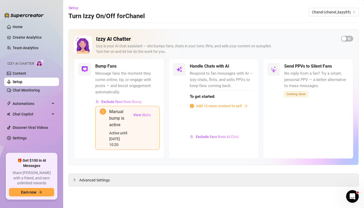
click at [215, 106] on span "Add 12 more content to sell" at bounding box center [219, 106] width 46 height 6
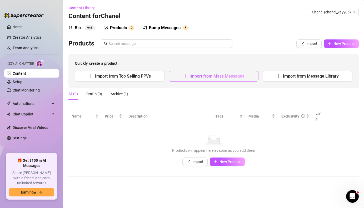
click at [211, 78] on span "Import from Mass Messages" at bounding box center [216, 76] width 55 height 5
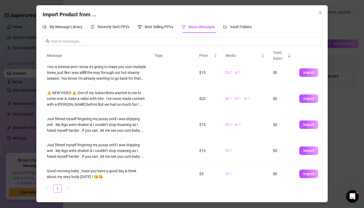
scroll to position [79, 0]
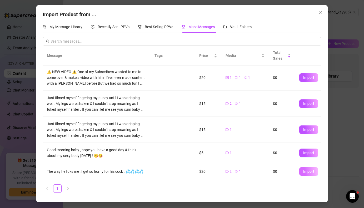
click at [305, 170] on span "Import" at bounding box center [308, 171] width 11 height 4
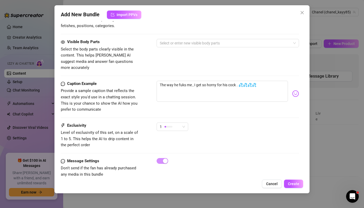
scroll to position [294, 0]
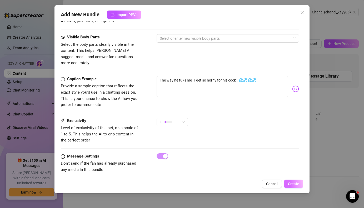
click at [293, 183] on span "Create" at bounding box center [293, 184] width 11 height 4
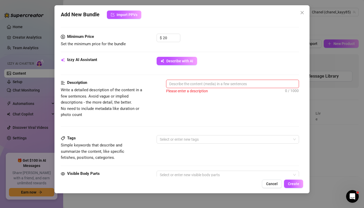
scroll to position [156, 0]
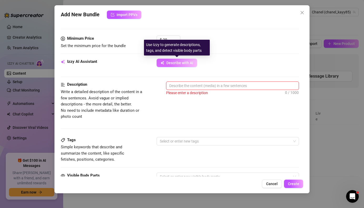
click at [185, 63] on span "Describe with AI" at bounding box center [179, 63] width 27 height 4
type textarea "Chanel"
type textarea "[PERSON_NAME]"
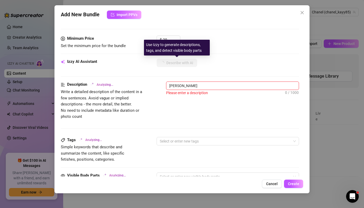
type textarea "[PERSON_NAME] is"
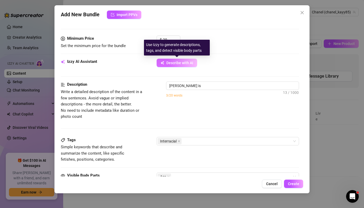
type textarea "[PERSON_NAME] is bent"
type textarea "[PERSON_NAME] is bent over"
type textarea "[PERSON_NAME] is bent over in"
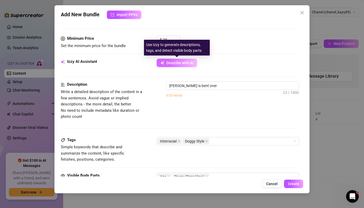
type textarea "[PERSON_NAME] is bent over in"
type textarea "[PERSON_NAME] is bent over in a"
type textarea "[PERSON_NAME] is bent over in a white"
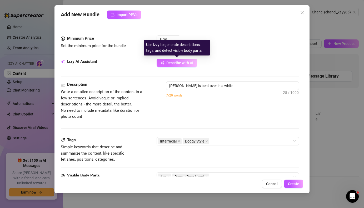
type textarea "[PERSON_NAME] is bent over in a white crop"
type textarea "[PERSON_NAME] is bent over in a white crop top,"
type textarea "[PERSON_NAME] is bent over in a white crop top, getting"
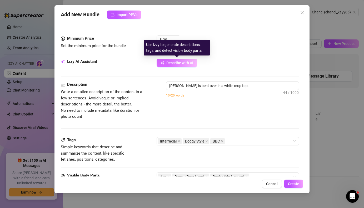
type textarea "[PERSON_NAME] is bent over in a white crop top, getting"
type textarea "[PERSON_NAME] is bent over in a white crop top, getting pounded"
type textarea "[PERSON_NAME] is bent over in a white crop top, getting pounded hard"
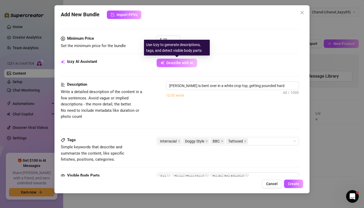
type textarea "[PERSON_NAME] is bent over in a white crop top, getting pounded hard in"
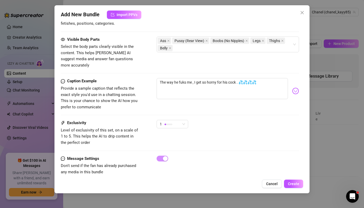
scroll to position [296, 0]
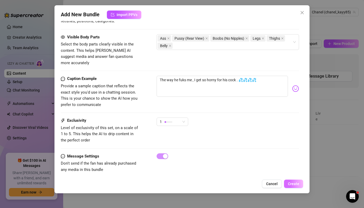
click at [293, 184] on span "Create" at bounding box center [293, 184] width 11 height 4
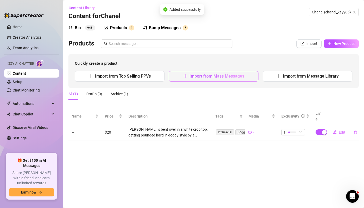
click at [225, 75] on span "Import from Mass Messages" at bounding box center [216, 76] width 55 height 5
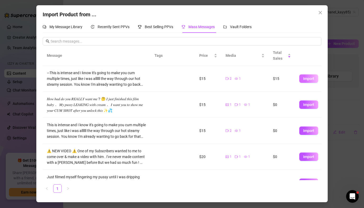
click at [308, 79] on span "Import" at bounding box center [308, 79] width 11 height 4
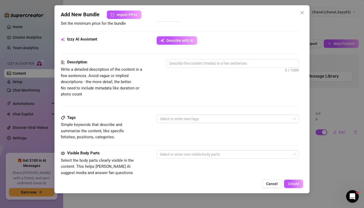
scroll to position [178, 0]
click at [190, 38] on button "Describe with AI" at bounding box center [177, 40] width 41 height 8
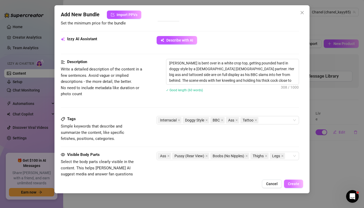
click at [300, 184] on button "Create" at bounding box center [293, 184] width 19 height 8
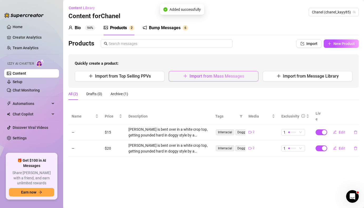
click at [239, 74] on span "Import from Mass Messages" at bounding box center [216, 76] width 55 height 5
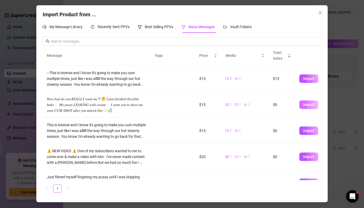
click at [306, 106] on span "Import" at bounding box center [308, 105] width 11 height 4
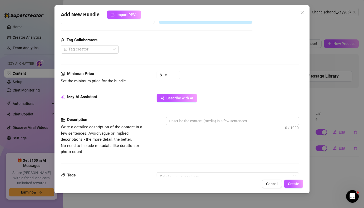
scroll to position [131, 0]
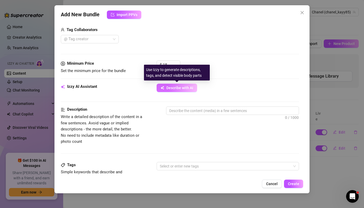
click at [192, 87] on span "Describe with AI" at bounding box center [179, 88] width 27 height 4
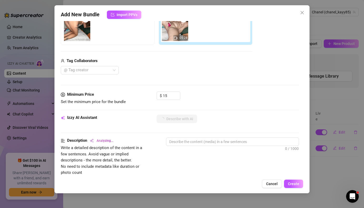
scroll to position [97, 0]
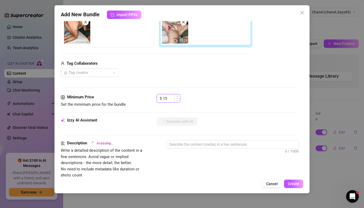
click at [174, 98] on input "15" at bounding box center [171, 98] width 17 height 8
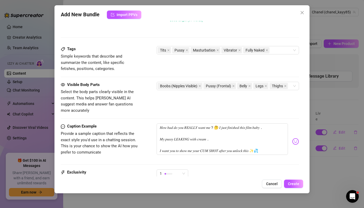
scroll to position [257, 0]
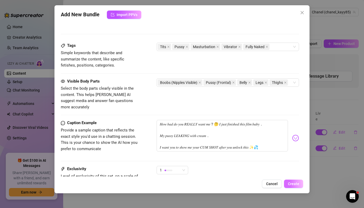
click at [289, 182] on span "Create" at bounding box center [293, 184] width 11 height 4
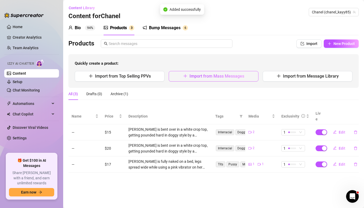
click at [237, 74] on span "Import from Mass Messages" at bounding box center [216, 76] width 55 height 5
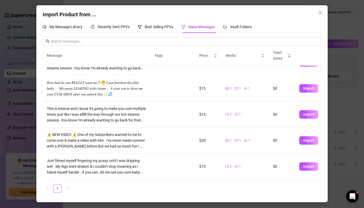
scroll to position [16, 0]
click at [311, 142] on span "Import" at bounding box center [308, 141] width 11 height 4
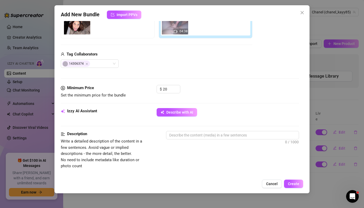
scroll to position [106, 0]
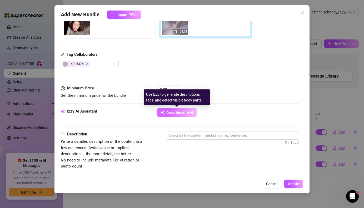
click at [180, 113] on span "Describe with AI" at bounding box center [179, 113] width 27 height 4
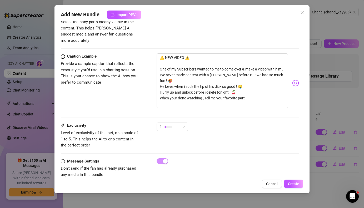
scroll to position [335, 0]
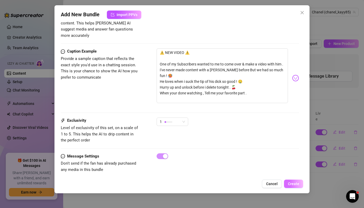
click at [296, 183] on span "Create" at bounding box center [293, 184] width 11 height 4
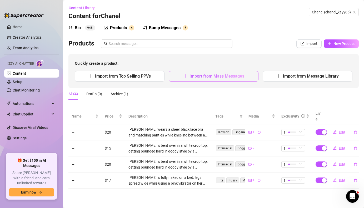
click at [243, 76] on span "Import from Mass Messages" at bounding box center [216, 76] width 55 height 5
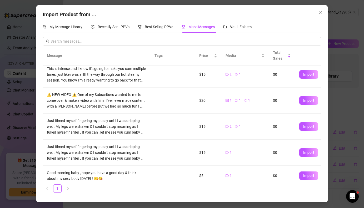
scroll to position [56, 0]
click at [307, 127] on span "Import" at bounding box center [308, 127] width 11 height 4
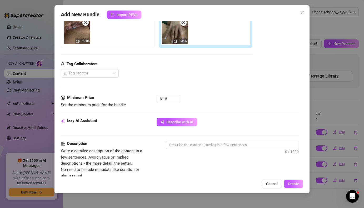
scroll to position [110, 0]
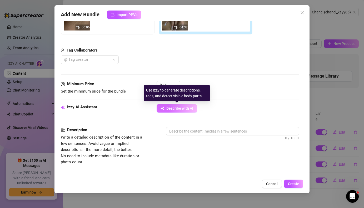
click at [181, 106] on span "Describe with AI" at bounding box center [179, 108] width 27 height 4
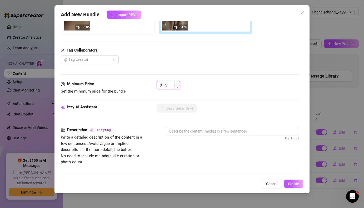
click at [169, 85] on input "15" at bounding box center [171, 85] width 17 height 8
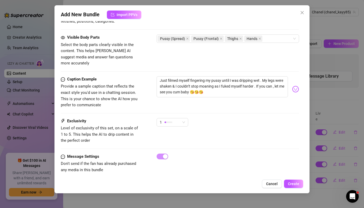
scroll to position [294, 0]
click at [292, 185] on span "Create" at bounding box center [293, 184] width 11 height 4
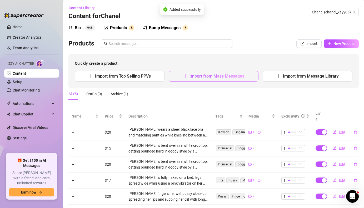
click at [241, 75] on span "Import from Mass Messages" at bounding box center [216, 76] width 55 height 5
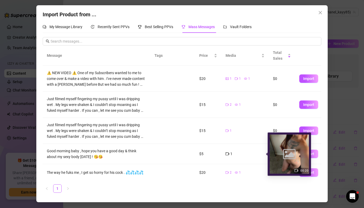
scroll to position [78, 0]
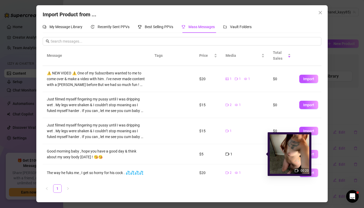
click at [228, 155] on icon "video-camera" at bounding box center [228, 154] width 4 height 3
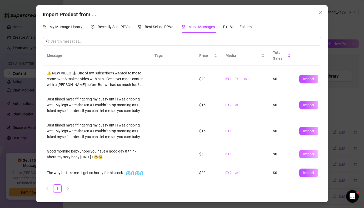
click at [314, 155] on span "Import" at bounding box center [308, 154] width 11 height 4
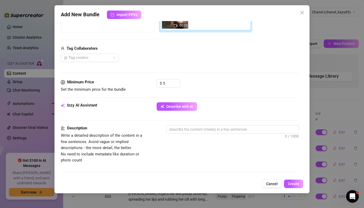
scroll to position [169, 0]
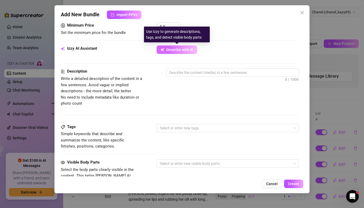
click at [190, 49] on span "Describe with AI" at bounding box center [179, 50] width 27 height 4
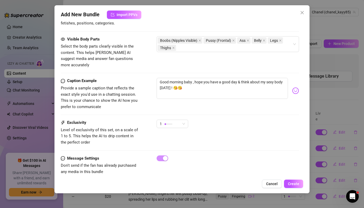
scroll to position [302, 0]
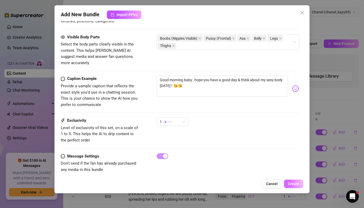
click at [290, 186] on span "Create" at bounding box center [293, 184] width 11 height 4
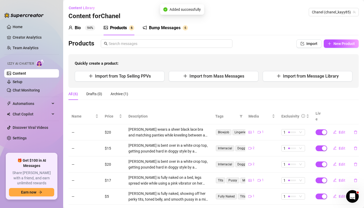
scroll to position [22, 0]
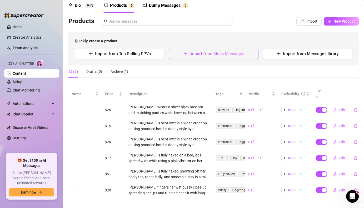
click at [202, 57] on button "Import from Mass Messages" at bounding box center [214, 54] width 90 height 11
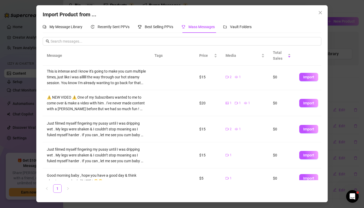
scroll to position [79, 0]
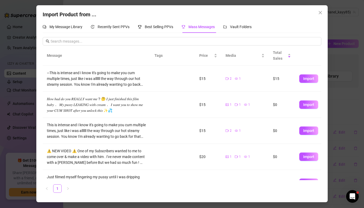
scroll to position [79, 0]
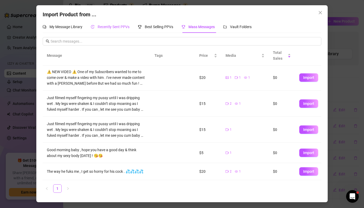
click at [113, 28] on span "Recently Sent PPVs" at bounding box center [114, 27] width 32 height 4
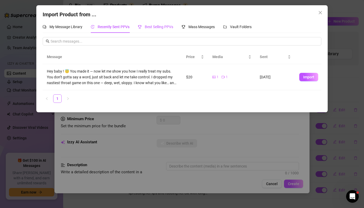
click at [156, 28] on span "Best Selling PPVs" at bounding box center [159, 27] width 28 height 4
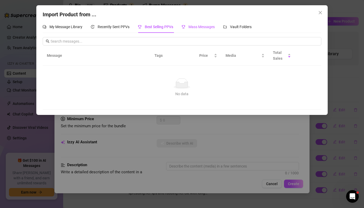
click at [199, 29] on span "Mass Messages" at bounding box center [201, 27] width 26 height 4
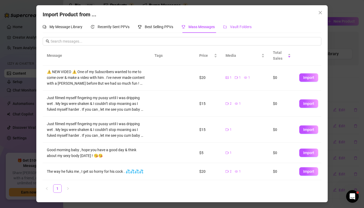
click at [233, 25] on span "Vault Folders" at bounding box center [241, 27] width 22 height 4
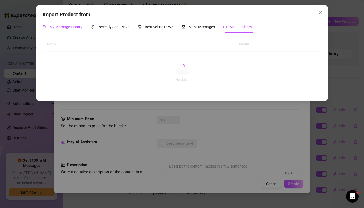
click at [67, 29] on div "My Message Library" at bounding box center [63, 27] width 40 height 6
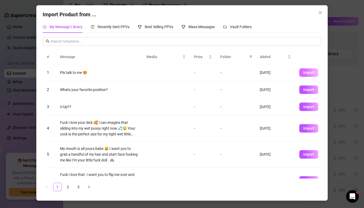
click at [309, 71] on span "Import" at bounding box center [308, 73] width 11 height 4
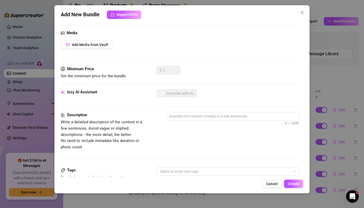
scroll to position [46, 0]
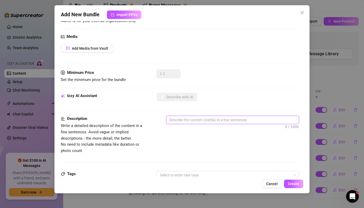
click at [187, 121] on textarea at bounding box center [232, 120] width 132 height 8
click at [291, 183] on span "Create" at bounding box center [293, 184] width 11 height 4
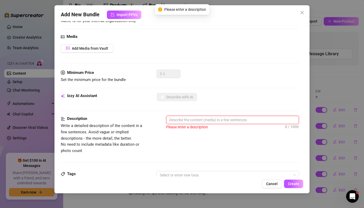
click at [258, 119] on textarea at bounding box center [232, 120] width 132 height 8
click at [302, 13] on icon "close" at bounding box center [301, 12] width 3 height 3
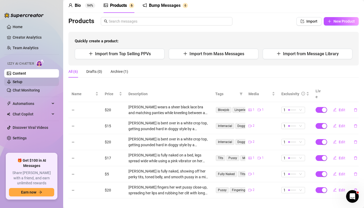
click at [22, 82] on link "Setup" at bounding box center [18, 82] width 10 height 4
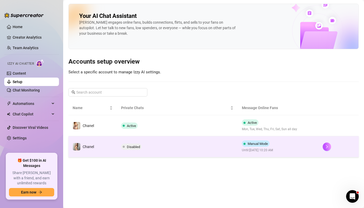
click at [130, 146] on span "Disabled" at bounding box center [133, 147] width 13 height 4
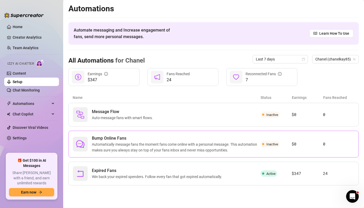
click at [112, 141] on span "Bump Online Fans" at bounding box center [176, 138] width 169 height 6
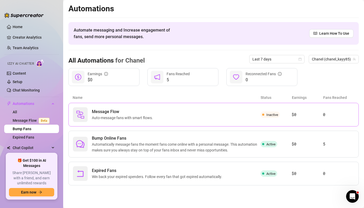
click at [114, 110] on span "Message Flow" at bounding box center [123, 112] width 63 height 6
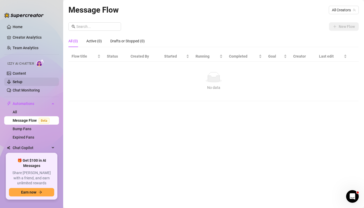
click at [21, 80] on link "Setup" at bounding box center [18, 82] width 10 height 4
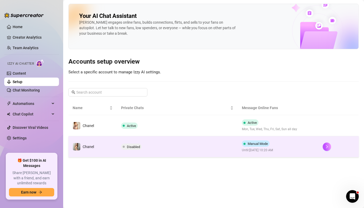
click at [130, 146] on span "Disabled" at bounding box center [133, 147] width 13 height 4
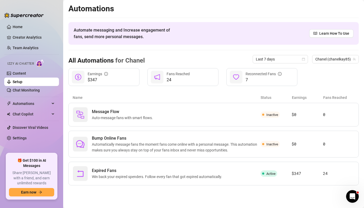
click at [20, 82] on link "Setup" at bounding box center [18, 82] width 10 height 4
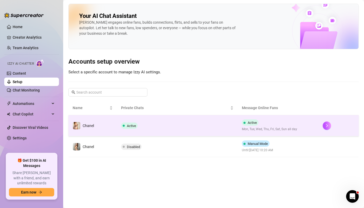
click at [116, 127] on td "Chanel" at bounding box center [92, 125] width 48 height 21
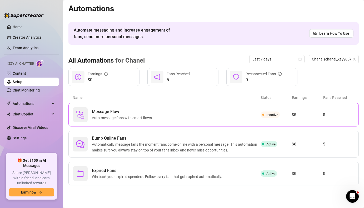
click at [98, 118] on span "Auto-message fans with smart flows." at bounding box center [123, 118] width 63 height 6
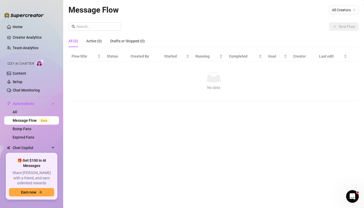
click at [41, 119] on span "Beta" at bounding box center [44, 121] width 11 height 6
click at [338, 11] on span "All Creators" at bounding box center [344, 10] width 24 height 8
click at [29, 119] on link "Message Flow Beta" at bounding box center [32, 120] width 39 height 4
click at [22, 81] on link "Setup" at bounding box center [18, 82] width 10 height 4
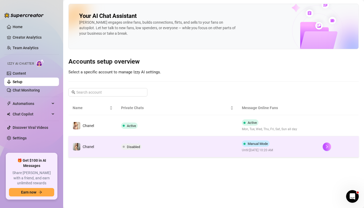
click at [147, 148] on td "Disabled" at bounding box center [177, 146] width 121 height 21
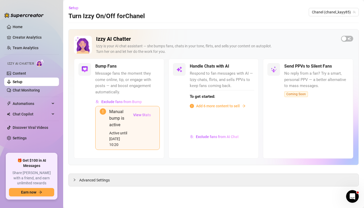
click at [207, 105] on span "Add 6 more content to sell" at bounding box center [218, 106] width 44 height 6
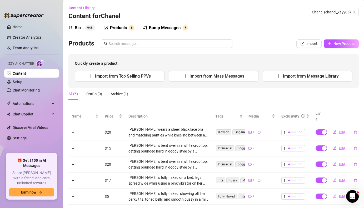
scroll to position [22, 0]
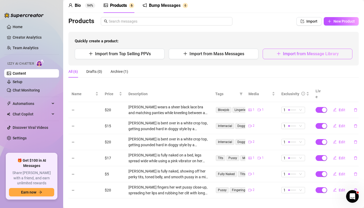
click at [279, 54] on icon "plus" at bounding box center [278, 53] width 0 height 3
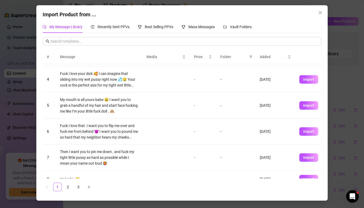
scroll to position [51, 0]
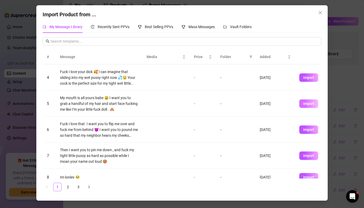
click at [303, 103] on span "Import" at bounding box center [308, 104] width 11 height 4
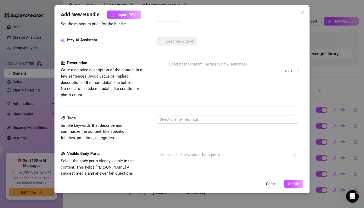
scroll to position [0, 0]
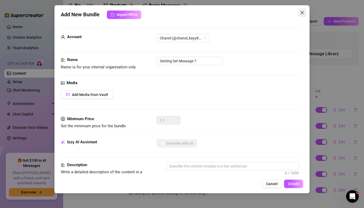
click at [304, 12] on icon "close" at bounding box center [302, 13] width 4 height 4
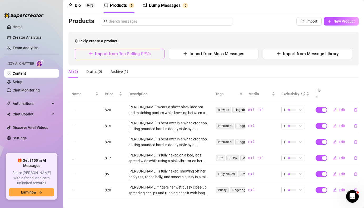
click at [148, 55] on span "Import from Top Selling PPVs" at bounding box center [123, 53] width 56 height 5
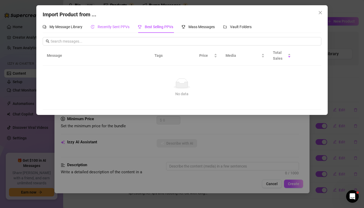
click at [116, 29] on span "Recently Sent PPVs" at bounding box center [114, 27] width 32 height 4
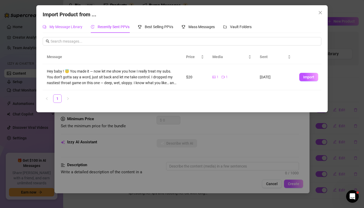
click at [71, 26] on span "My Message Library" at bounding box center [65, 27] width 33 height 4
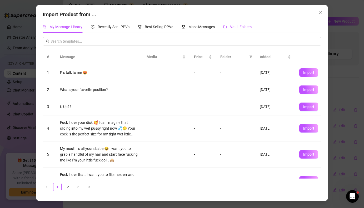
click at [248, 29] on span "Vault Folders" at bounding box center [241, 27] width 22 height 4
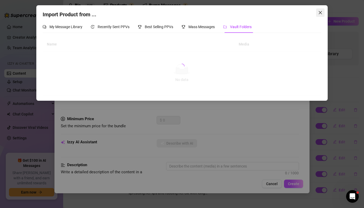
click at [319, 13] on icon "close" at bounding box center [320, 13] width 4 height 4
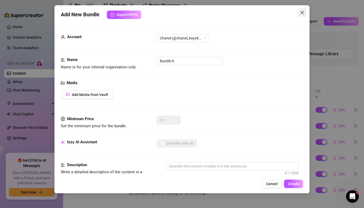
click at [303, 13] on icon "close" at bounding box center [302, 13] width 4 height 4
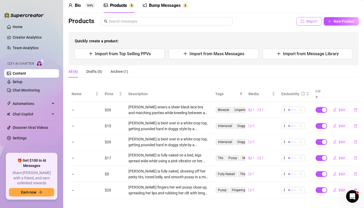
click at [302, 20] on icon "import" at bounding box center [303, 21] width 4 height 4
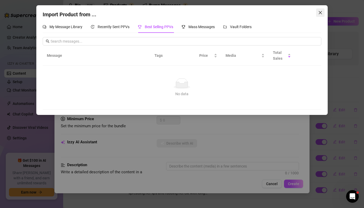
click at [319, 12] on icon "close" at bounding box center [320, 13] width 4 height 4
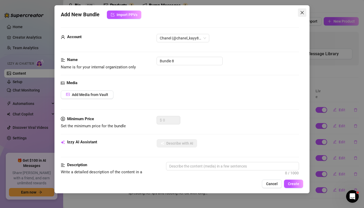
click at [303, 11] on icon "close" at bounding box center [302, 13] width 4 height 4
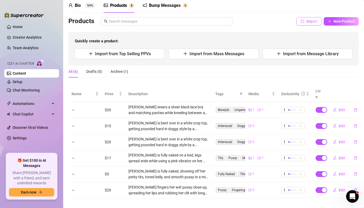
click at [305, 19] on button "Import" at bounding box center [308, 21] width 25 height 8
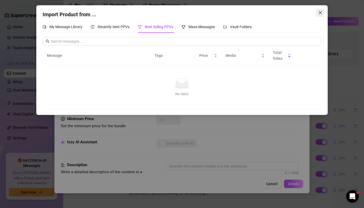
click at [319, 14] on icon "close" at bounding box center [320, 13] width 4 height 4
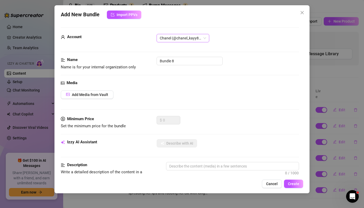
click at [199, 38] on span "Chanel (@chanel_kayy85)" at bounding box center [183, 38] width 46 height 8
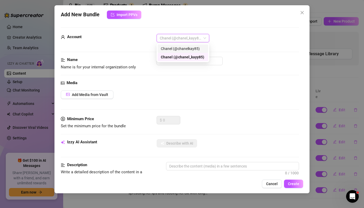
click at [190, 47] on div "Chanel (@chanelkay85)" at bounding box center [183, 49] width 44 height 6
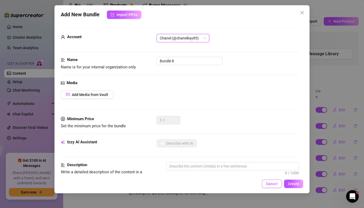
click at [273, 186] on span "Cancel" at bounding box center [272, 184] width 12 height 4
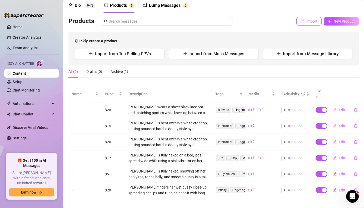
click at [303, 20] on icon "import" at bounding box center [303, 21] width 4 height 4
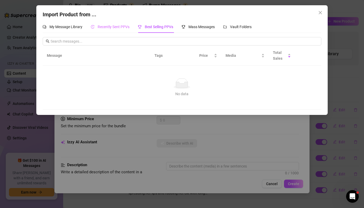
click at [124, 24] on div "Recently Sent PPVs" at bounding box center [110, 27] width 39 height 12
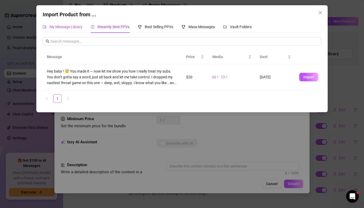
click at [73, 26] on span "My Message Library" at bounding box center [65, 27] width 33 height 4
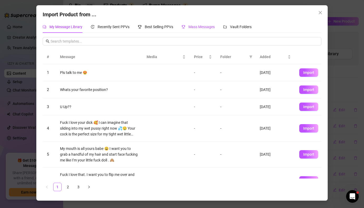
click at [213, 26] on span "Mass Messages" at bounding box center [201, 27] width 26 height 4
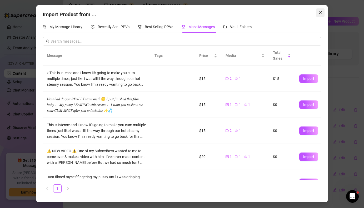
click at [321, 12] on icon "close" at bounding box center [320, 12] width 3 height 3
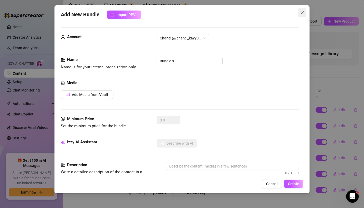
click at [303, 13] on icon "close" at bounding box center [302, 13] width 4 height 4
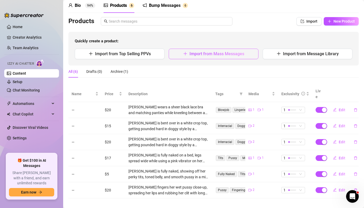
click at [228, 52] on span "Import from Mass Messages" at bounding box center [216, 53] width 55 height 5
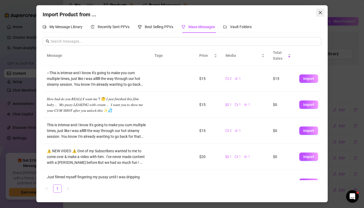
click at [319, 12] on icon "close" at bounding box center [320, 13] width 4 height 4
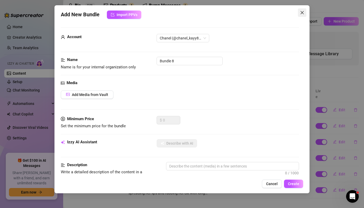
click at [302, 13] on icon "close" at bounding box center [301, 12] width 3 height 3
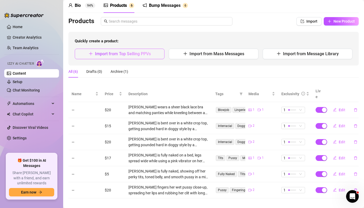
click at [156, 51] on button "Import from Top Selling PPVs" at bounding box center [120, 54] width 90 height 11
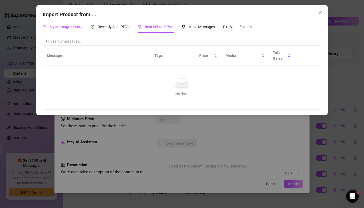
click at [67, 27] on span "My Message Library" at bounding box center [65, 27] width 33 height 4
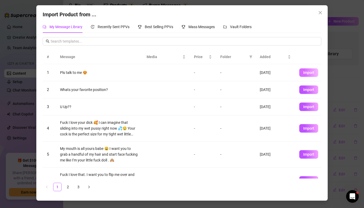
click at [311, 70] on button "Import" at bounding box center [308, 72] width 19 height 8
type textarea "Pls talk to me 😍"
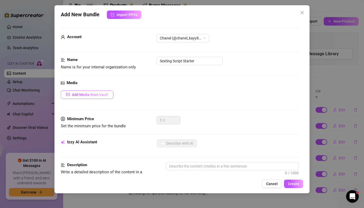
click at [87, 93] on span "Add Media from Vault" at bounding box center [90, 95] width 36 height 4
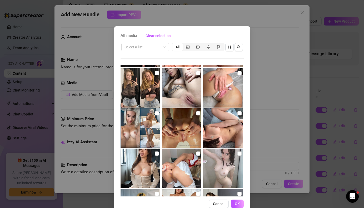
scroll to position [40, 0]
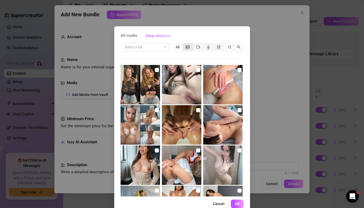
click at [188, 48] on icon "picture" at bounding box center [188, 47] width 4 height 4
click at [184, 44] on input "segmented control" at bounding box center [184, 44] width 0 height 0
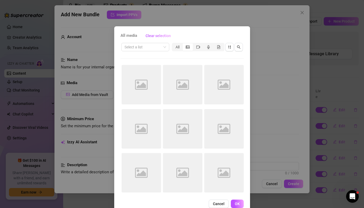
scroll to position [0, 0]
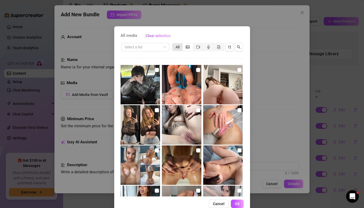
click at [179, 47] on div "All" at bounding box center [177, 46] width 10 height 7
click at [174, 44] on input "All" at bounding box center [174, 44] width 0 height 0
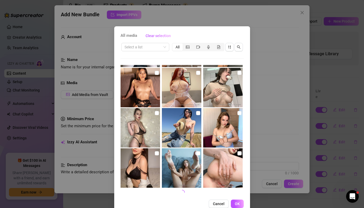
scroll to position [12, 0]
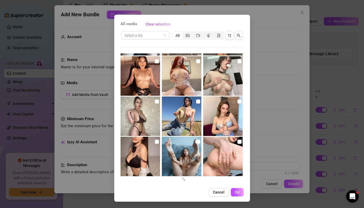
click at [286, 67] on div "All media Clear selection Select a list All Cancel OK" at bounding box center [182, 104] width 364 height 208
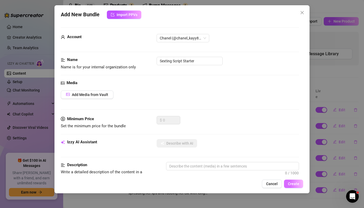
click at [290, 182] on span "Create" at bounding box center [293, 184] width 11 height 4
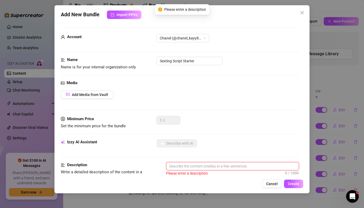
click at [242, 167] on textarea at bounding box center [232, 166] width 132 height 8
click at [303, 13] on icon "close" at bounding box center [302, 13] width 4 height 4
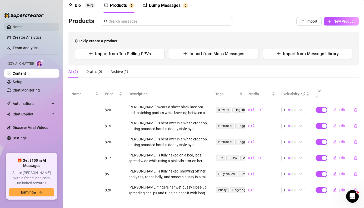
click at [22, 27] on link "Home" at bounding box center [18, 27] width 10 height 4
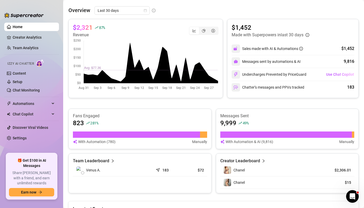
scroll to position [239, 0]
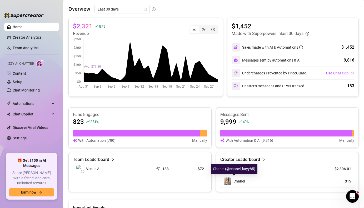
click at [238, 179] on span "Chanel" at bounding box center [238, 181] width 11 height 4
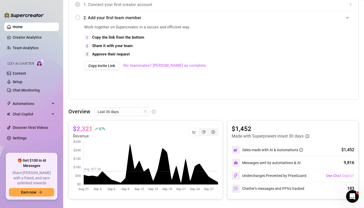
scroll to position [0, 0]
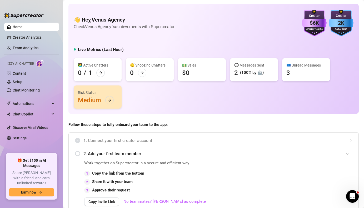
click at [76, 141] on div "1. Connect your first creator account" at bounding box center [213, 140] width 277 height 13
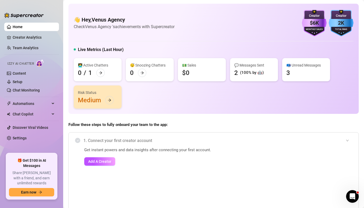
click at [166, 135] on div "1. Connect your first creator account" at bounding box center [213, 140] width 277 height 13
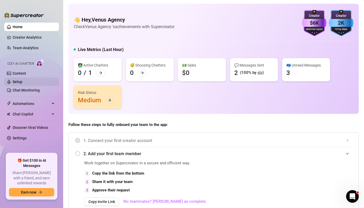
click at [21, 83] on link "Setup" at bounding box center [18, 82] width 10 height 4
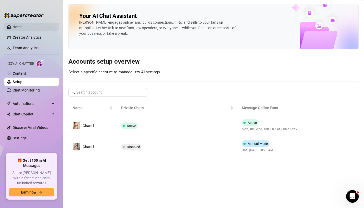
click at [22, 28] on link "Home" at bounding box center [18, 27] width 10 height 4
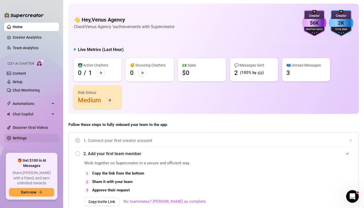
click at [22, 137] on link "Settings" at bounding box center [20, 138] width 14 height 4
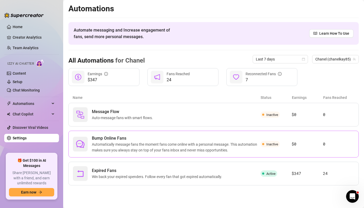
click at [136, 150] on span "Automatically message fans the moment fans come online with a personal message.…" at bounding box center [176, 148] width 169 height 12
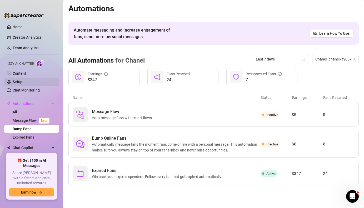
click at [22, 83] on link "Setup" at bounding box center [18, 82] width 10 height 4
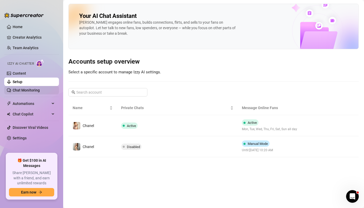
click at [27, 89] on link "Chat Monitoring" at bounding box center [26, 90] width 27 height 4
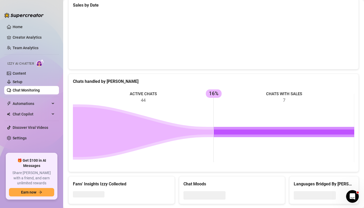
scroll to position [167, 0]
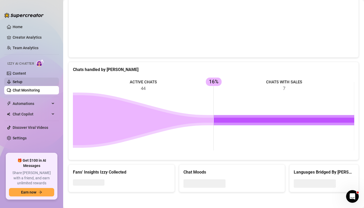
click at [22, 82] on link "Setup" at bounding box center [18, 82] width 10 height 4
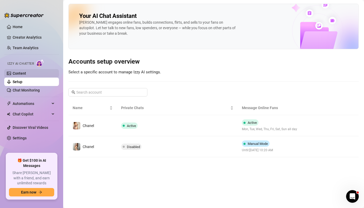
click at [23, 72] on link "Content" at bounding box center [19, 73] width 13 height 4
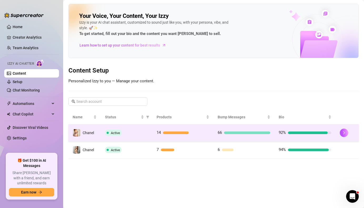
click at [107, 132] on span at bounding box center [108, 133] width 2 height 2
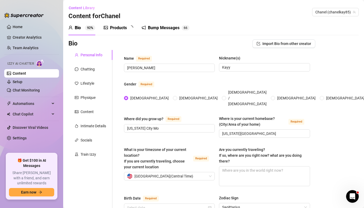
type input "[DATE]"
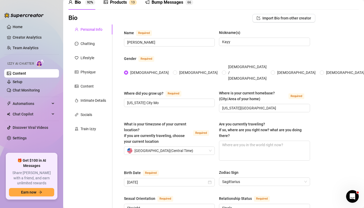
scroll to position [21, 0]
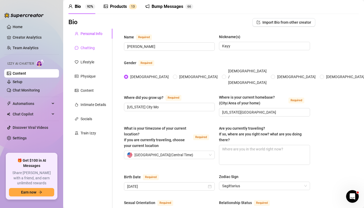
click at [90, 49] on div "Chatting" at bounding box center [88, 48] width 14 height 6
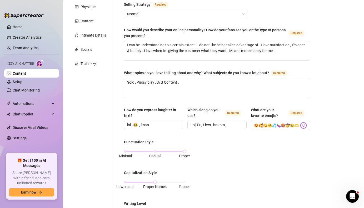
scroll to position [0, 0]
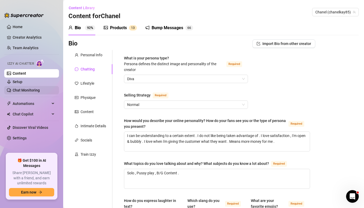
click at [22, 89] on link "Chat Monitoring" at bounding box center [26, 90] width 27 height 4
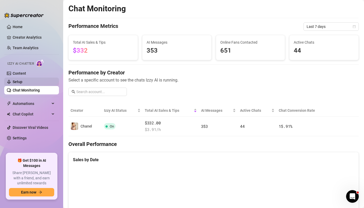
click at [19, 82] on link "Setup" at bounding box center [18, 82] width 10 height 4
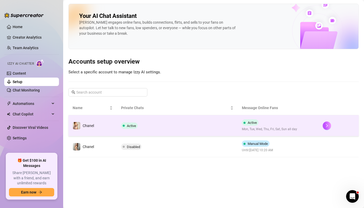
click at [125, 129] on td "Active" at bounding box center [177, 125] width 121 height 21
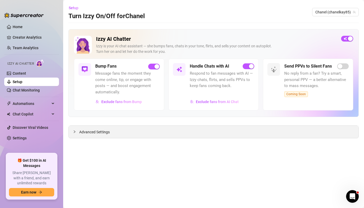
click at [117, 132] on div "Advanced Settings" at bounding box center [214, 132] width 290 height 12
click at [100, 133] on span "Advanced Settings" at bounding box center [94, 132] width 31 height 6
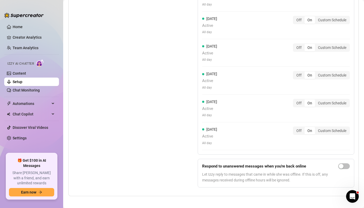
scroll to position [542, 0]
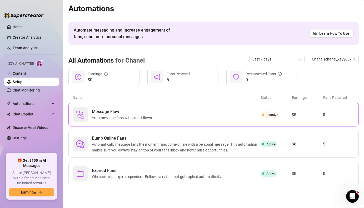
click at [134, 113] on span "Message Flow" at bounding box center [123, 112] width 63 height 6
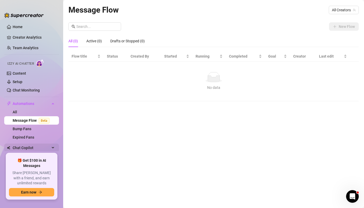
click at [22, 151] on span "Chat Copilot" at bounding box center [31, 148] width 37 height 8
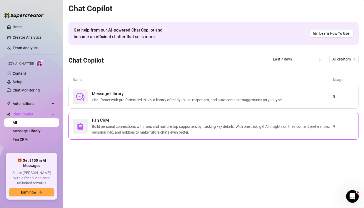
click at [149, 135] on span "Build personal connections with fans and nurture top supporters by tracking key…" at bounding box center [212, 130] width 241 height 12
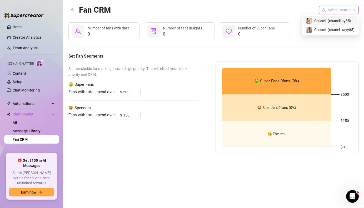
click at [338, 11] on input "search" at bounding box center [336, 10] width 29 height 8
click at [332, 28] on span "( chanel_kayy85 )" at bounding box center [341, 30] width 27 height 6
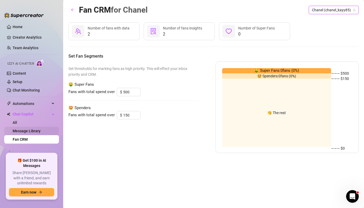
click at [14, 132] on link "Message Library" at bounding box center [27, 131] width 28 height 4
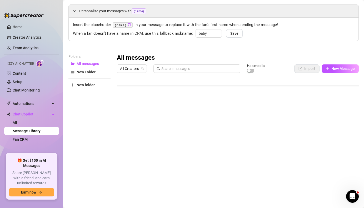
scroll to position [18, 0]
click at [337, 89] on div at bounding box center [238, 133] width 242 height 117
click at [133, 69] on span "All Creators" at bounding box center [132, 68] width 24 height 8
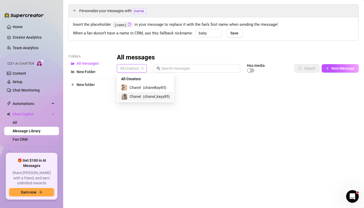
click at [137, 95] on span "Chanel" at bounding box center [134, 97] width 11 height 6
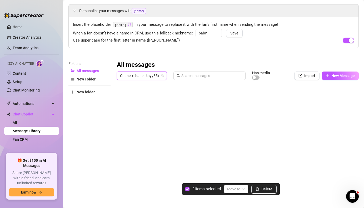
click at [122, 97] on div at bounding box center [238, 140] width 242 height 117
click at [122, 105] on div at bounding box center [238, 140] width 242 height 117
click at [122, 108] on div at bounding box center [238, 140] width 242 height 117
click at [121, 118] on div at bounding box center [238, 140] width 242 height 117
click at [120, 127] on div at bounding box center [238, 140] width 242 height 117
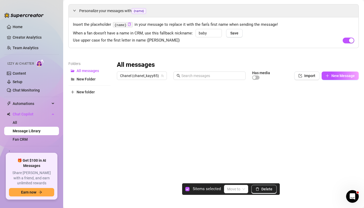
click at [120, 139] on div at bounding box center [238, 140] width 242 height 117
click at [122, 127] on div at bounding box center [238, 140] width 242 height 117
click at [122, 134] on div at bounding box center [238, 140] width 242 height 117
click at [122, 148] on div at bounding box center [238, 140] width 242 height 117
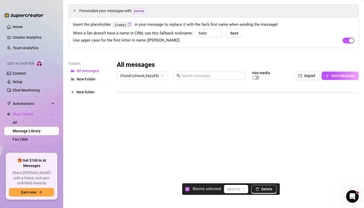
click at [122, 158] on div at bounding box center [238, 140] width 242 height 117
click at [122, 165] on div at bounding box center [238, 140] width 242 height 117
click at [237, 191] on input "search" at bounding box center [233, 189] width 13 height 8
click at [123, 159] on div at bounding box center [238, 140] width 242 height 117
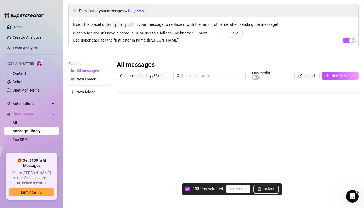
click at [122, 169] on div at bounding box center [238, 140] width 242 height 117
click at [123, 157] on div at bounding box center [238, 140] width 242 height 117
click at [123, 142] on div at bounding box center [238, 140] width 242 height 117
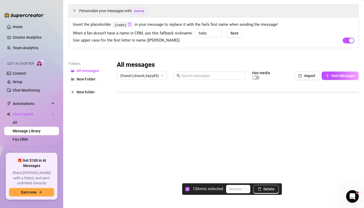
click at [123, 150] on div at bounding box center [238, 140] width 242 height 117
click at [123, 158] on div at bounding box center [238, 140] width 242 height 117
click at [122, 160] on div at bounding box center [238, 140] width 242 height 117
click at [121, 168] on div at bounding box center [238, 140] width 242 height 117
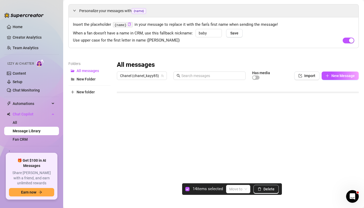
click at [122, 159] on div at bounding box center [238, 140] width 242 height 117
click at [123, 166] on div at bounding box center [238, 140] width 242 height 117
click at [123, 162] on div at bounding box center [238, 140] width 242 height 117
click at [123, 171] on div at bounding box center [238, 140] width 242 height 117
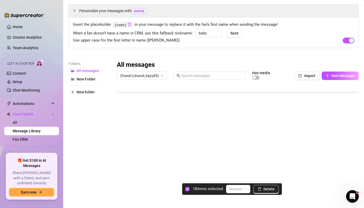
scroll to position [118, 0]
click at [123, 171] on div at bounding box center [238, 140] width 242 height 117
click at [123, 164] on div at bounding box center [238, 140] width 242 height 117
click at [123, 171] on div at bounding box center [238, 140] width 242 height 117
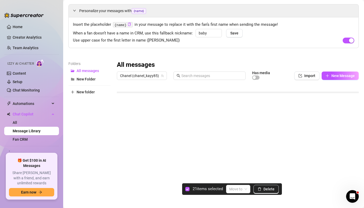
scroll to position [147, 0]
click at [123, 171] on div at bounding box center [238, 140] width 242 height 117
click at [122, 164] on div at bounding box center [238, 140] width 242 height 117
click at [122, 161] on div at bounding box center [238, 140] width 242 height 117
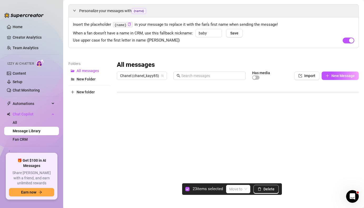
click at [122, 170] on div at bounding box center [238, 140] width 242 height 117
click at [123, 166] on div at bounding box center [238, 140] width 242 height 117
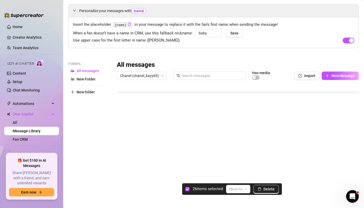
click at [124, 175] on div at bounding box center [238, 140] width 242 height 117
click at [124, 172] on div at bounding box center [238, 140] width 242 height 117
click at [122, 182] on div at bounding box center [238, 140] width 242 height 117
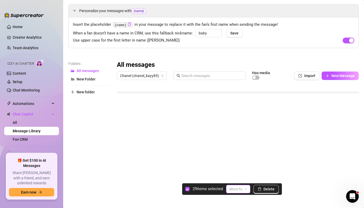
click at [241, 189] on input "search" at bounding box center [235, 189] width 13 height 8
click at [240, 178] on div "New Folder" at bounding box center [241, 179] width 21 height 6
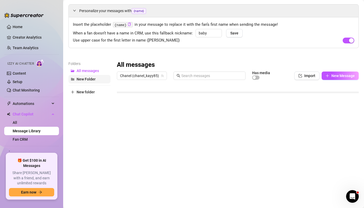
click at [89, 79] on span "New Folder" at bounding box center [86, 79] width 19 height 4
click at [154, 66] on icon "more" at bounding box center [153, 65] width 5 height 5
click at [157, 73] on link "Rename" at bounding box center [164, 73] width 19 height 4
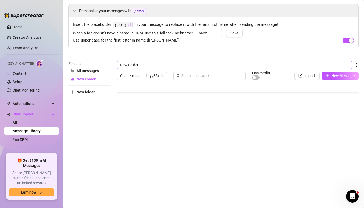
click at [142, 68] on input "New Folder" at bounding box center [234, 65] width 235 height 8
type input "Kayy"
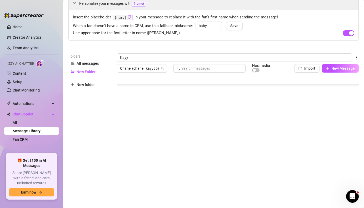
click at [109, 117] on div "Folders All messages New Folder New folder" at bounding box center [89, 122] width 42 height 139
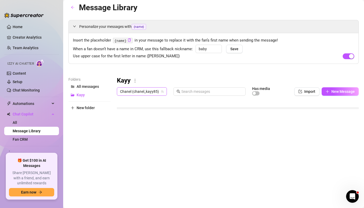
scroll to position [0, 0]
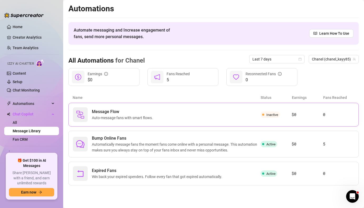
click at [156, 116] on div "Message Flow Auto-message fans with smart flows." at bounding box center [167, 114] width 188 height 15
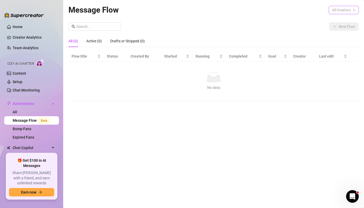
click at [334, 9] on span "All Creators" at bounding box center [344, 10] width 24 height 8
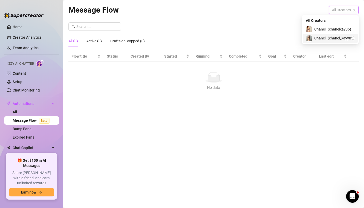
click at [322, 37] on span "Chanel" at bounding box center [319, 38] width 11 height 6
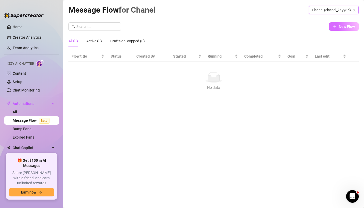
click at [336, 27] on icon "plus" at bounding box center [335, 27] width 4 height 4
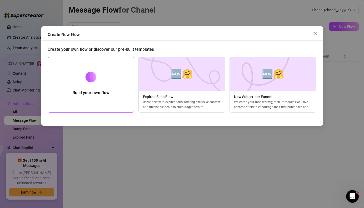
click at [91, 76] on icon "plus" at bounding box center [91, 77] width 4 height 4
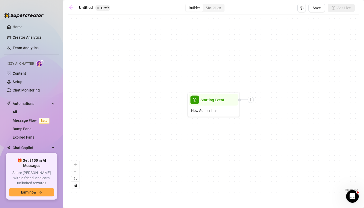
click at [72, 9] on icon "arrow-left" at bounding box center [70, 7] width 5 height 5
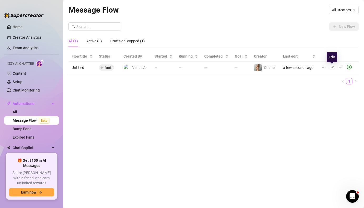
click at [330, 67] on icon "edit" at bounding box center [332, 67] width 4 height 4
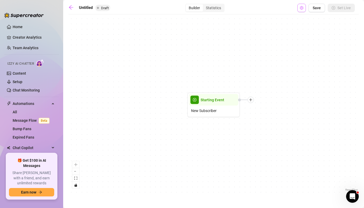
click at [305, 8] on button "Open Exit Rules" at bounding box center [301, 8] width 8 height 8
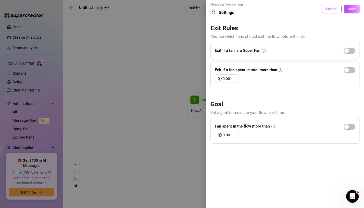
click at [336, 12] on button "Cancel" at bounding box center [332, 9] width 20 height 8
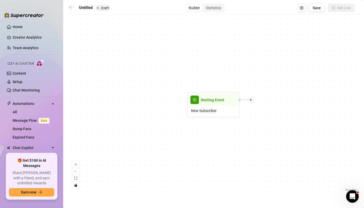
click at [71, 7] on icon "arrow-left" at bounding box center [71, 7] width 4 height 4
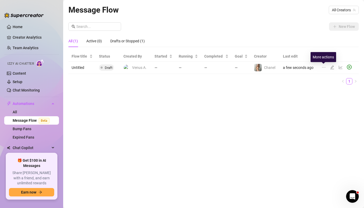
click at [323, 68] on icon "ellipsis" at bounding box center [324, 67] width 4 height 4
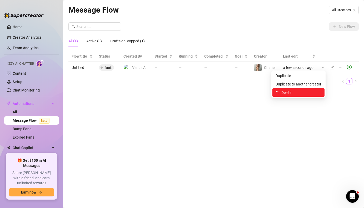
click at [287, 95] on span "Delete" at bounding box center [301, 93] width 40 height 6
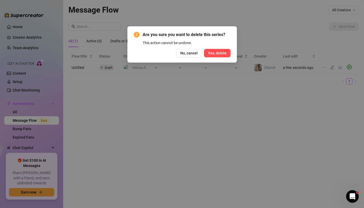
click at [219, 53] on span "Yes, delete" at bounding box center [217, 53] width 19 height 4
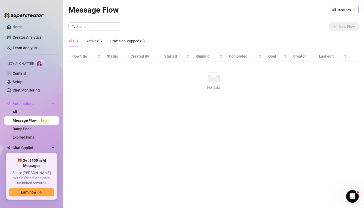
click at [342, 7] on span "All Creators" at bounding box center [344, 10] width 24 height 8
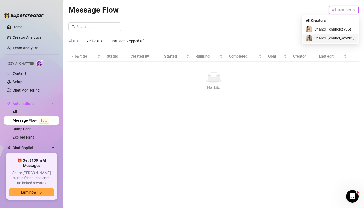
click at [326, 37] on div "Chanel ( chanel_kayy85 )" at bounding box center [330, 38] width 49 height 6
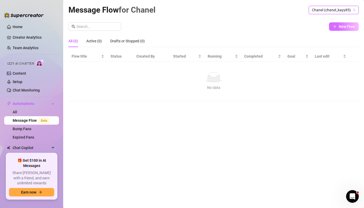
click at [337, 26] on button "New Flow" at bounding box center [344, 26] width 30 height 8
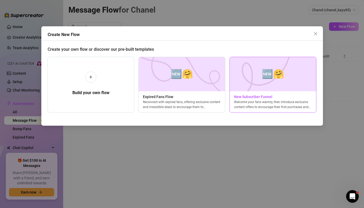
click at [240, 93] on div "🆕🤗 New Subscriber Funnel Welcome your fans warmly, then introduce exclusive con…" at bounding box center [272, 85] width 87 height 56
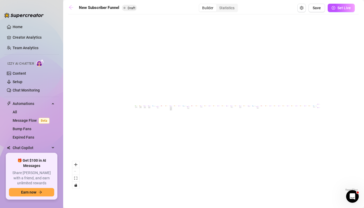
click at [70, 7] on icon "arrow-left" at bounding box center [71, 7] width 4 height 4
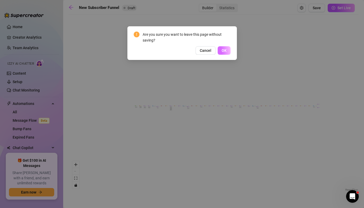
click at [227, 54] on button "OK" at bounding box center [224, 50] width 13 height 8
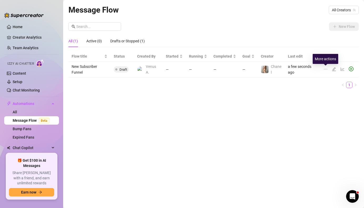
click at [327, 69] on icon "ellipsis" at bounding box center [325, 69] width 3 height 1
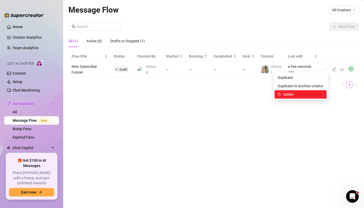
click at [295, 94] on span "Delete" at bounding box center [303, 95] width 40 height 6
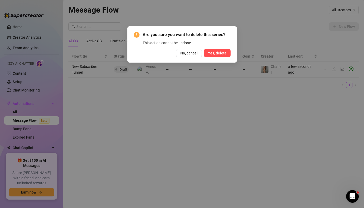
click at [216, 54] on span "Yes, delete" at bounding box center [217, 53] width 19 height 4
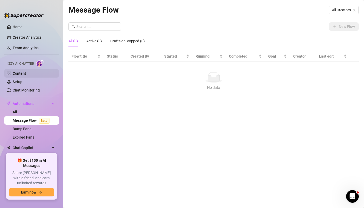
click at [13, 73] on link "Content" at bounding box center [19, 73] width 13 height 4
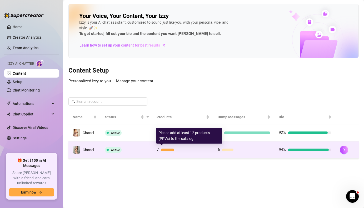
click at [182, 152] on div "7" at bounding box center [183, 150] width 53 height 6
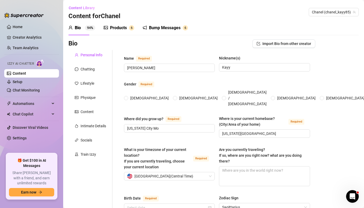
radio input "true"
type input "[DATE]"
click at [84, 153] on div "Train Izzy" at bounding box center [89, 155] width 16 height 6
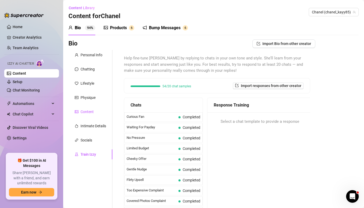
click at [89, 114] on div "Content" at bounding box center [87, 112] width 13 height 6
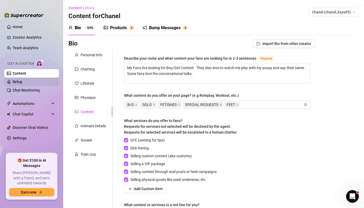
click at [22, 82] on link "Setup" at bounding box center [18, 82] width 10 height 4
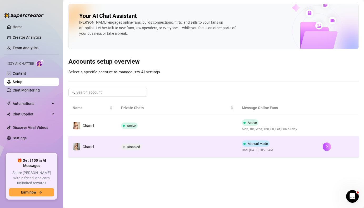
click at [128, 145] on span "Disabled" at bounding box center [133, 147] width 13 height 4
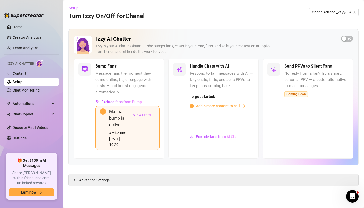
click at [205, 104] on span "Add 6 more content to sell" at bounding box center [218, 106] width 44 height 6
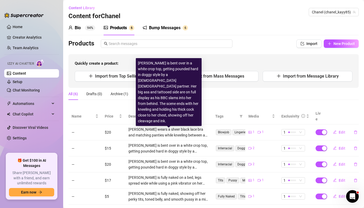
scroll to position [22, 0]
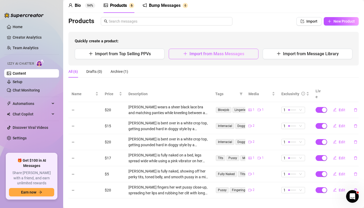
click at [204, 55] on span "Import from Mass Messages" at bounding box center [216, 53] width 55 height 5
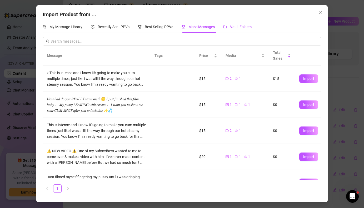
click at [235, 26] on span "Vault Folders" at bounding box center [241, 27] width 22 height 4
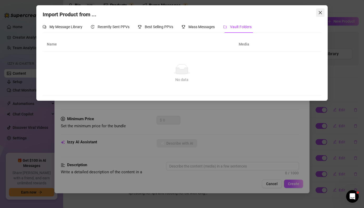
click at [319, 10] on button "Close" at bounding box center [320, 12] width 8 height 8
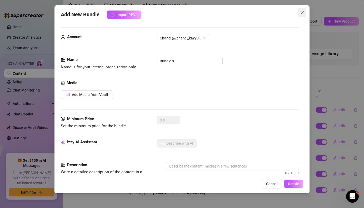
click at [302, 14] on icon "close" at bounding box center [302, 13] width 4 height 4
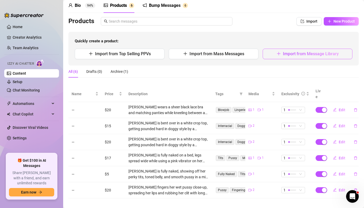
click at [276, 55] on button "Import from Message Library" at bounding box center [308, 54] width 90 height 11
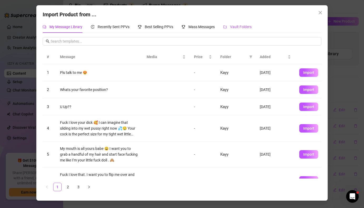
click at [240, 28] on span "Vault Folders" at bounding box center [241, 27] width 22 height 4
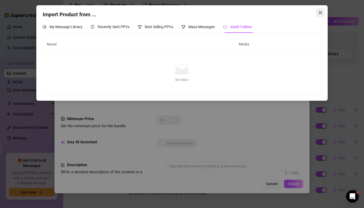
click at [319, 13] on icon "close" at bounding box center [320, 12] width 3 height 3
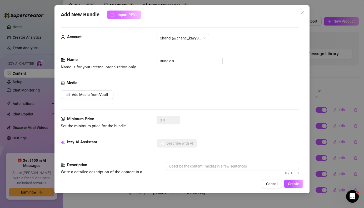
click at [123, 16] on span "Import PPVs" at bounding box center [127, 15] width 21 height 4
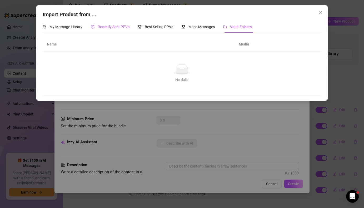
click at [119, 25] on span "Recently Sent PPVs" at bounding box center [114, 27] width 32 height 4
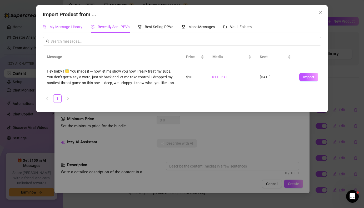
click at [75, 26] on span "My Message Library" at bounding box center [65, 27] width 33 height 4
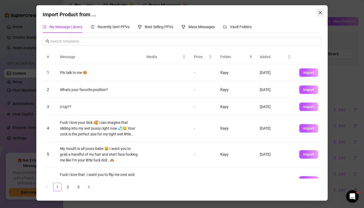
click at [320, 13] on icon "close" at bounding box center [320, 13] width 4 height 4
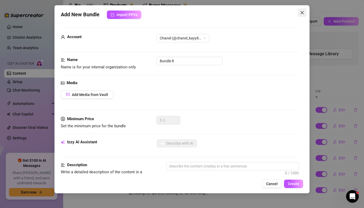
click at [302, 11] on icon "close" at bounding box center [302, 13] width 4 height 4
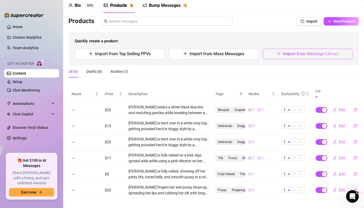
click at [302, 55] on span "Import from Message Library" at bounding box center [311, 53] width 56 height 5
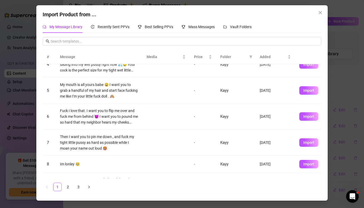
scroll to position [99, 0]
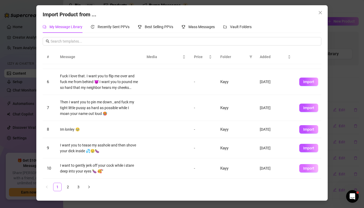
click at [303, 167] on span "Import" at bounding box center [308, 168] width 11 height 4
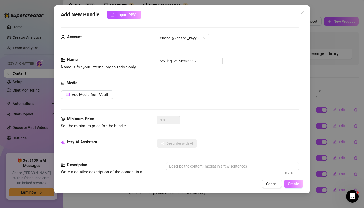
click at [296, 184] on span "Create" at bounding box center [293, 184] width 11 height 4
click at [272, 164] on textarea at bounding box center [232, 166] width 132 height 8
click at [275, 182] on span "Cancel" at bounding box center [272, 184] width 12 height 4
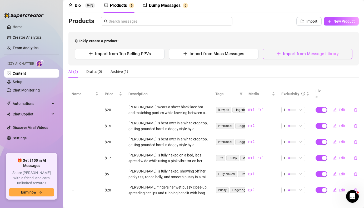
click at [277, 54] on icon "plus" at bounding box center [279, 54] width 4 height 4
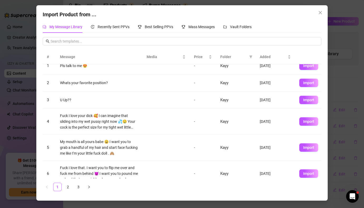
scroll to position [0, 0]
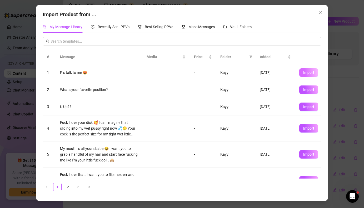
click at [302, 74] on button "Import" at bounding box center [308, 72] width 19 height 8
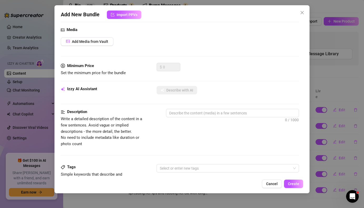
scroll to position [47, 0]
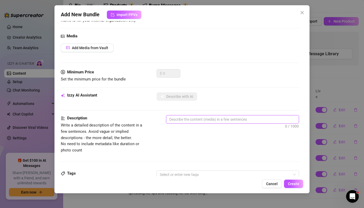
click at [230, 120] on textarea at bounding box center [232, 120] width 132 height 8
type textarea "m"
type textarea "me"
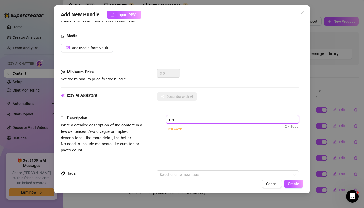
type textarea "mes"
type textarea "mess"
type textarea "messa"
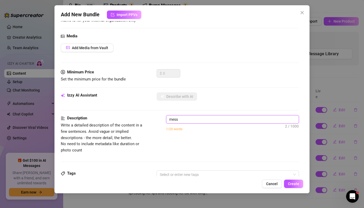
type textarea "messa"
type textarea "messag"
type textarea "message"
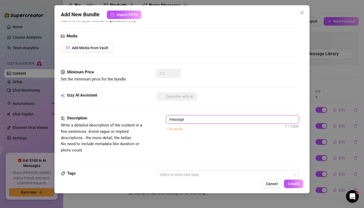
type textarea "message"
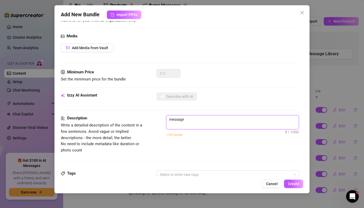
scroll to position [0, 0]
type textarea "message"
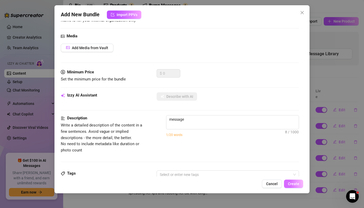
click at [297, 182] on span "Create" at bounding box center [293, 184] width 11 height 4
click at [290, 185] on span "Create" at bounding box center [293, 184] width 11 height 4
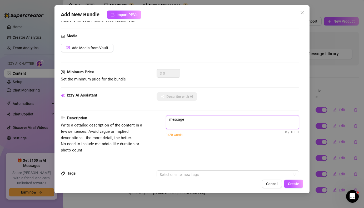
click at [222, 121] on textarea "message" at bounding box center [232, 123] width 132 height 14
type textarea "message"
type textarea "message s"
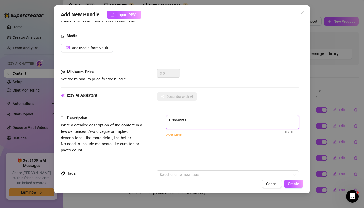
type textarea "message st"
type textarea "message sta"
type textarea "message star"
type textarea "message start"
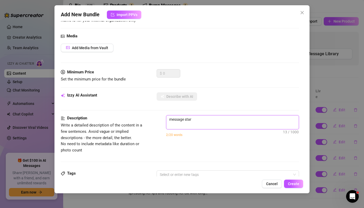
type textarea "message start"
type textarea "message starte"
type textarea "message starter"
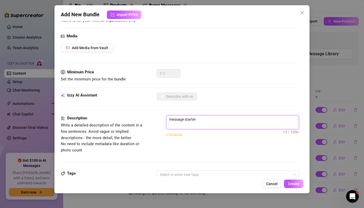
type textarea "message starter"
type textarea "message starter 1"
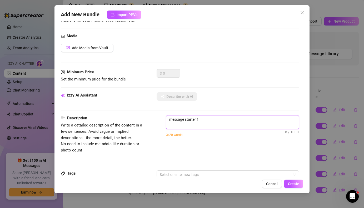
type textarea "message starter 1"
type textarea "message starter"
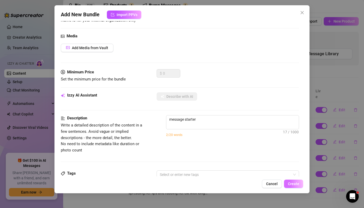
click at [298, 186] on span "Create" at bounding box center [293, 184] width 11 height 4
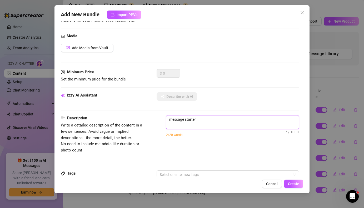
click at [231, 121] on textarea "message starter" at bounding box center [232, 123] width 132 height 14
click at [266, 182] on button "Cancel" at bounding box center [272, 184] width 20 height 8
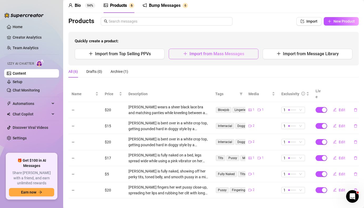
click at [234, 53] on span "Import from Mass Messages" at bounding box center [216, 53] width 55 height 5
type textarea "Type your message here..."
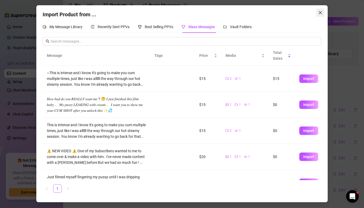
click at [323, 14] on span "Close" at bounding box center [320, 13] width 8 height 4
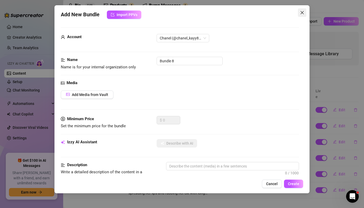
click at [301, 15] on button "Close" at bounding box center [302, 12] width 8 height 8
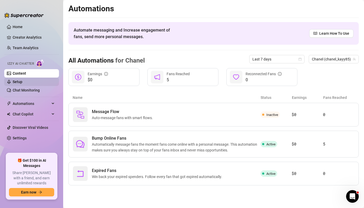
click at [22, 80] on link "Setup" at bounding box center [18, 82] width 10 height 4
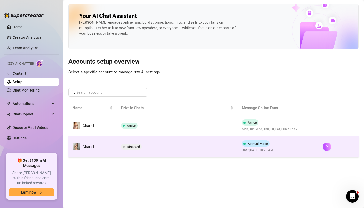
click at [126, 147] on span "Disabled" at bounding box center [131, 147] width 21 height 6
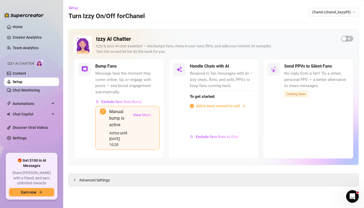
click at [208, 108] on span "Add 6 more content to sell" at bounding box center [218, 106] width 44 height 6
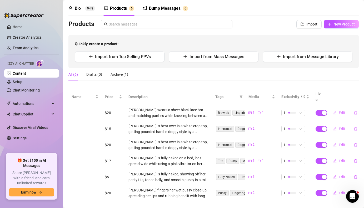
scroll to position [22, 0]
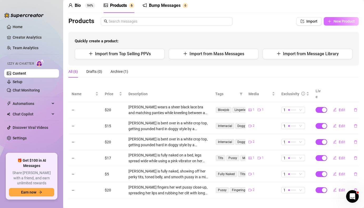
click at [345, 21] on span "New Product" at bounding box center [343, 21] width 21 height 4
type textarea "Type your message here..."
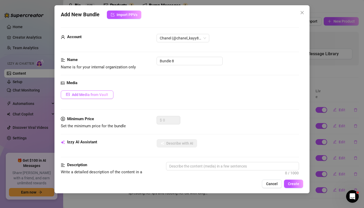
click at [102, 93] on span "Add Media from Vault" at bounding box center [90, 95] width 36 height 4
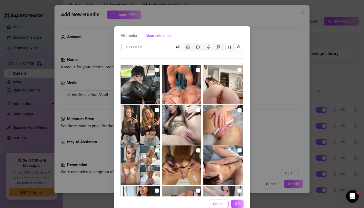
click at [219, 205] on span "Cancel" at bounding box center [219, 204] width 12 height 4
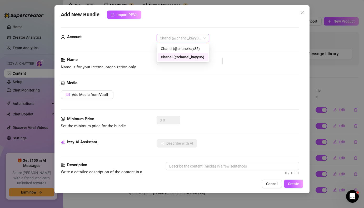
click at [190, 39] on span "Chanel (@chanel_kayy85)" at bounding box center [183, 38] width 46 height 8
click at [187, 48] on div "Chanel (@chanelkay85)" at bounding box center [183, 49] width 44 height 6
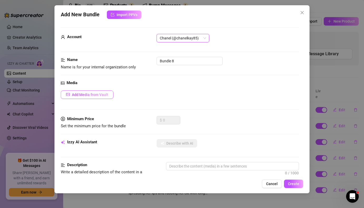
click at [86, 94] on span "Add Media from Vault" at bounding box center [90, 95] width 36 height 4
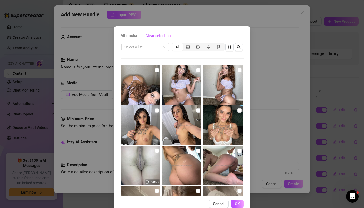
scroll to position [128, 0]
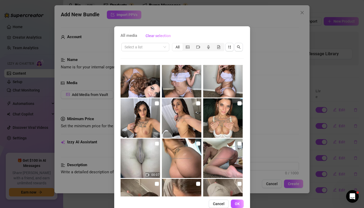
click at [148, 119] on img at bounding box center [140, 117] width 39 height 39
checkbox input "true"
click at [237, 204] on span "OK" at bounding box center [237, 204] width 5 height 4
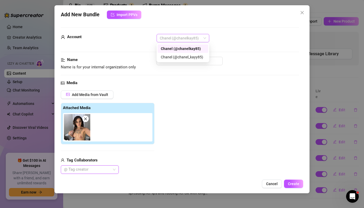
click at [188, 40] on span "Chanel (@chanelkay85)" at bounding box center [183, 38] width 46 height 8
click at [183, 58] on div "Chanel (@chanel_kayy85)" at bounding box center [183, 57] width 44 height 6
